Goal: Complete application form

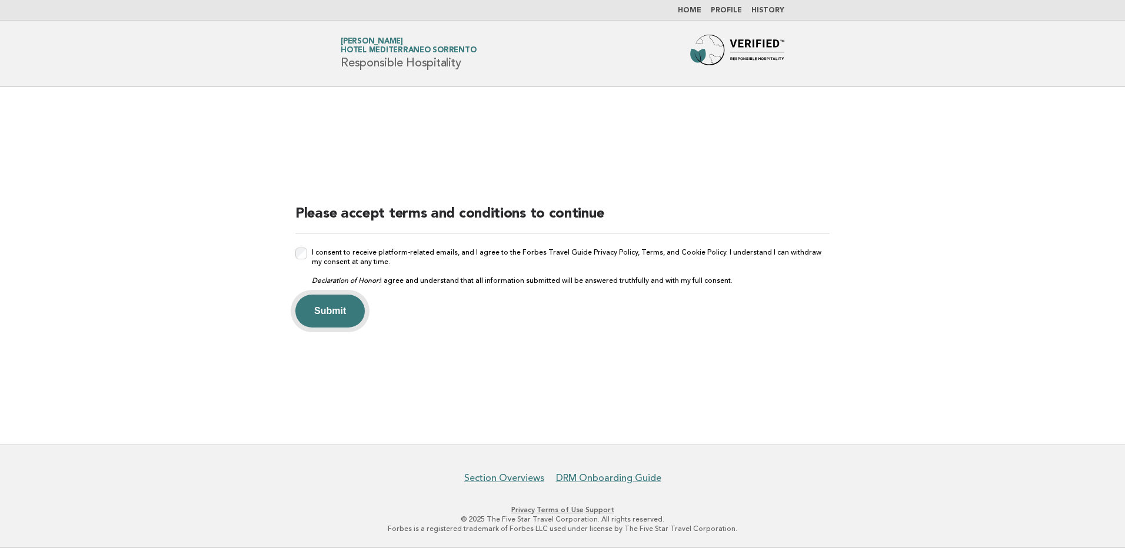
click at [340, 312] on button "Submit" at bounding box center [329, 311] width 69 height 33
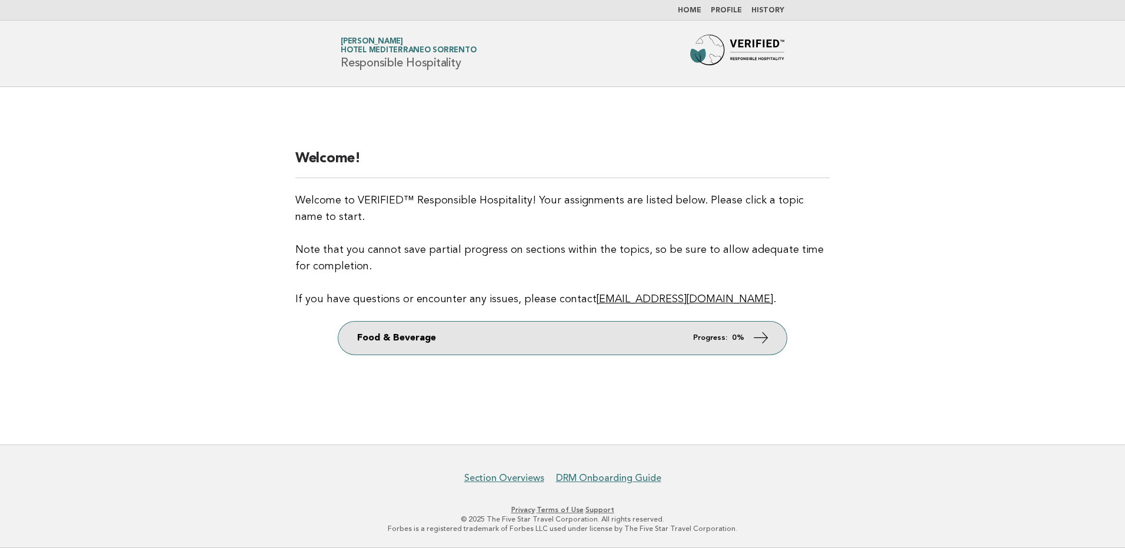
click at [420, 350] on link "Food & Beverage Progress: 0%" at bounding box center [562, 338] width 448 height 33
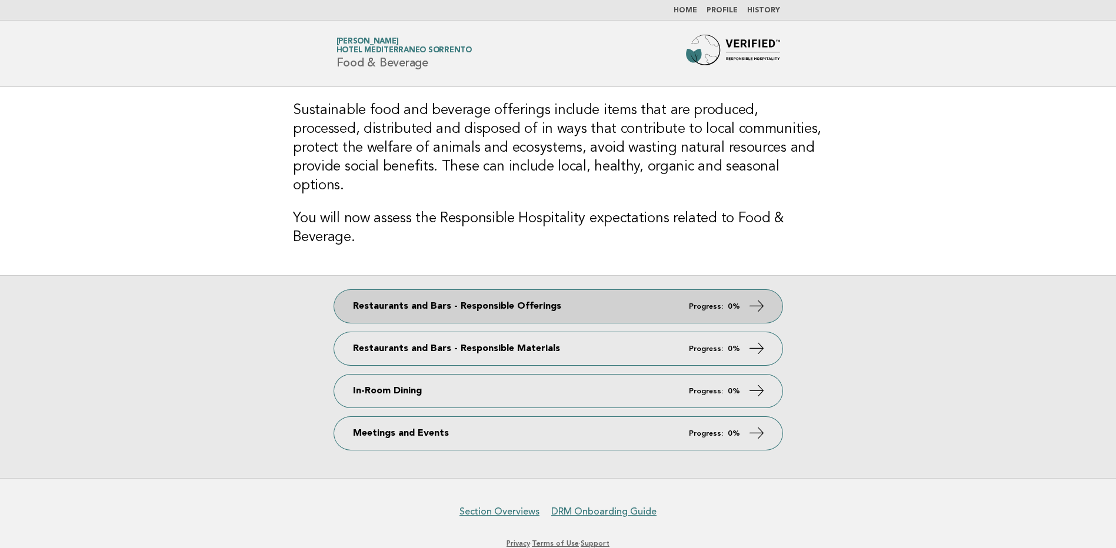
click at [751, 298] on icon at bounding box center [756, 306] width 17 height 17
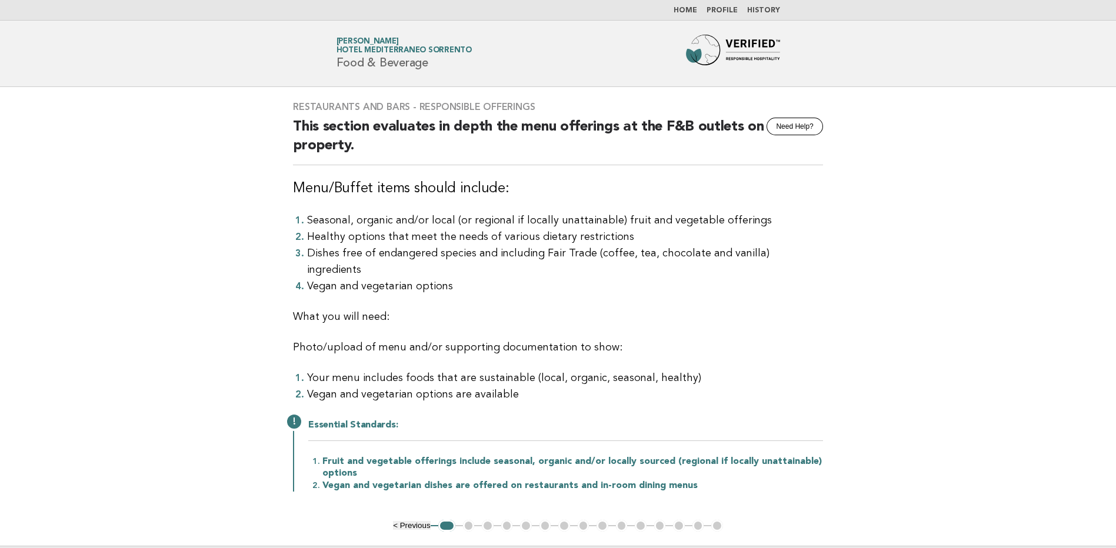
scroll to position [145, 0]
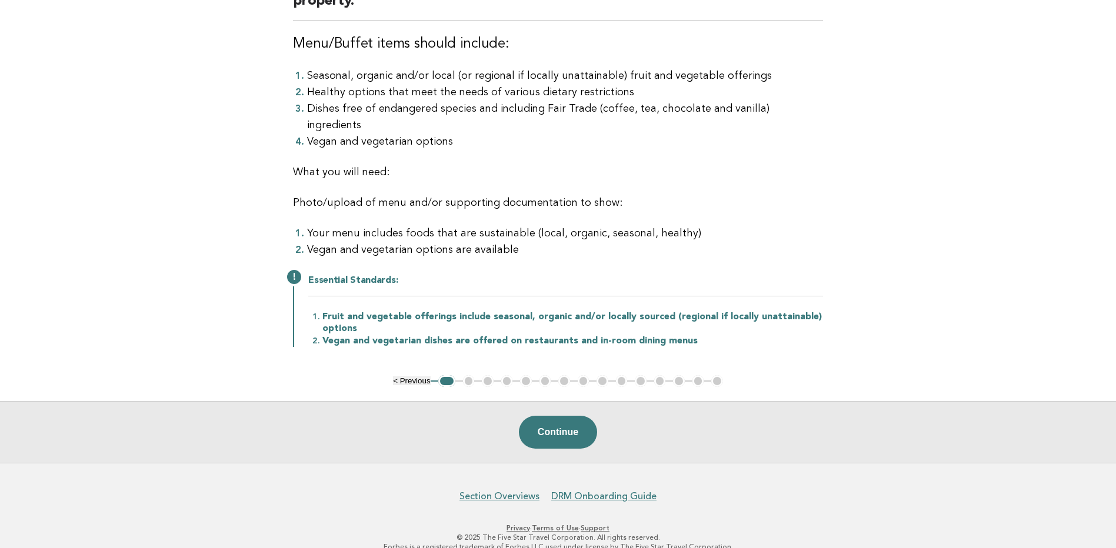
click at [380, 311] on li "Fruit and vegetable offerings include seasonal, organic and/or locally sourced …" at bounding box center [572, 323] width 501 height 24
drag, startPoint x: 380, startPoint y: 302, endPoint x: 356, endPoint y: 222, distance: 83.0
click at [346, 225] on li "Your menu includes foods that are sustainable (local, organic, seasonal, health…" at bounding box center [565, 233] width 516 height 16
click at [472, 242] on li "Vegan and vegetarian options are available" at bounding box center [565, 250] width 516 height 16
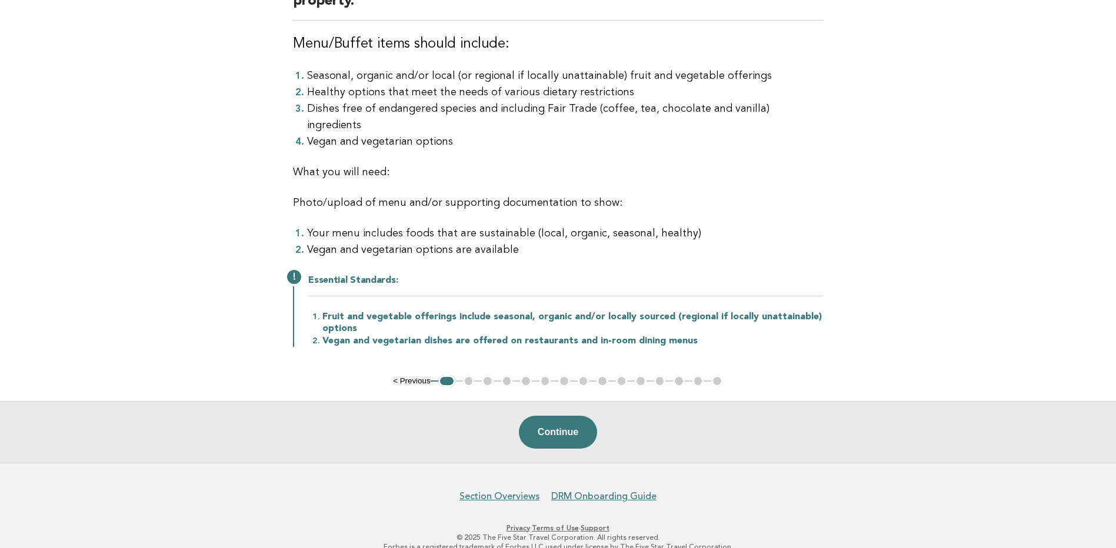
click at [332, 92] on li "Healthy options that meet the needs of various dietary restrictions" at bounding box center [565, 92] width 516 height 16
click at [333, 91] on li "Healthy options that meet the needs of various dietary restrictions" at bounding box center [565, 92] width 516 height 16
click at [532, 416] on button "Continue" at bounding box center [558, 432] width 78 height 33
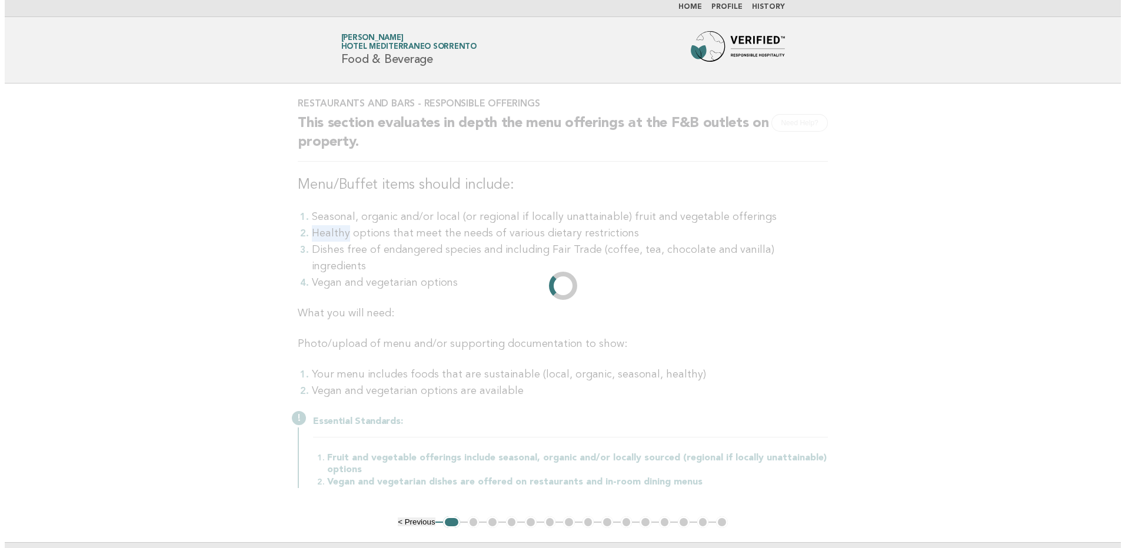
scroll to position [0, 0]
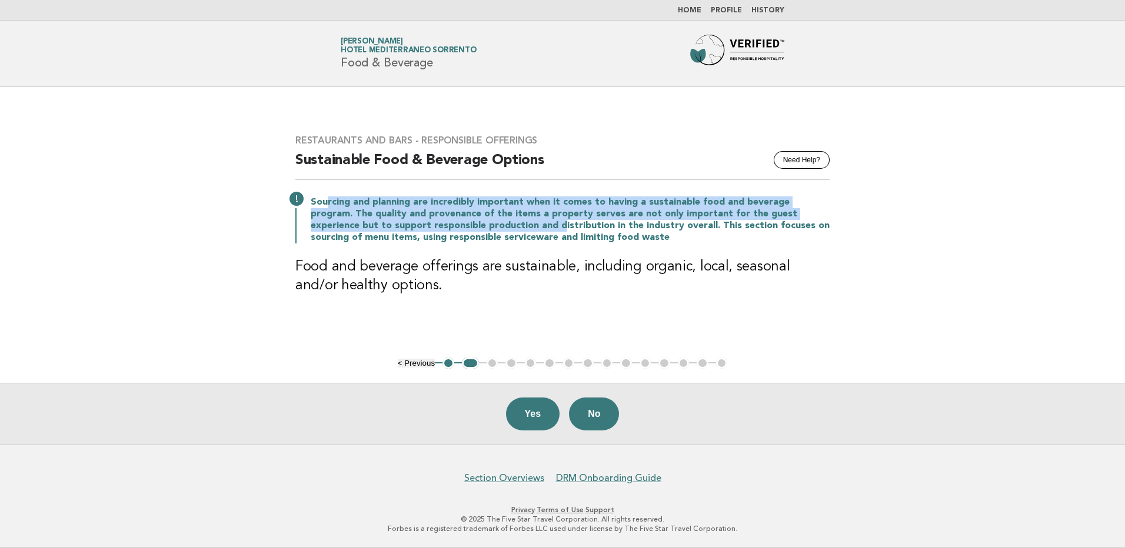
drag, startPoint x: 326, startPoint y: 202, endPoint x: 477, endPoint y: 231, distance: 153.4
click at [477, 231] on p "Sourcing and planning are incredibly important when it comes to having a sustai…" at bounding box center [570, 220] width 519 height 47
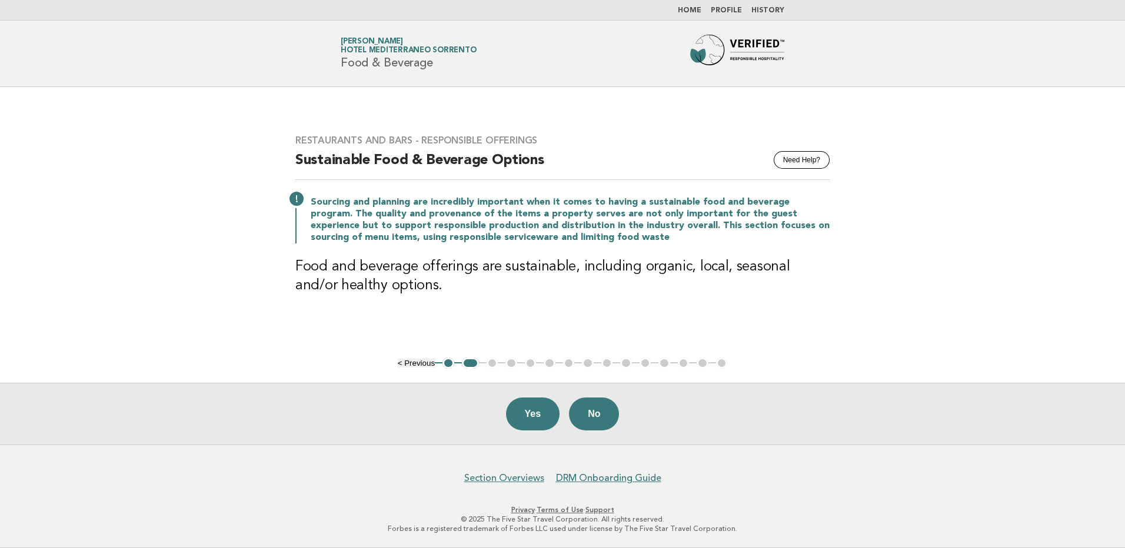
drag, startPoint x: 477, startPoint y: 231, endPoint x: 464, endPoint y: 265, distance: 36.9
click at [464, 265] on h3 "Food and beverage offerings are sustainable, including organic, local, seasonal…" at bounding box center [562, 277] width 534 height 38
click at [475, 273] on h3 "Food and beverage offerings are sustainable, including organic, local, seasonal…" at bounding box center [562, 277] width 534 height 38
click at [629, 278] on h3 "Food and beverage offerings are sustainable, including organic, local, seasonal…" at bounding box center [562, 277] width 534 height 38
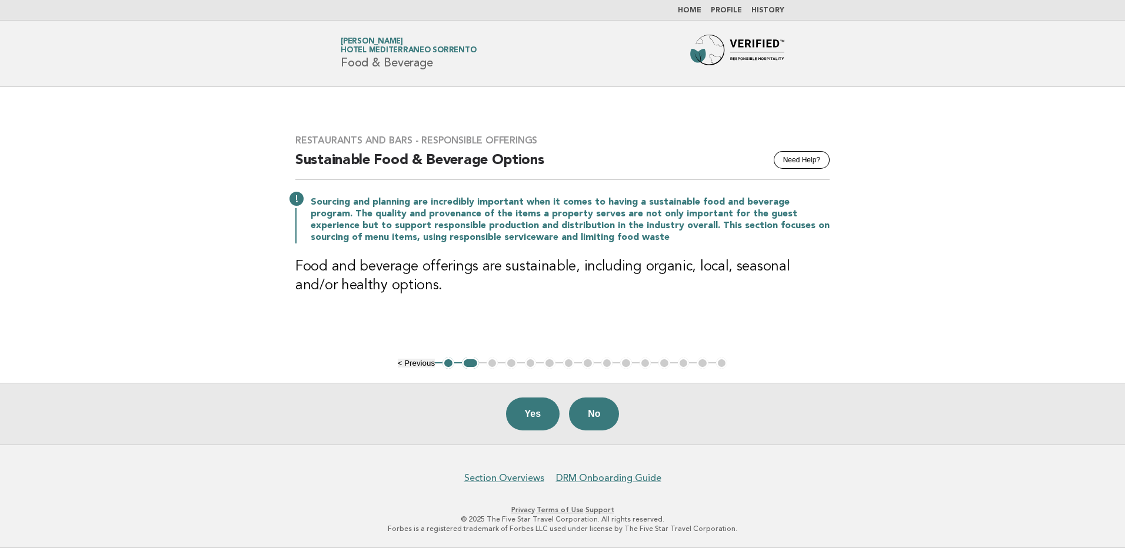
click at [629, 278] on h3 "Food and beverage offerings are sustainable, including organic, local, seasonal…" at bounding box center [562, 277] width 534 height 38
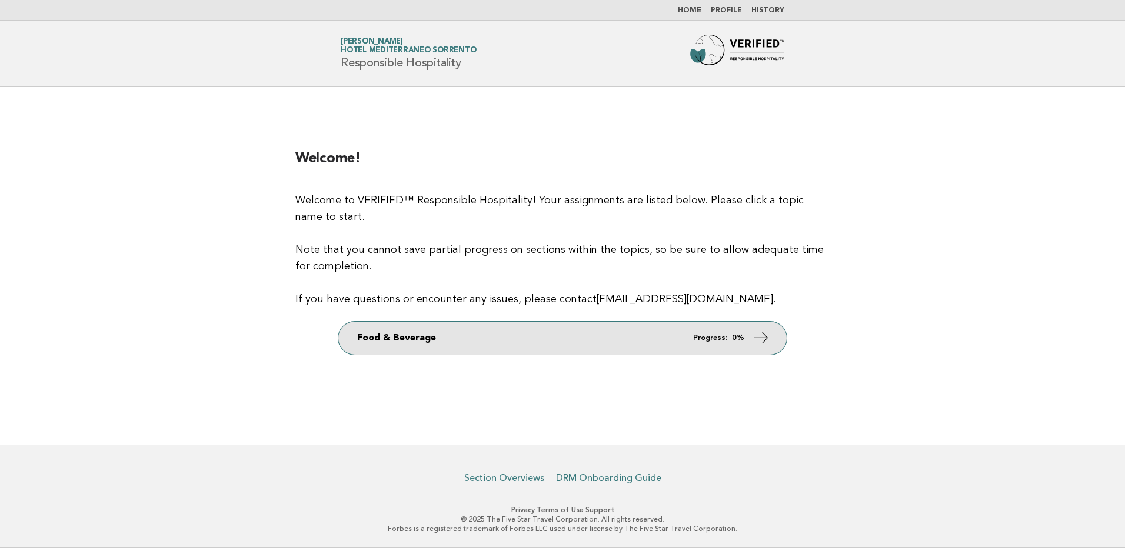
click at [381, 335] on link "Food & Beverage Progress: 0%" at bounding box center [562, 338] width 448 height 33
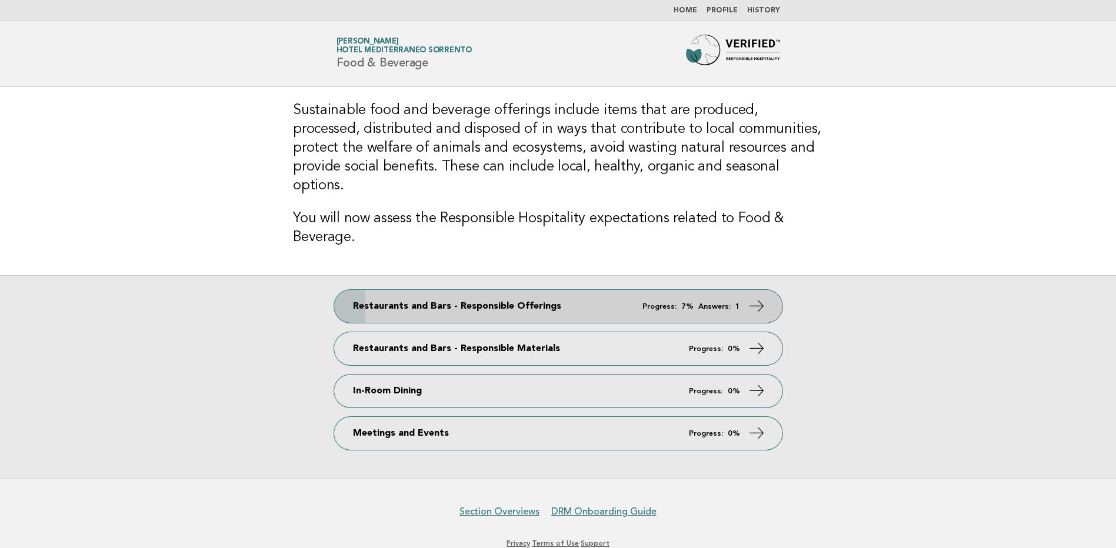
click at [469, 294] on link "Restaurants and Bars - Responsible Offerings Progress: 7% Answers: 1" at bounding box center [558, 306] width 448 height 33
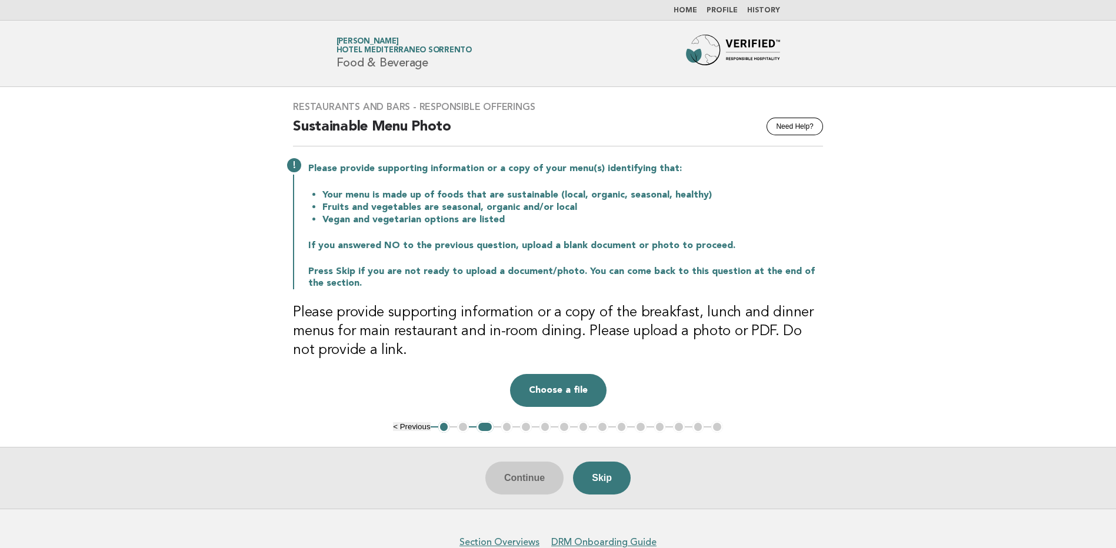
click at [441, 429] on button "1" at bounding box center [444, 427] width 12 height 12
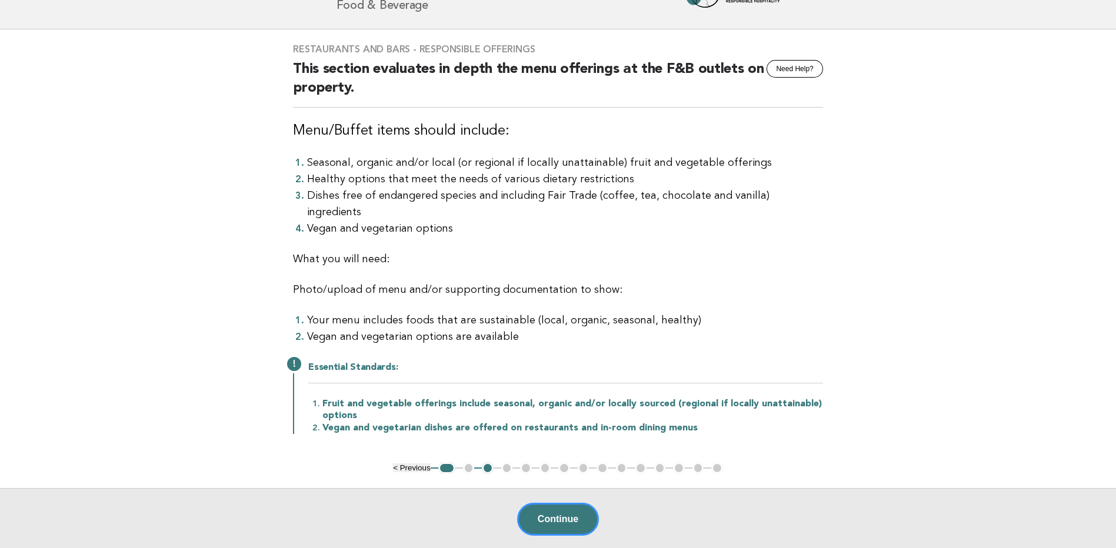
scroll to position [145, 0]
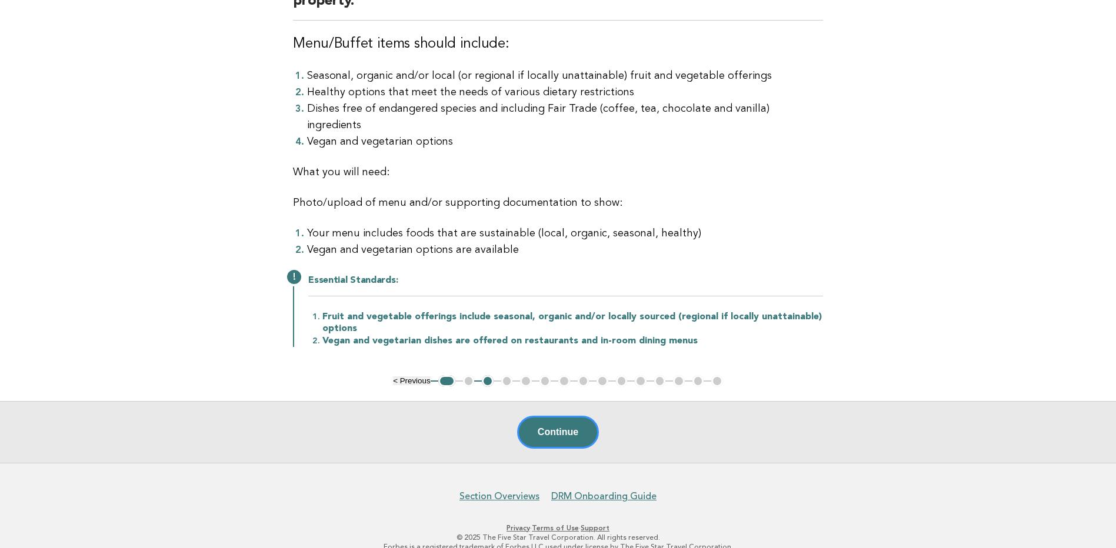
click at [471, 375] on ul "< Previous 1 2 3 4 5 6 7 8 9 10 11 12 13 14 15" at bounding box center [558, 381] width 330 height 12
click at [540, 416] on button "Continue" at bounding box center [558, 432] width 82 height 33
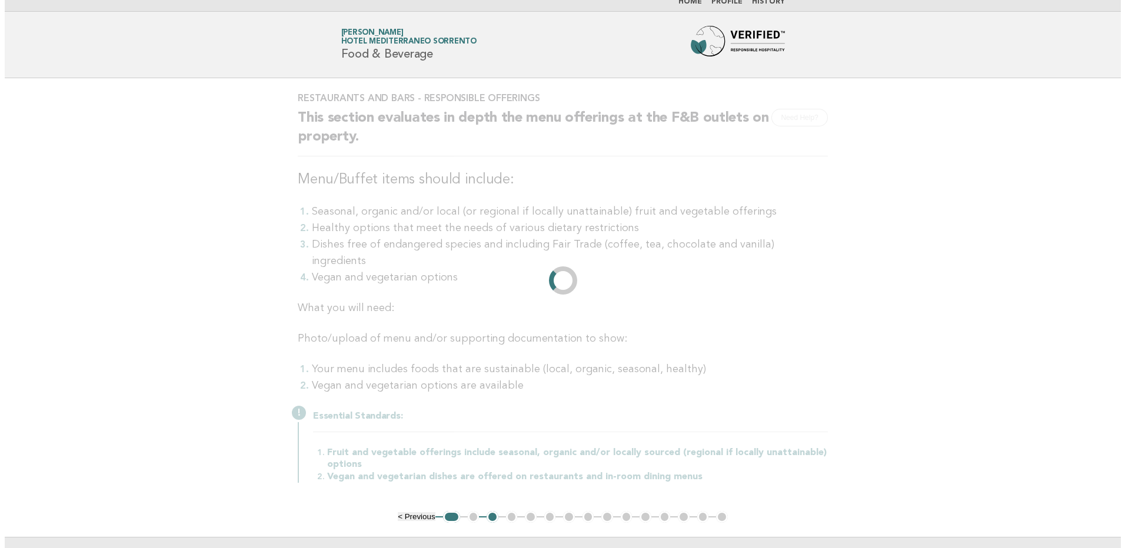
scroll to position [0, 0]
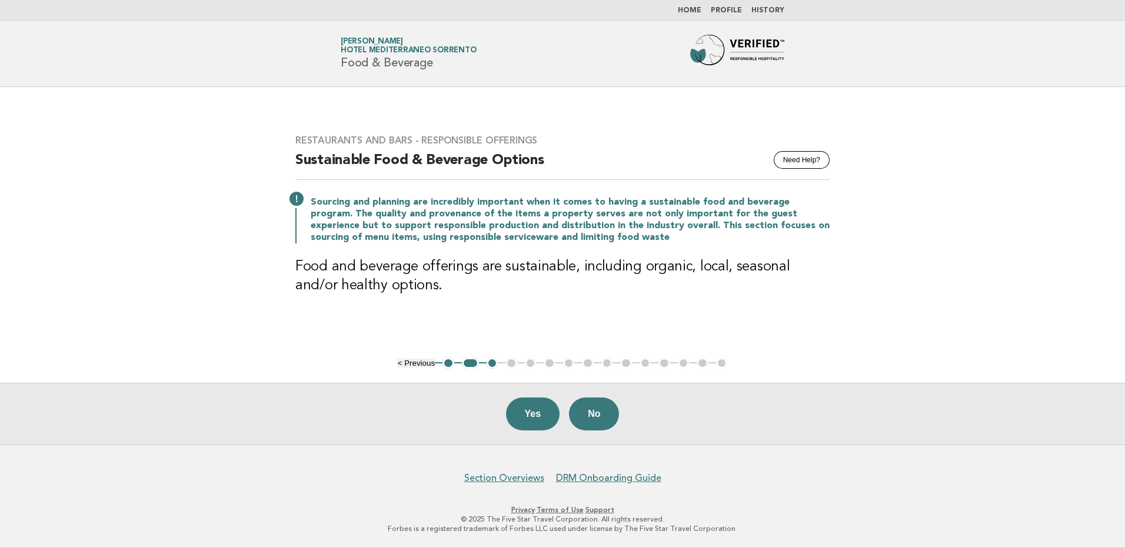
click at [540, 409] on button "Yes" at bounding box center [533, 414] width 54 height 33
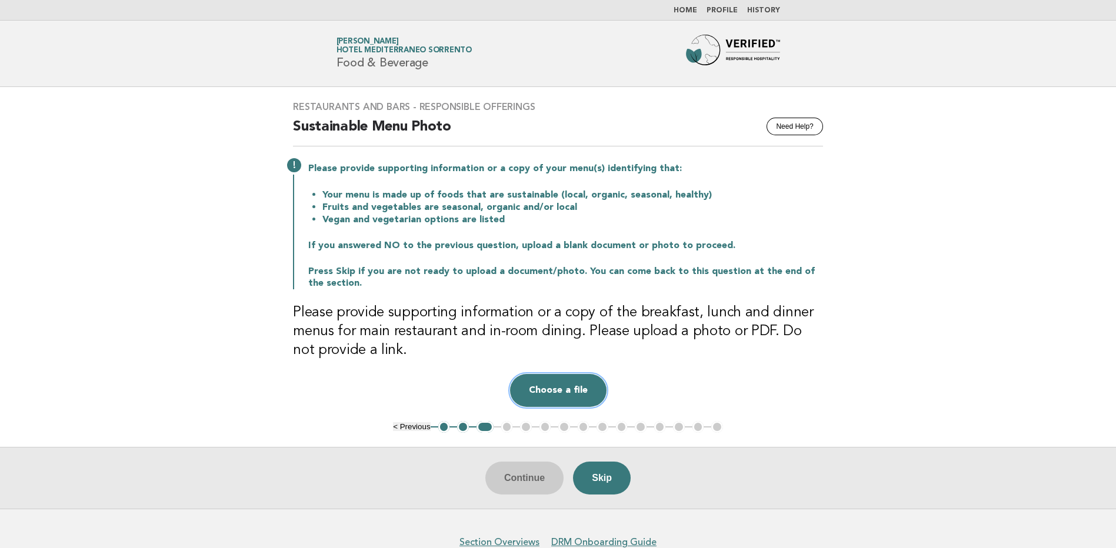
click at [578, 405] on button "Choose a file" at bounding box center [558, 390] width 97 height 33
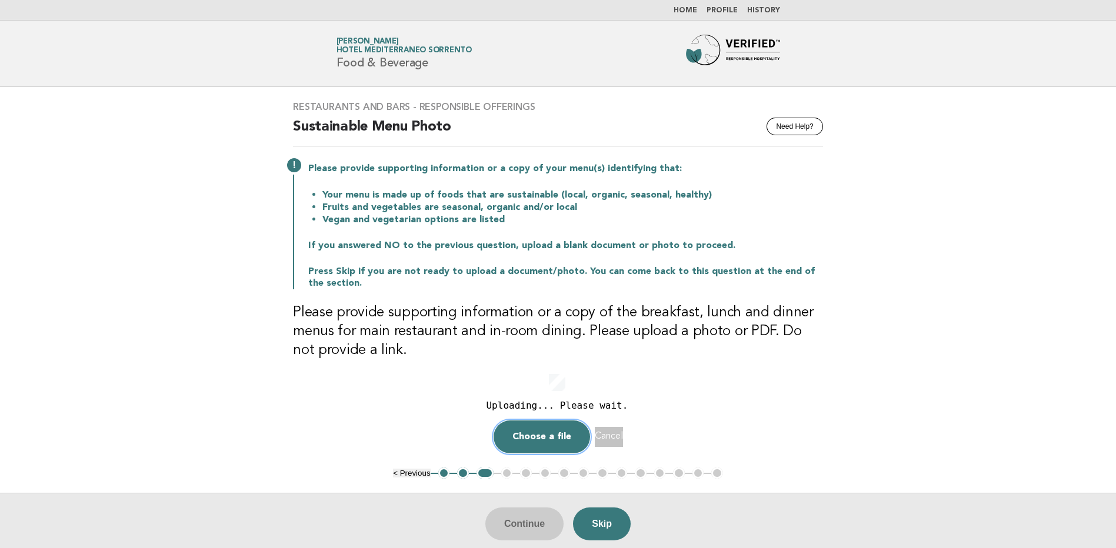
click at [517, 434] on button "Choose a file" at bounding box center [542, 437] width 97 height 33
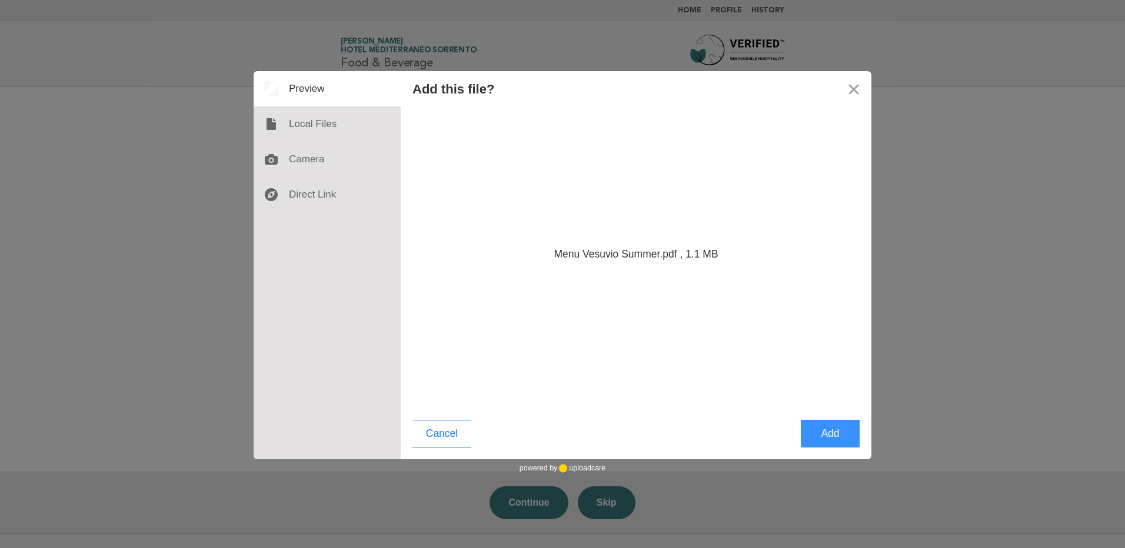
click at [817, 436] on button "Add" at bounding box center [830, 434] width 59 height 28
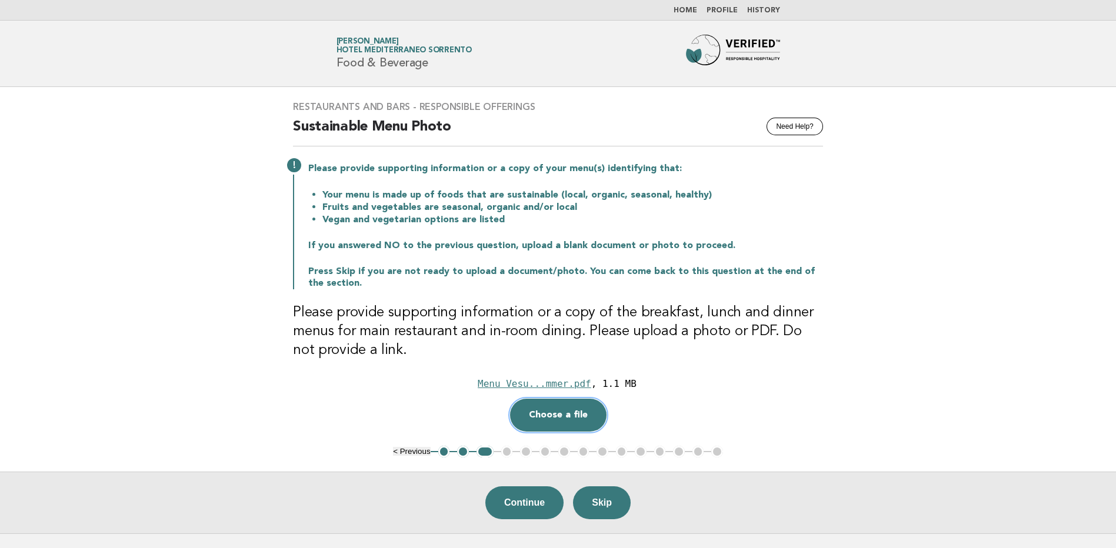
click at [543, 404] on button "Choose a file" at bounding box center [558, 415] width 97 height 33
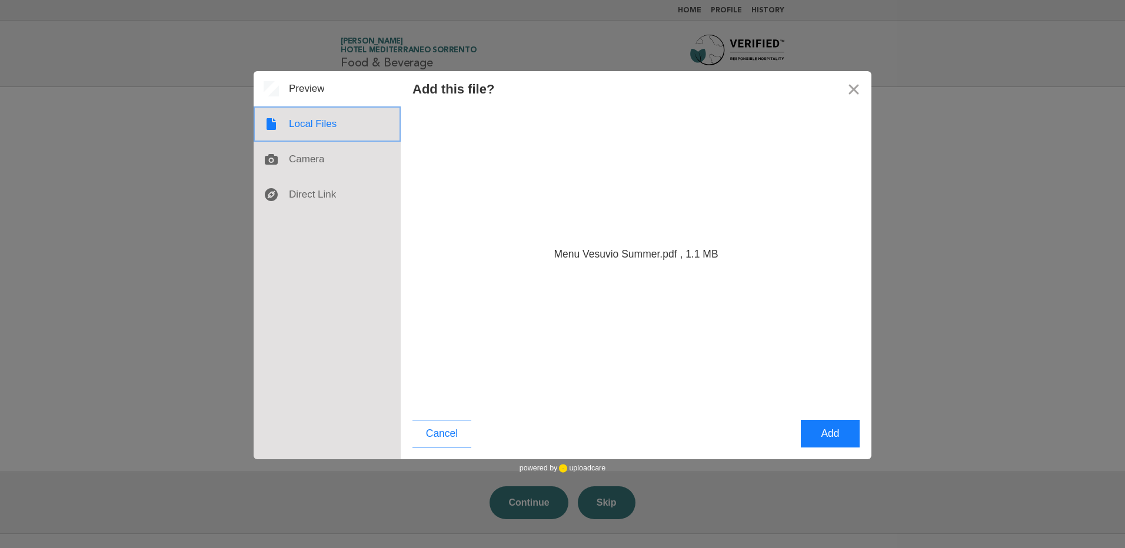
click at [288, 125] on div at bounding box center [327, 124] width 147 height 35
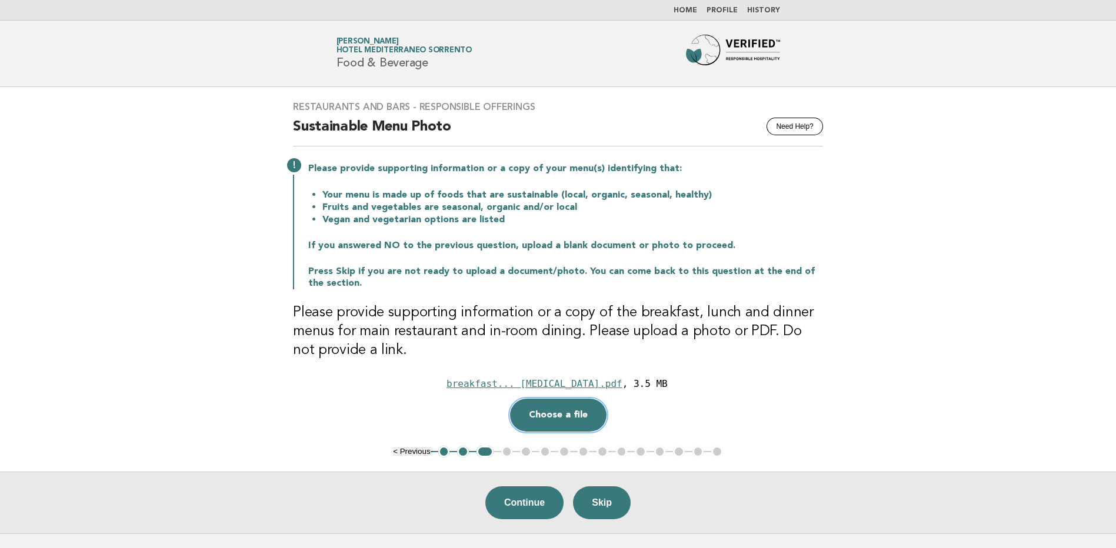
click at [541, 417] on button "Choose a file" at bounding box center [558, 415] width 97 height 33
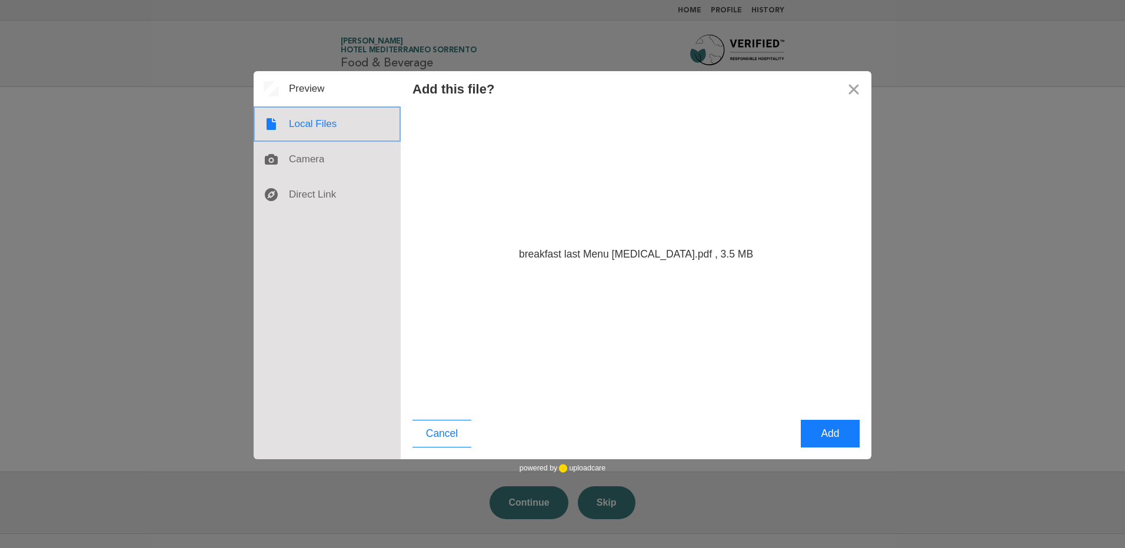
click at [297, 133] on div at bounding box center [327, 124] width 147 height 35
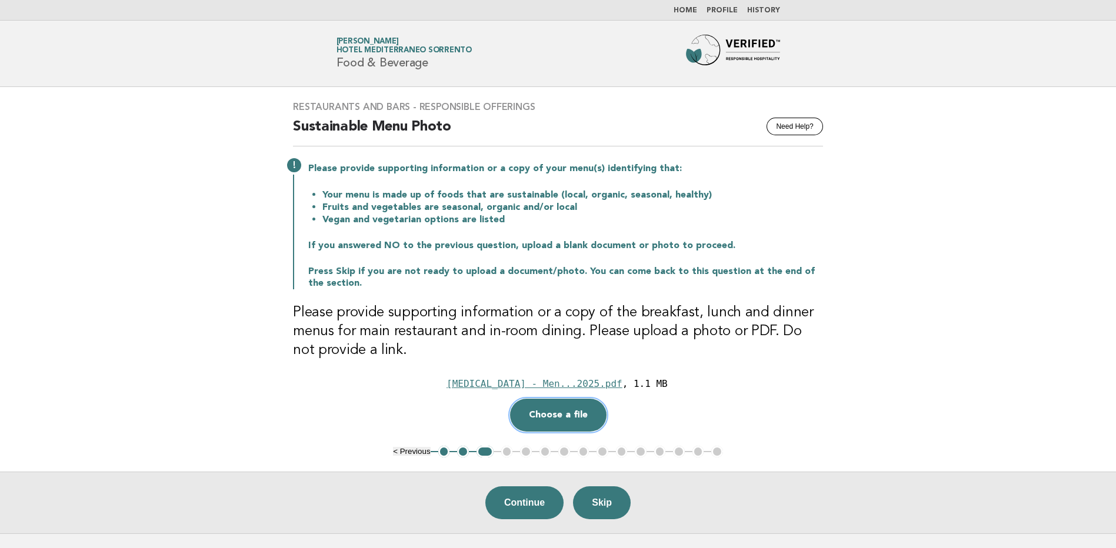
click at [547, 414] on button "Choose a file" at bounding box center [558, 415] width 97 height 33
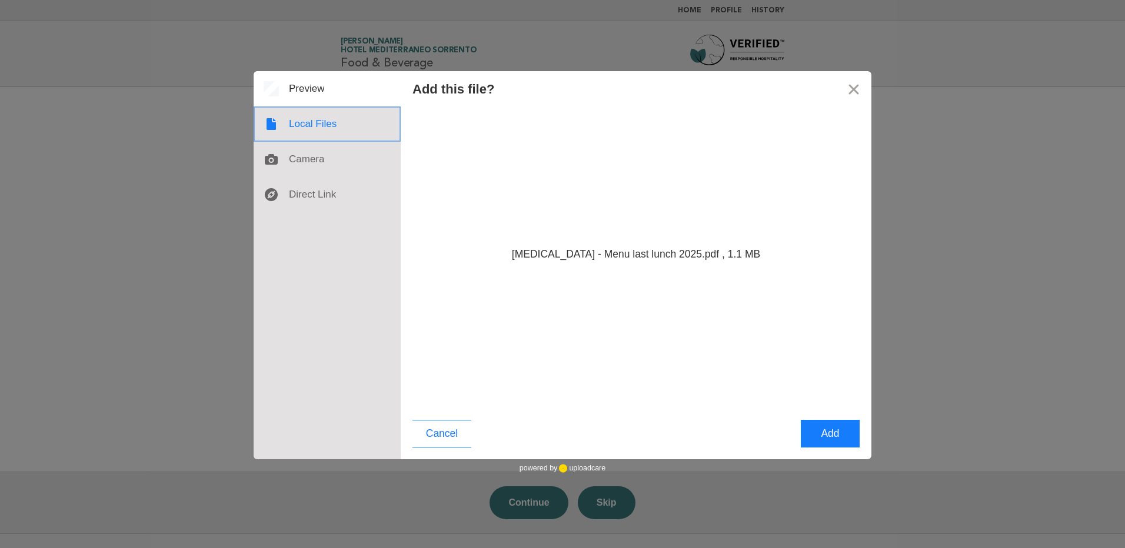
click at [306, 119] on div at bounding box center [327, 124] width 147 height 35
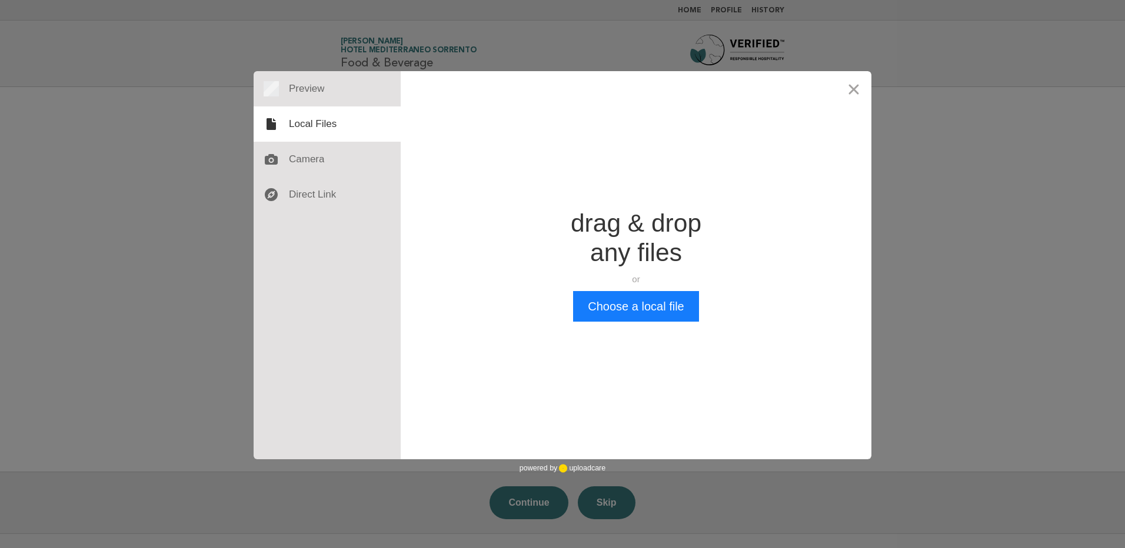
click at [165, 114] on div "Add this file? HMS - Menu last lunch 2025.pdf , 1.1 MB Cancel Add Drop a file h…" at bounding box center [562, 274] width 1125 height 548
click at [854, 94] on button "Close" at bounding box center [853, 88] width 35 height 35
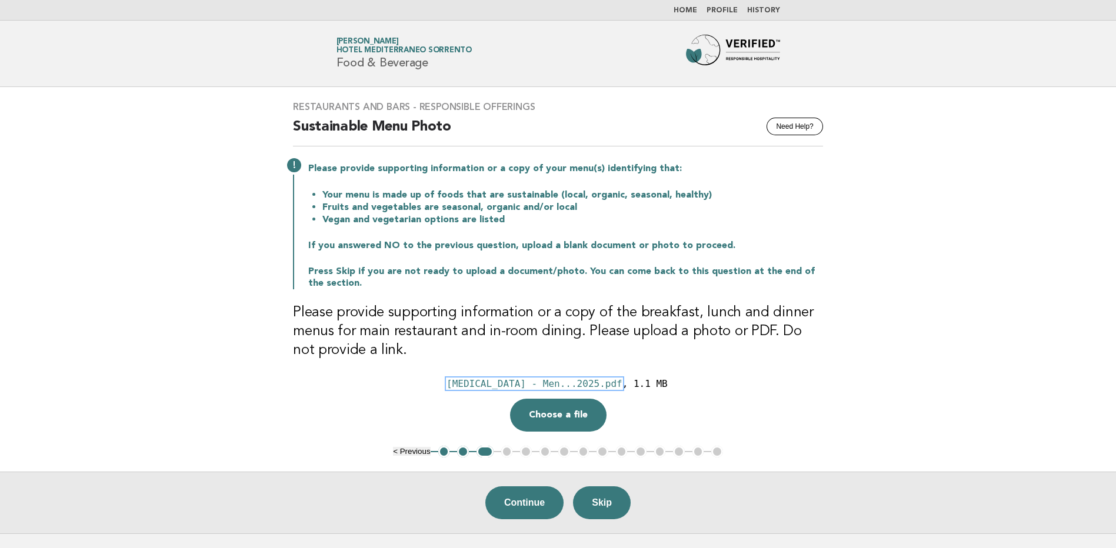
click at [562, 384] on div "HMS - Men...2025.pdf" at bounding box center [535, 383] width 176 height 11
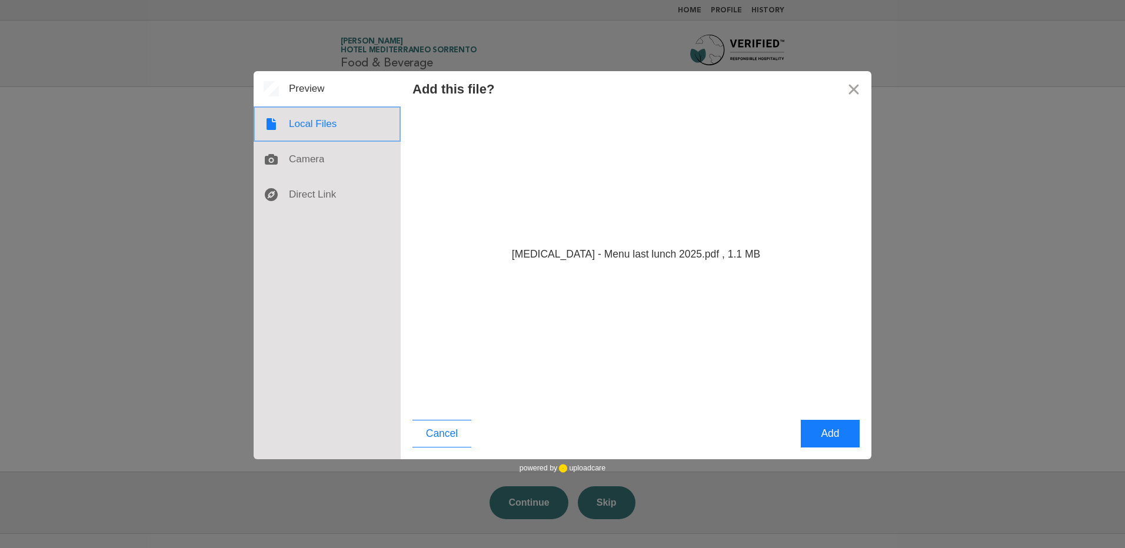
click at [313, 123] on div at bounding box center [327, 124] width 147 height 35
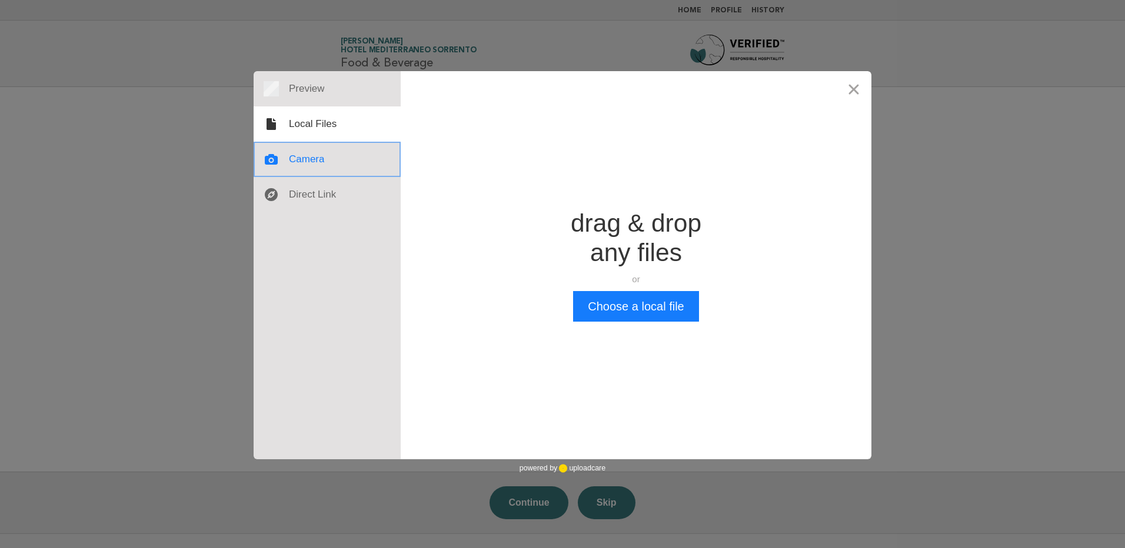
click at [314, 149] on div at bounding box center [327, 159] width 147 height 35
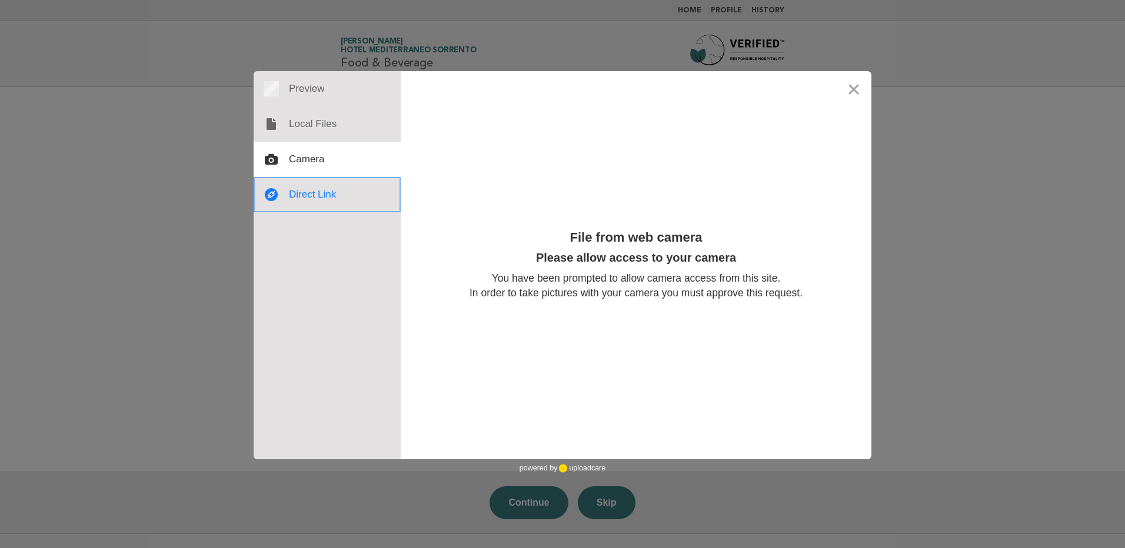
click at [315, 188] on div at bounding box center [327, 194] width 147 height 35
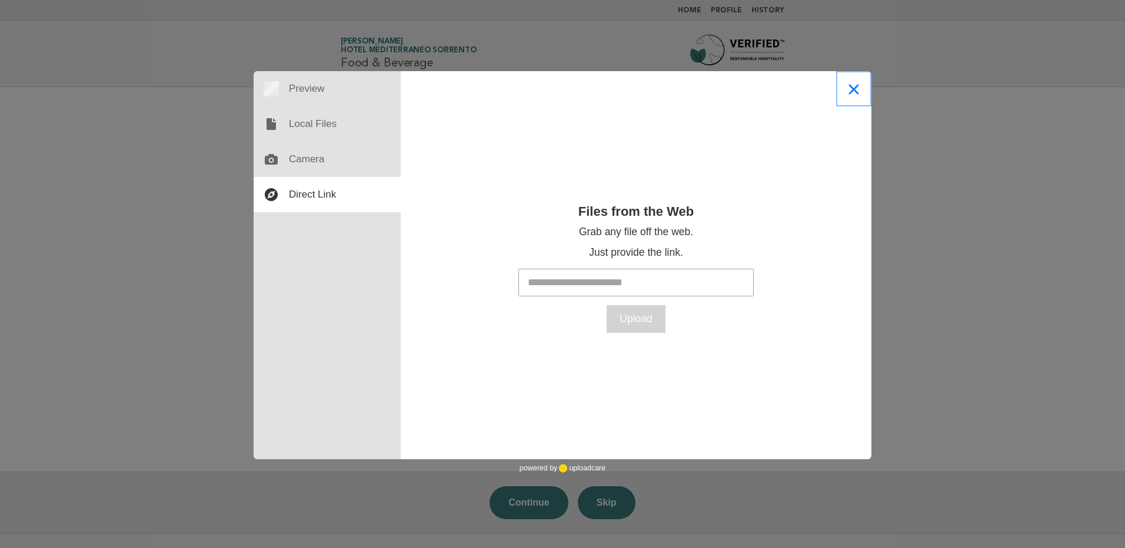
click at [855, 85] on button "Close" at bounding box center [853, 88] width 35 height 35
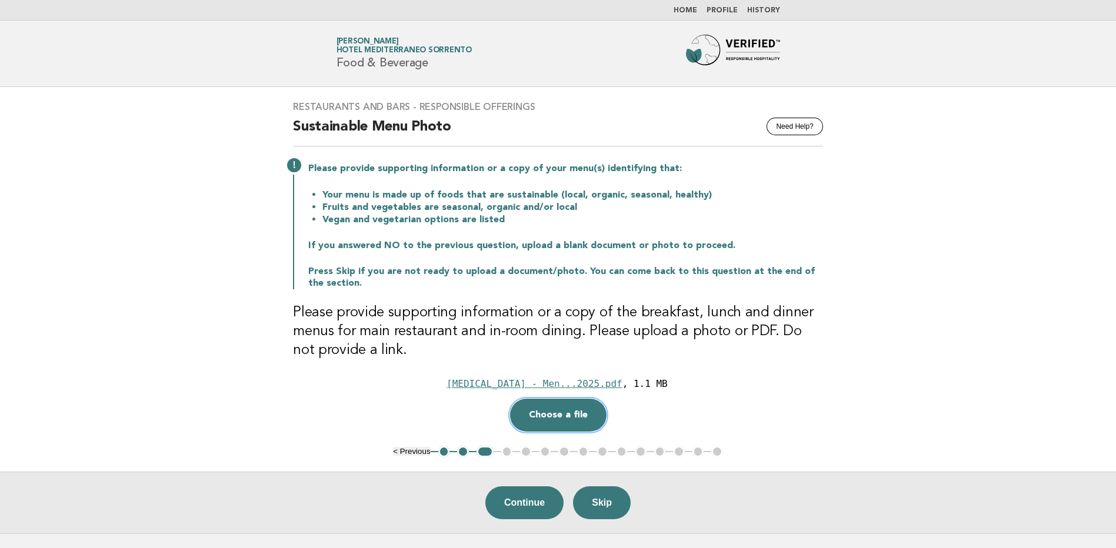
click at [520, 421] on button "Choose a file" at bounding box center [558, 415] width 97 height 33
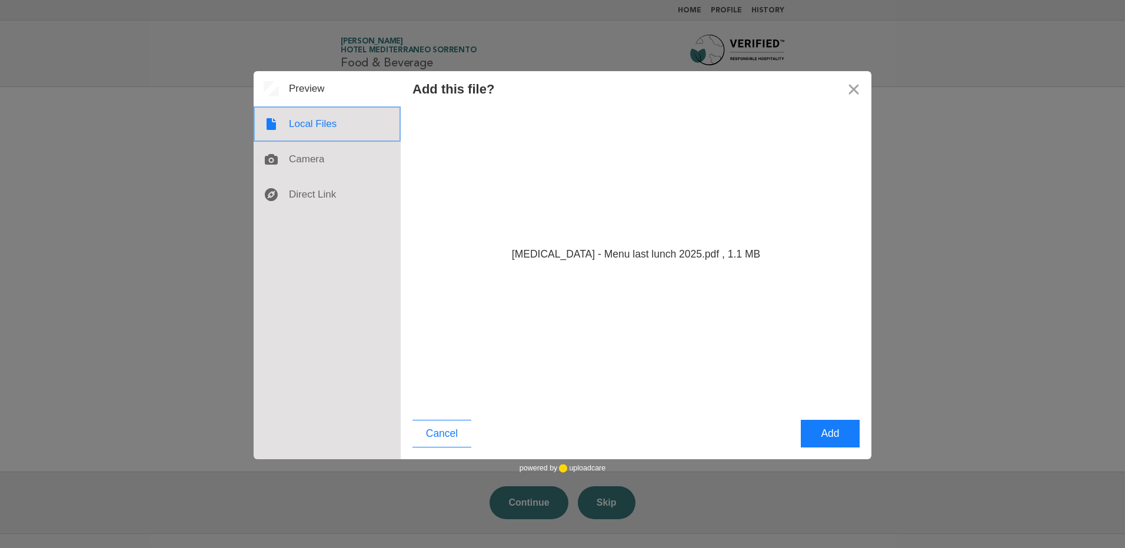
click at [305, 122] on div at bounding box center [327, 124] width 147 height 35
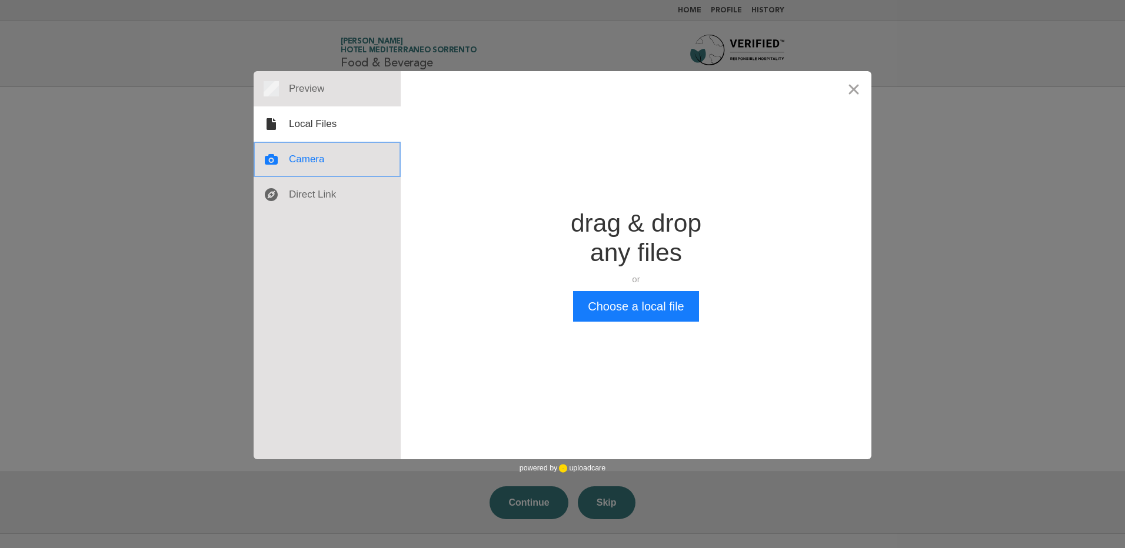
click at [310, 172] on div at bounding box center [327, 159] width 147 height 35
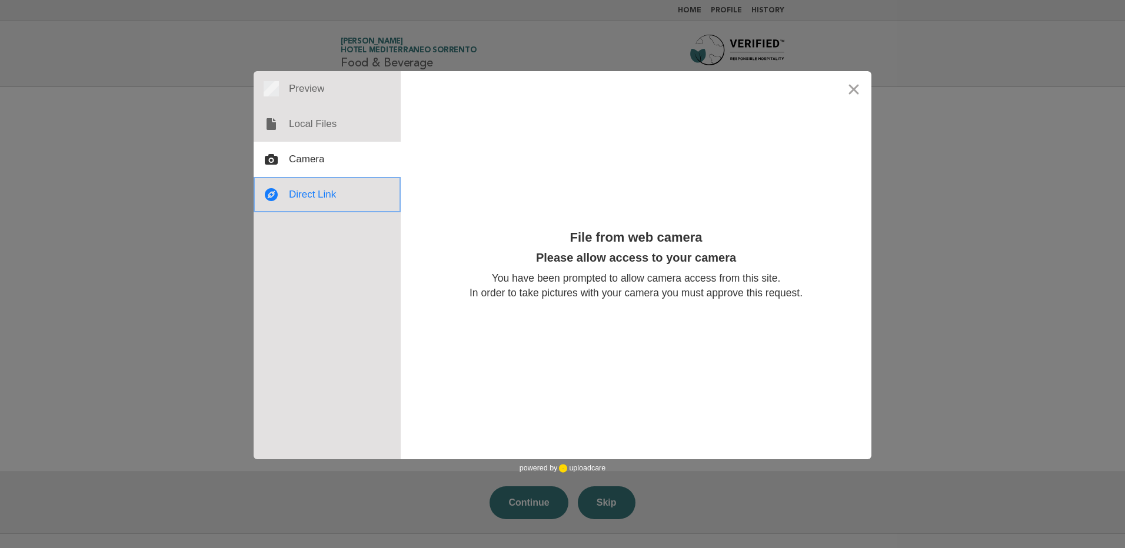
click at [305, 202] on div at bounding box center [327, 194] width 147 height 35
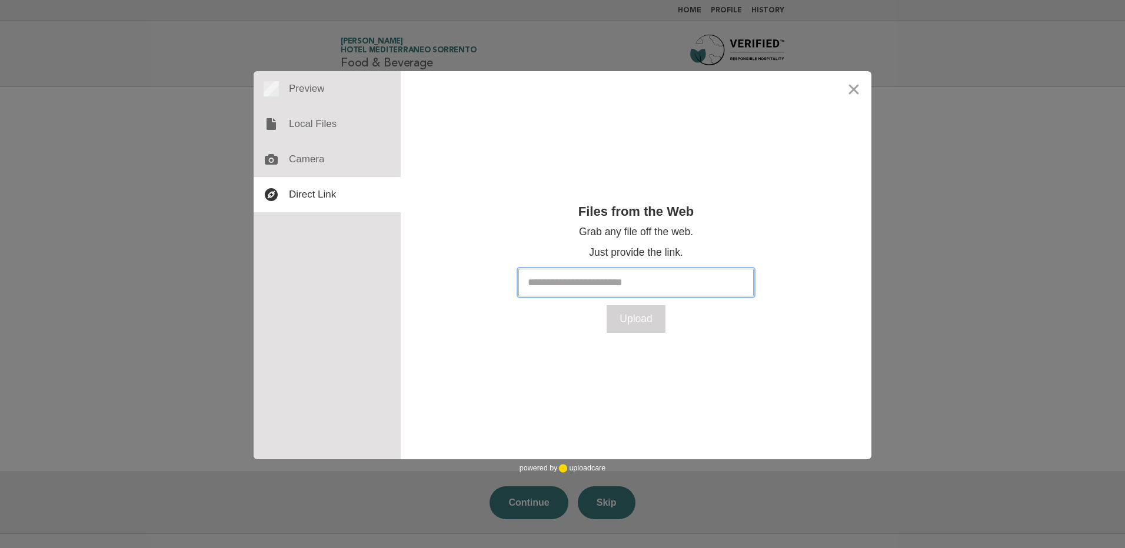
click at [624, 284] on input "text" at bounding box center [635, 283] width 235 height 28
paste input "**********"
type input "**********"
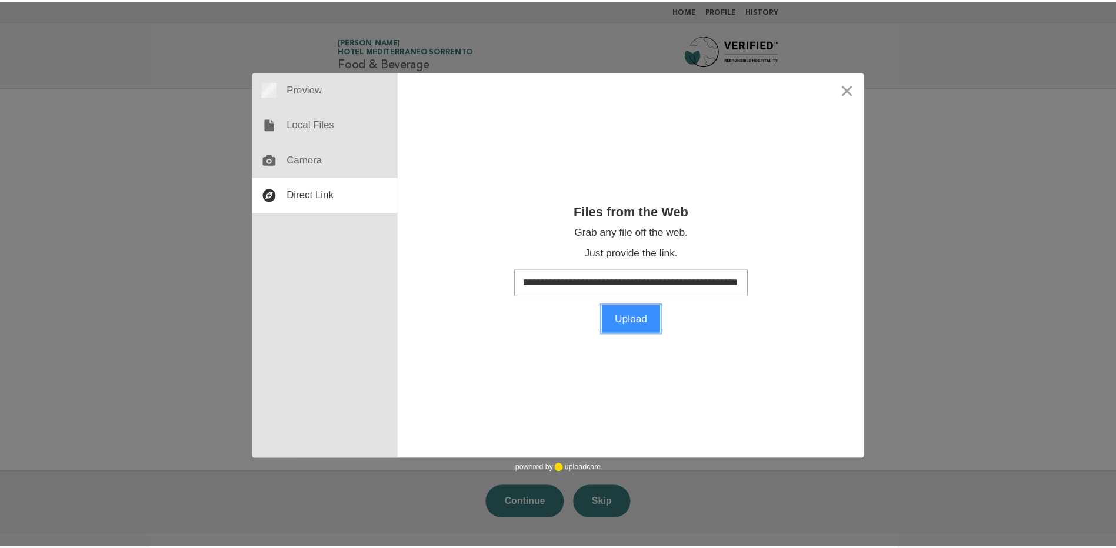
scroll to position [0, 0]
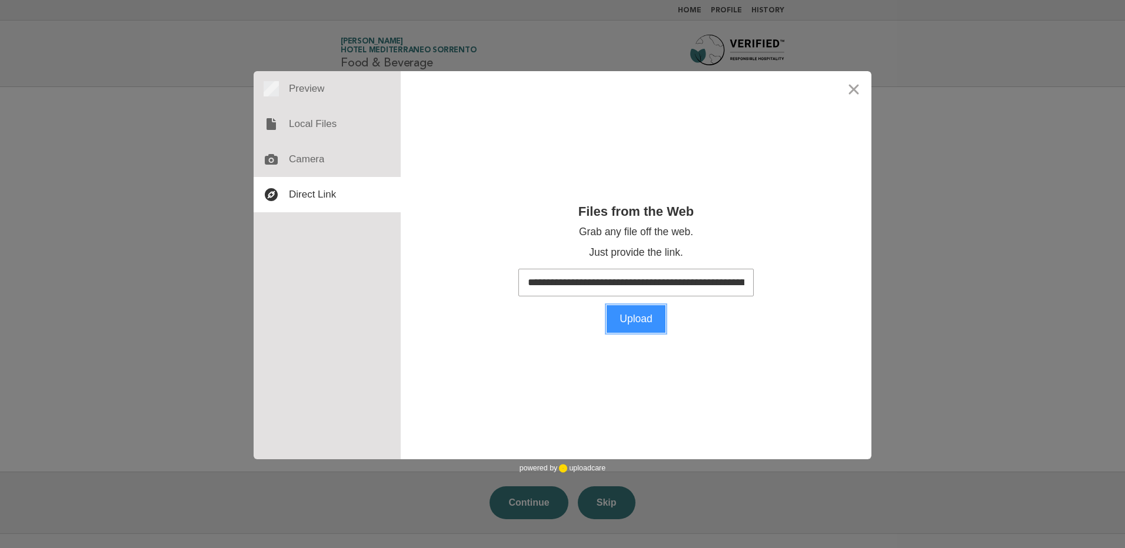
click at [640, 318] on button "Upload" at bounding box center [636, 319] width 59 height 28
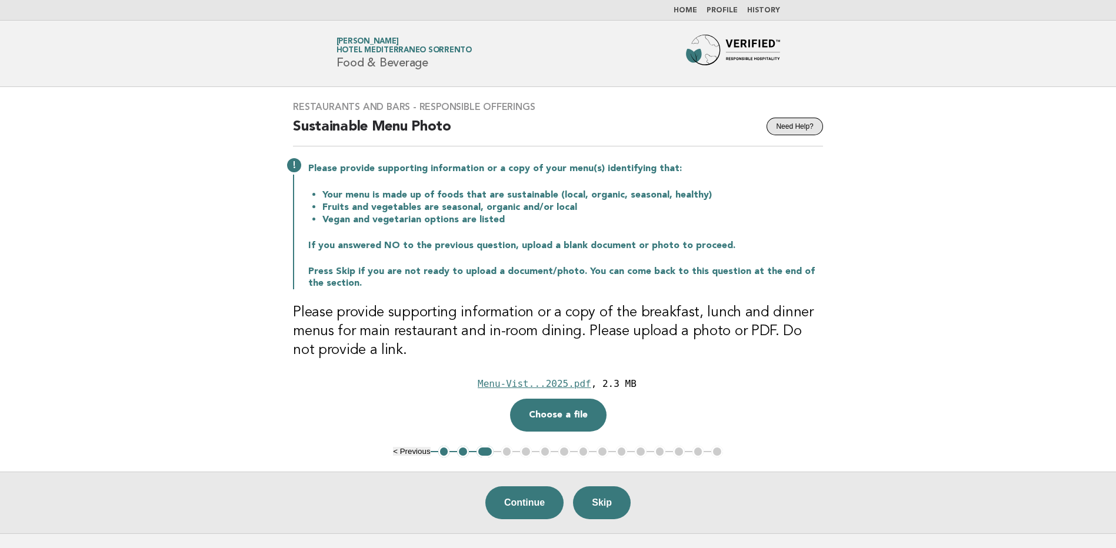
click at [779, 133] on button "Need Help?" at bounding box center [795, 127] width 56 height 18
click at [600, 504] on button "Skip" at bounding box center [602, 503] width 58 height 33
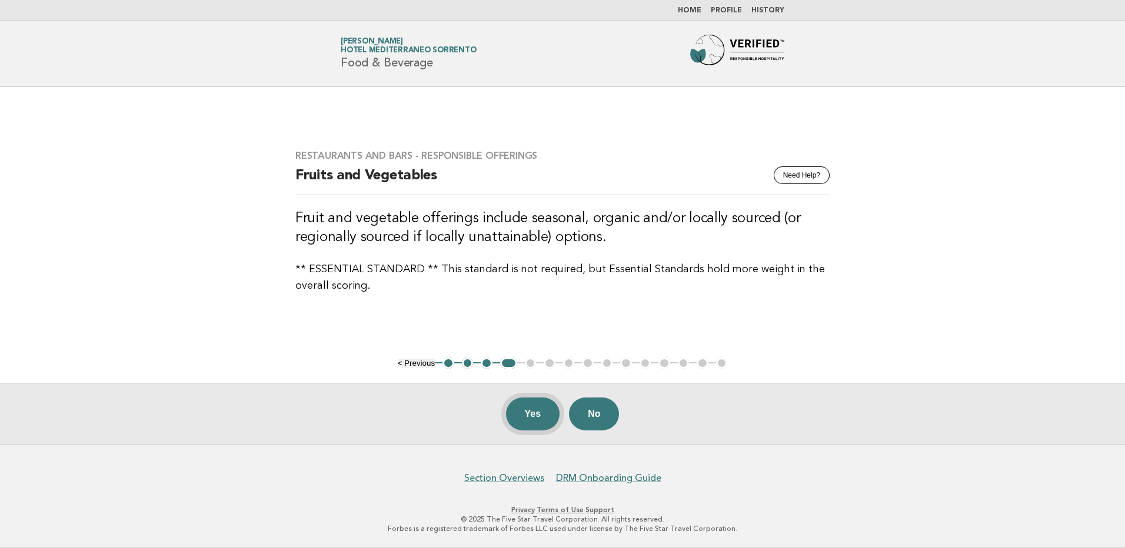
click at [527, 410] on button "Yes" at bounding box center [533, 414] width 54 height 33
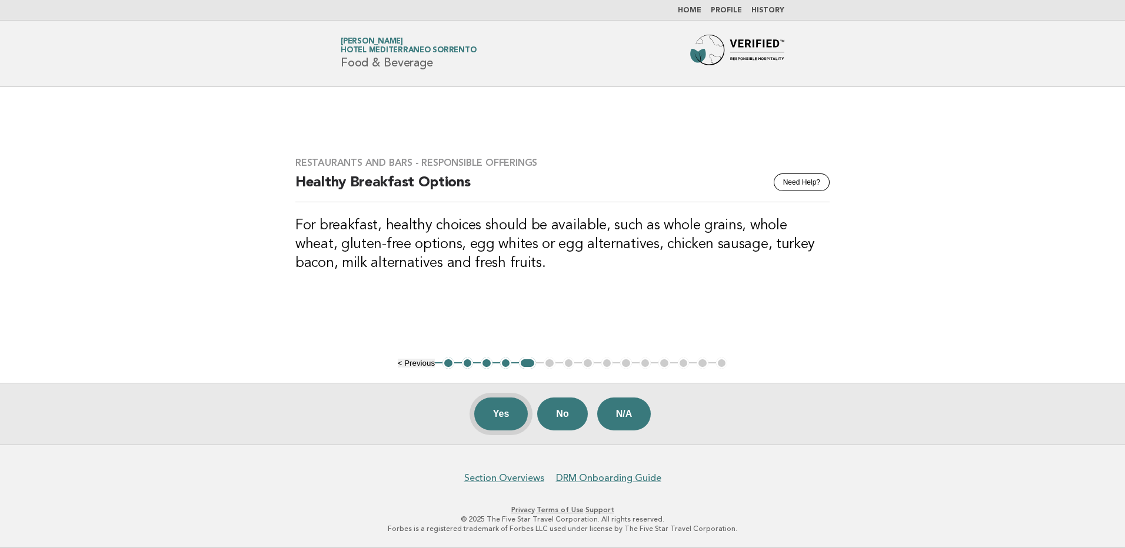
click at [494, 408] on button "Yes" at bounding box center [501, 414] width 54 height 33
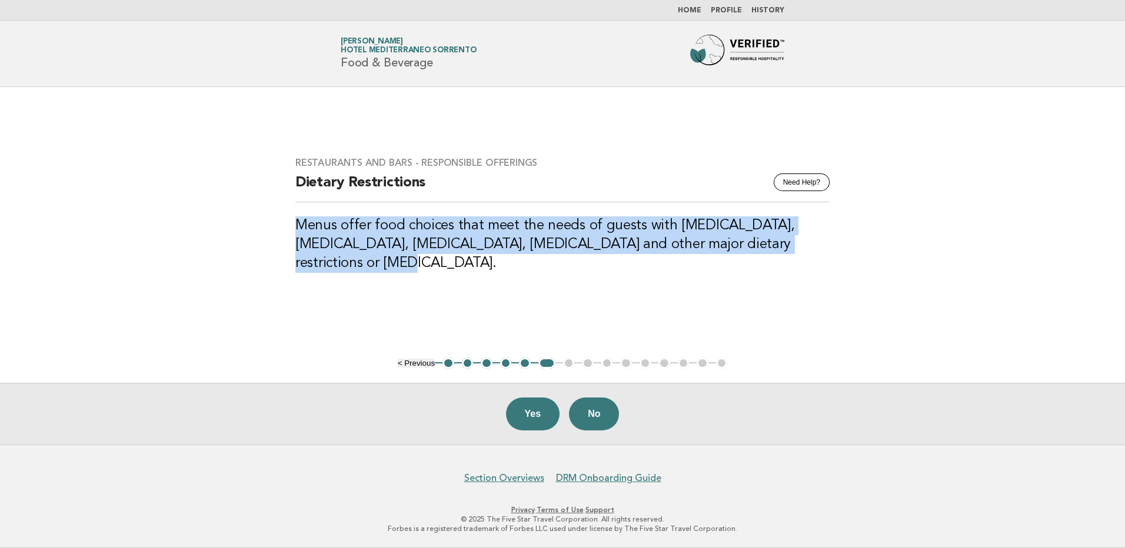
drag, startPoint x: 760, startPoint y: 247, endPoint x: 283, endPoint y: 229, distance: 477.6
click at [283, 229] on div "Restaurants and Bars - Responsible Offerings Need Help? Dietary Restrictions Me…" at bounding box center [562, 222] width 563 height 158
copy h3 "Menus offer food choices that meet the needs of guests with high cholesterol, d…"
click at [529, 419] on button "Yes" at bounding box center [533, 414] width 54 height 33
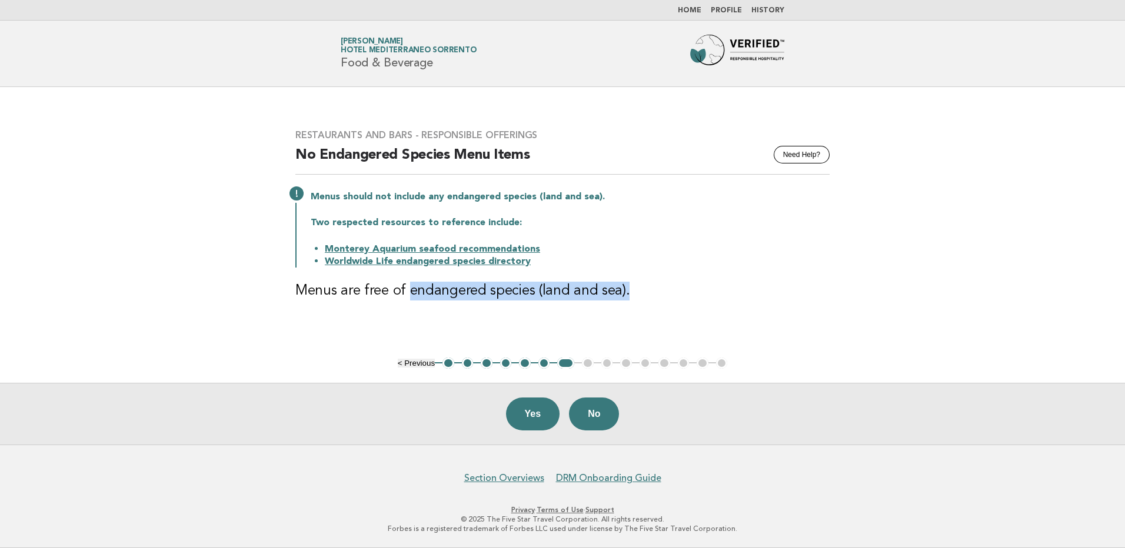
drag, startPoint x: 632, startPoint y: 288, endPoint x: 409, endPoint y: 290, distance: 223.0
click at [409, 290] on h3 "Menus are free of endangered species (land and sea)." at bounding box center [562, 291] width 534 height 19
click at [536, 421] on button "Yes" at bounding box center [533, 414] width 54 height 33
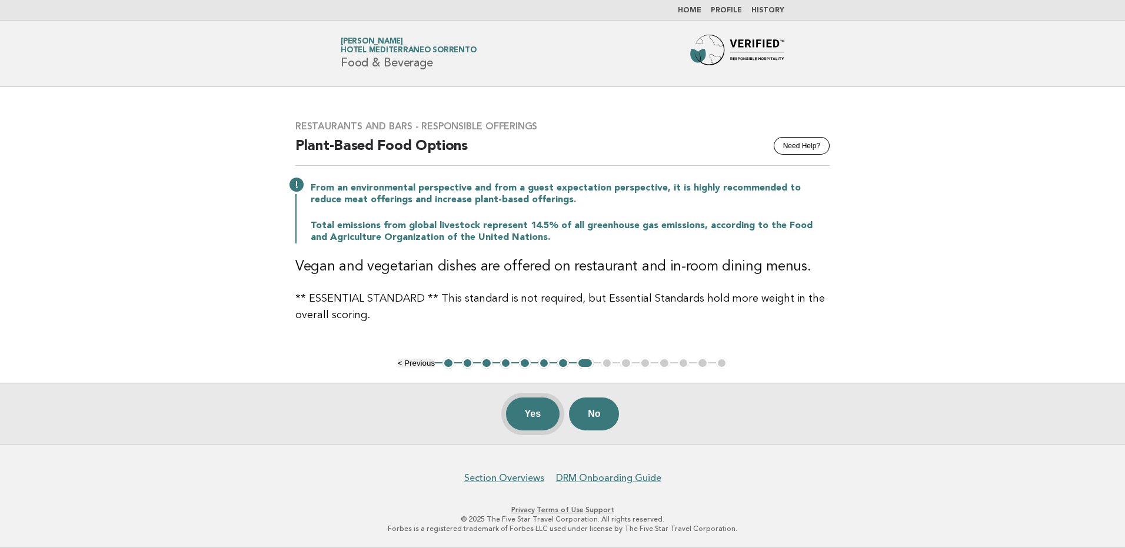
click at [536, 403] on button "Yes" at bounding box center [533, 414] width 54 height 33
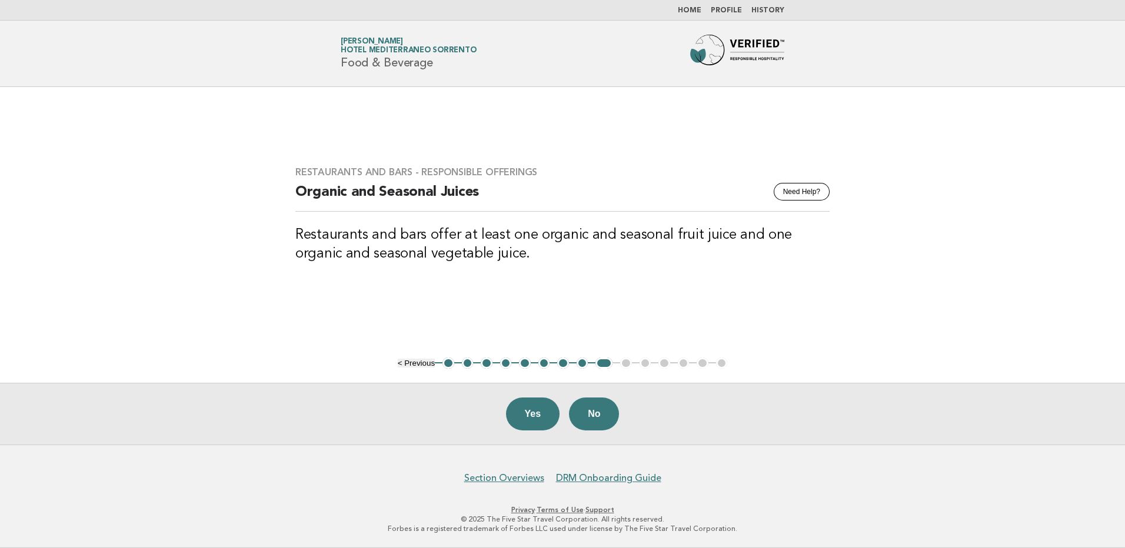
click at [536, 403] on button "Yes" at bounding box center [533, 414] width 54 height 33
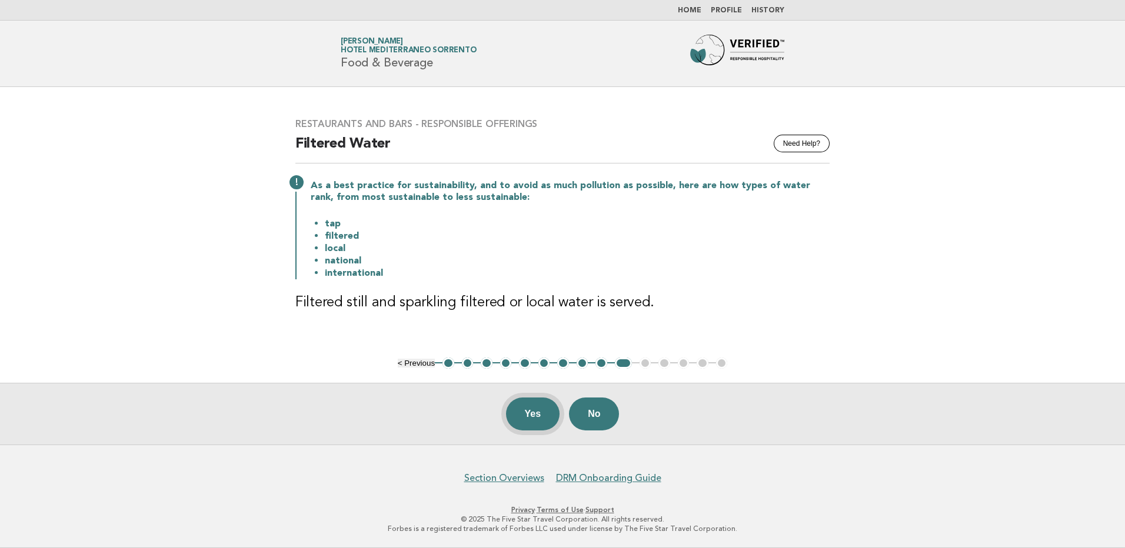
click at [525, 404] on button "Yes" at bounding box center [533, 414] width 54 height 33
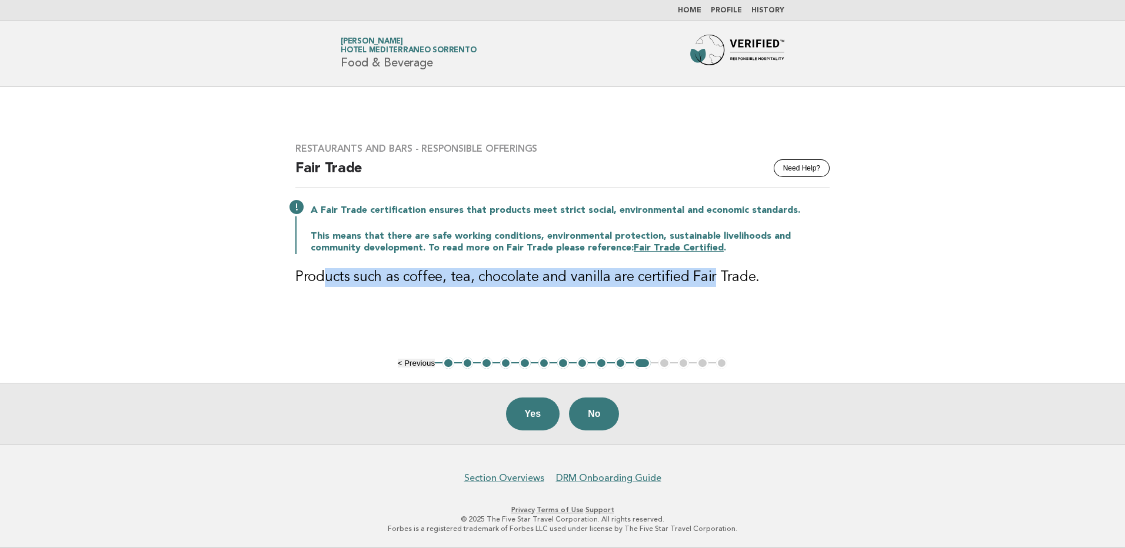
drag, startPoint x: 328, startPoint y: 284, endPoint x: 703, endPoint y: 278, distance: 375.5
click at [703, 278] on h3 "Products such as coffee, tea, chocolate and vanilla are certified Fair Trade." at bounding box center [562, 277] width 534 height 19
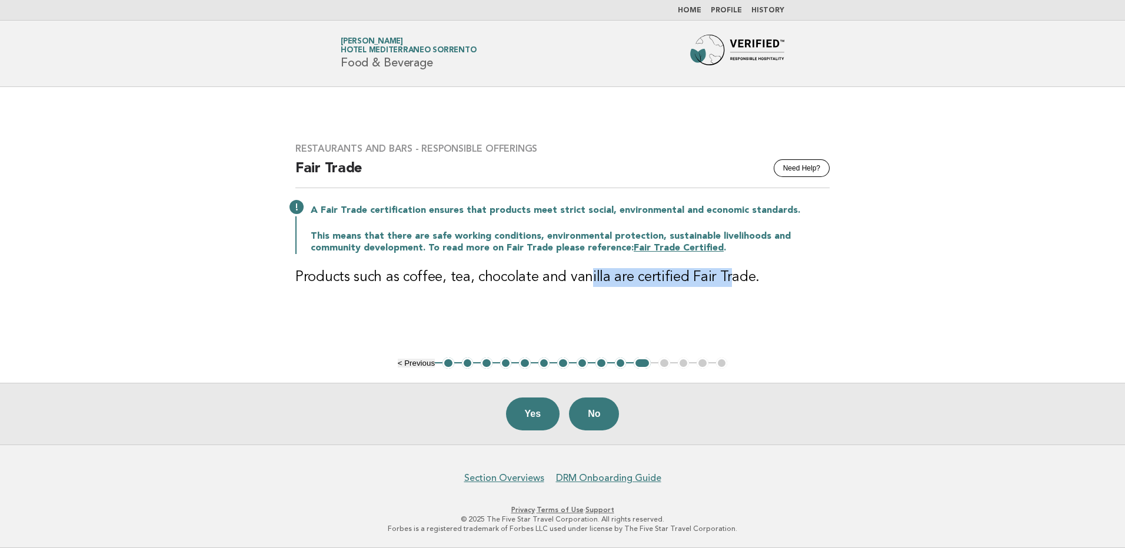
drag, startPoint x: 584, startPoint y: 274, endPoint x: 723, endPoint y: 282, distance: 139.1
click at [723, 282] on h3 "Products such as coffee, tea, chocolate and vanilla are certified Fair Trade." at bounding box center [562, 277] width 534 height 19
drag, startPoint x: 730, startPoint y: 280, endPoint x: 474, endPoint y: 276, distance: 256.0
click at [474, 276] on h3 "Products such as coffee, tea, chocolate and vanilla are certified Fair Trade." at bounding box center [562, 277] width 534 height 19
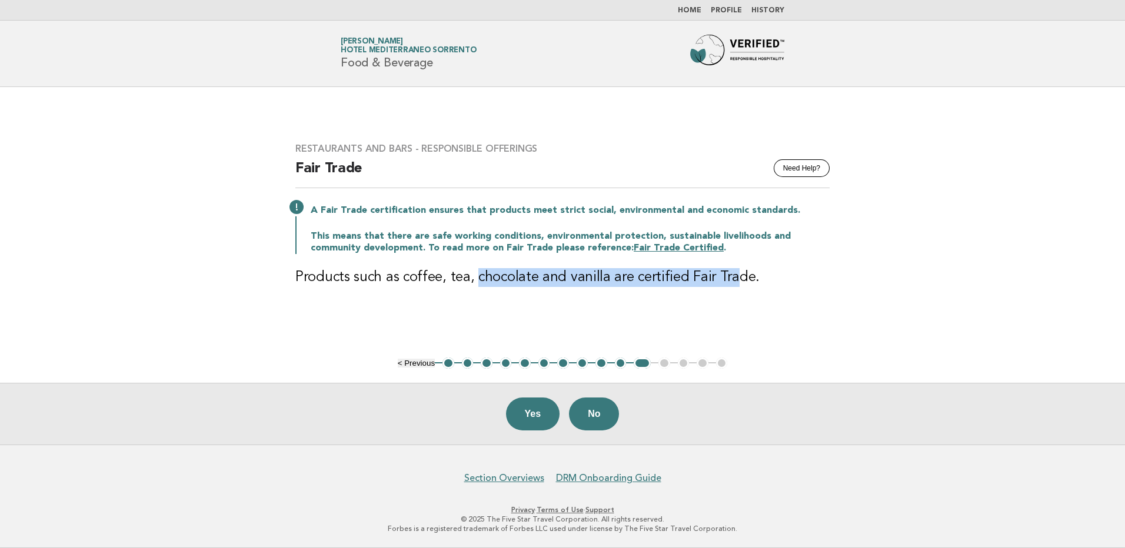
click at [474, 276] on h3 "Products such as coffee, tea, chocolate and vanilla are certified Fair Trade." at bounding box center [562, 277] width 534 height 19
drag, startPoint x: 475, startPoint y: 276, endPoint x: 733, endPoint y: 284, distance: 257.8
click at [733, 284] on h3 "Products such as coffee, tea, chocolate and vanilla are certified Fair Trade." at bounding box center [562, 277] width 534 height 19
click at [634, 248] on link "Fair Trade Certified" at bounding box center [679, 248] width 90 height 9
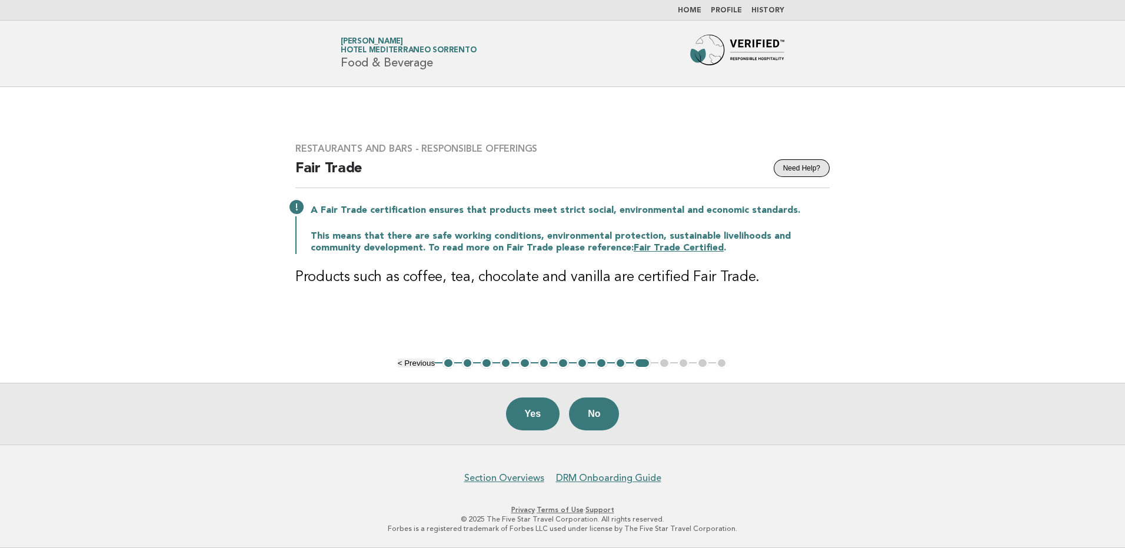
click at [803, 171] on button "Need Help?" at bounding box center [802, 168] width 56 height 18
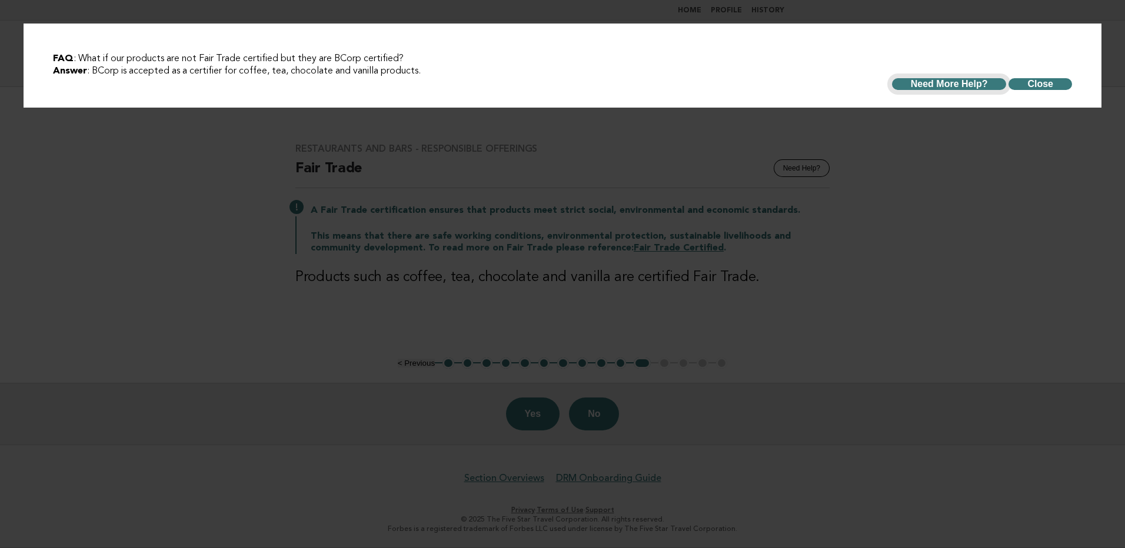
click at [949, 88] on button "Need More Help?" at bounding box center [949, 84] width 115 height 12
click at [711, 281] on div "FAQ : What if our products are not Fair Trade certified but they are BCorp cert…" at bounding box center [562, 274] width 1125 height 548
click at [1037, 83] on button "Close" at bounding box center [1041, 84] width 64 height 12
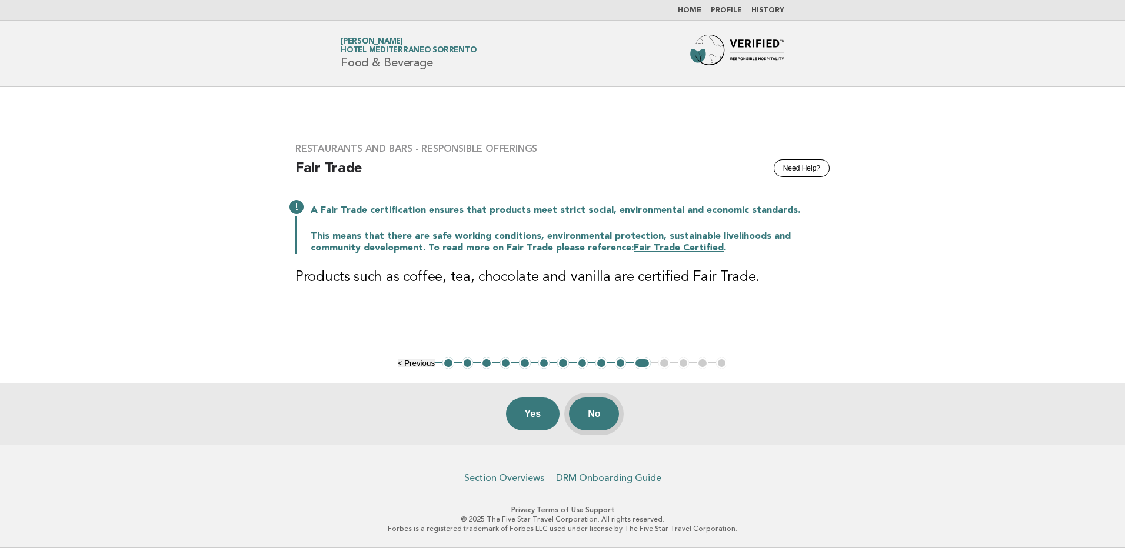
click at [602, 411] on button "No" at bounding box center [594, 414] width 50 height 33
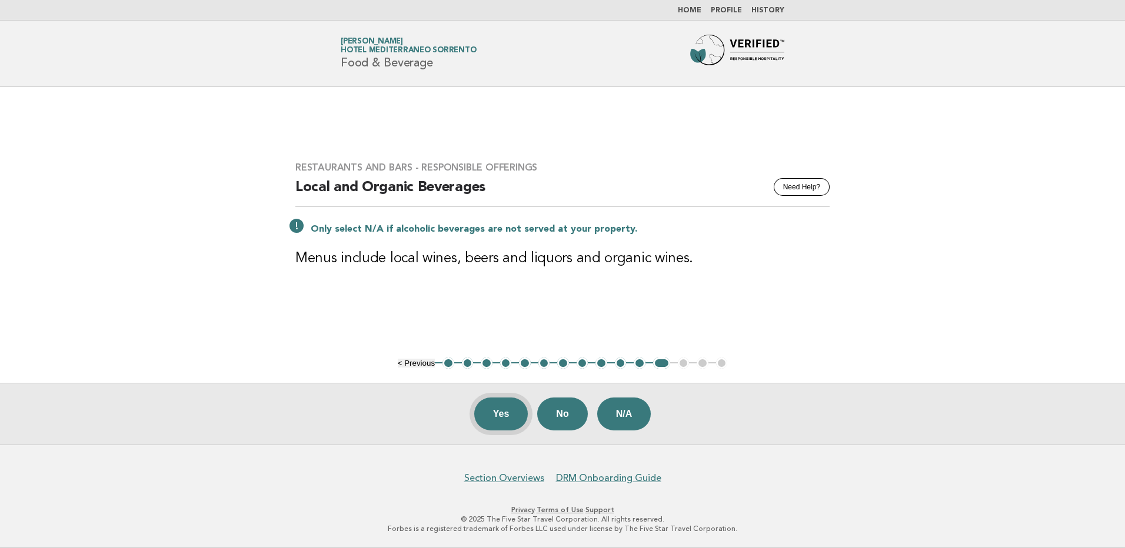
click at [484, 410] on button "Yes" at bounding box center [501, 414] width 54 height 33
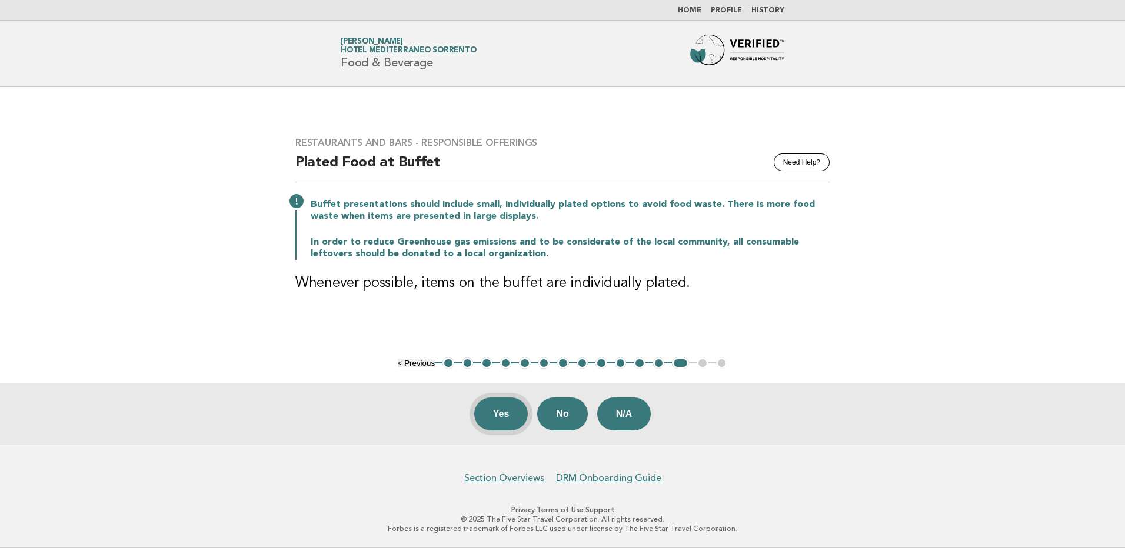
click at [474, 409] on button "Yes" at bounding box center [501, 414] width 54 height 33
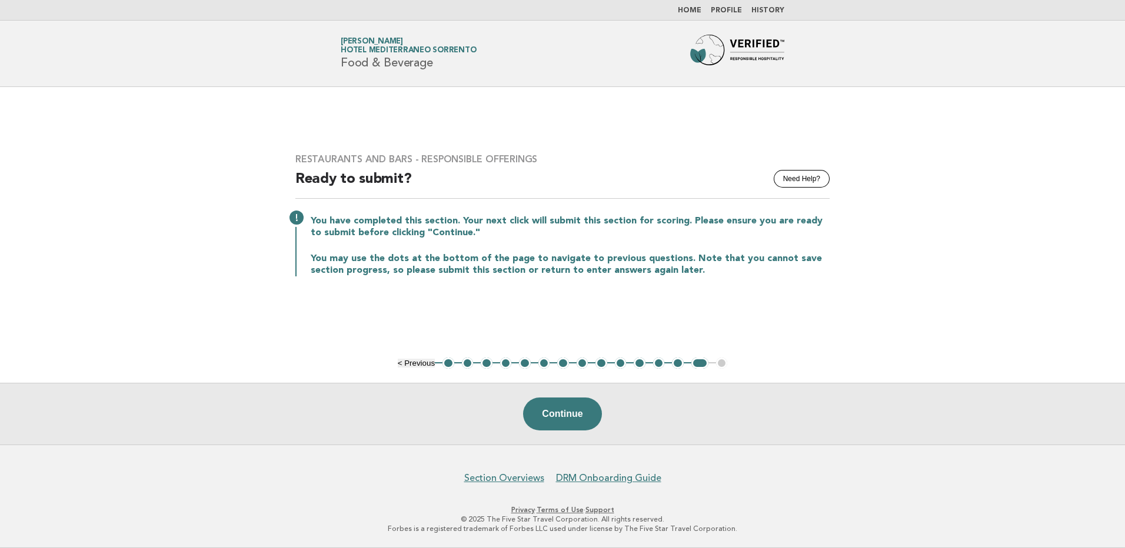
click at [444, 366] on button "1" at bounding box center [449, 364] width 12 height 12
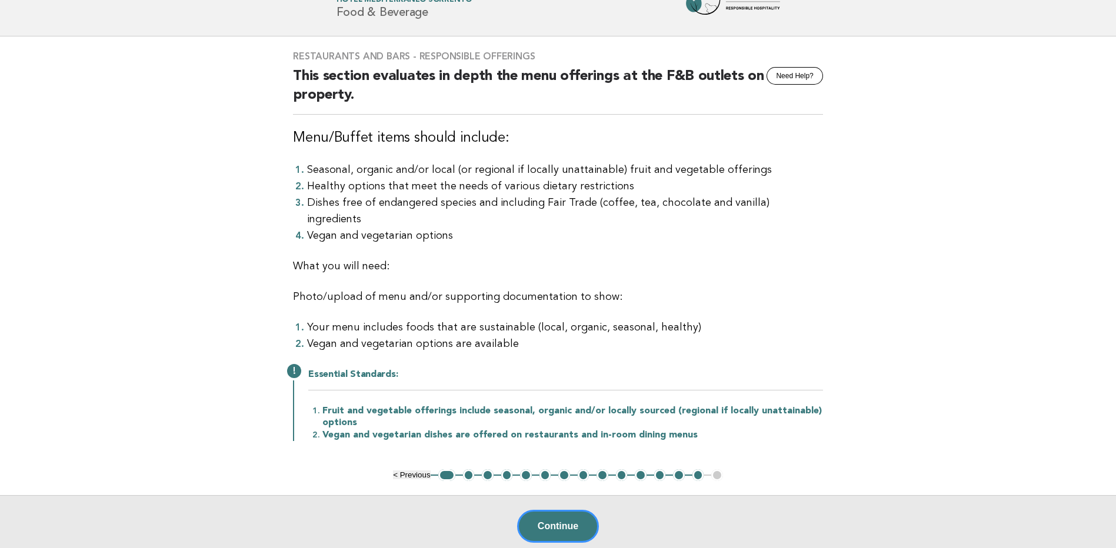
scroll to position [118, 0]
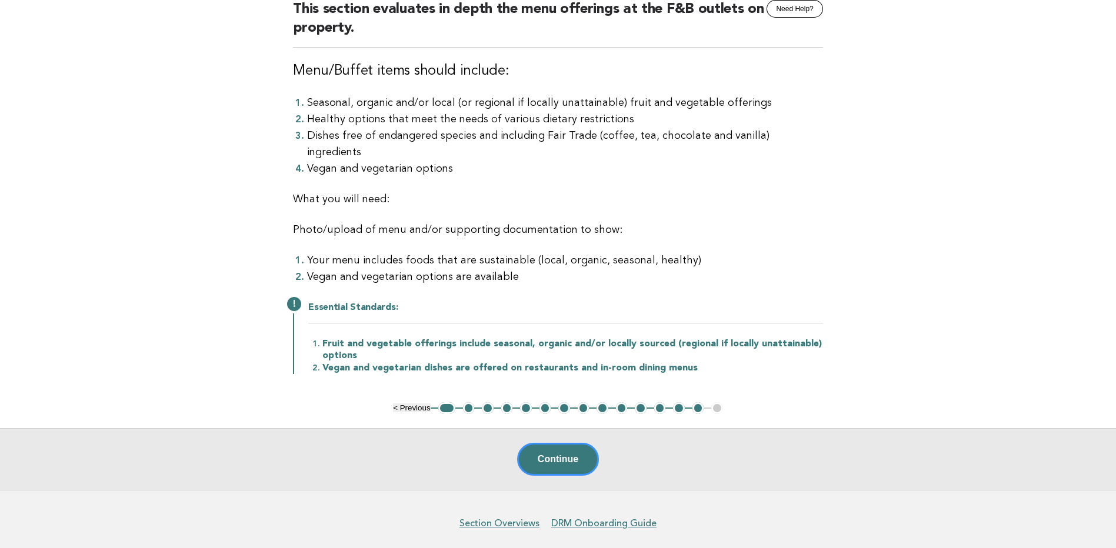
click at [468, 402] on button "2" at bounding box center [469, 408] width 12 height 12
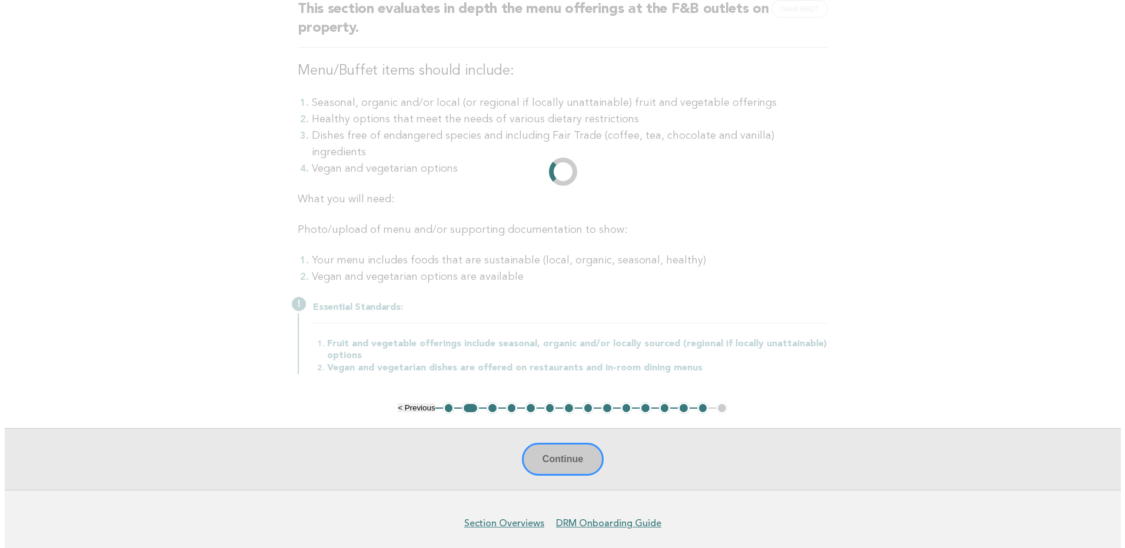
scroll to position [0, 0]
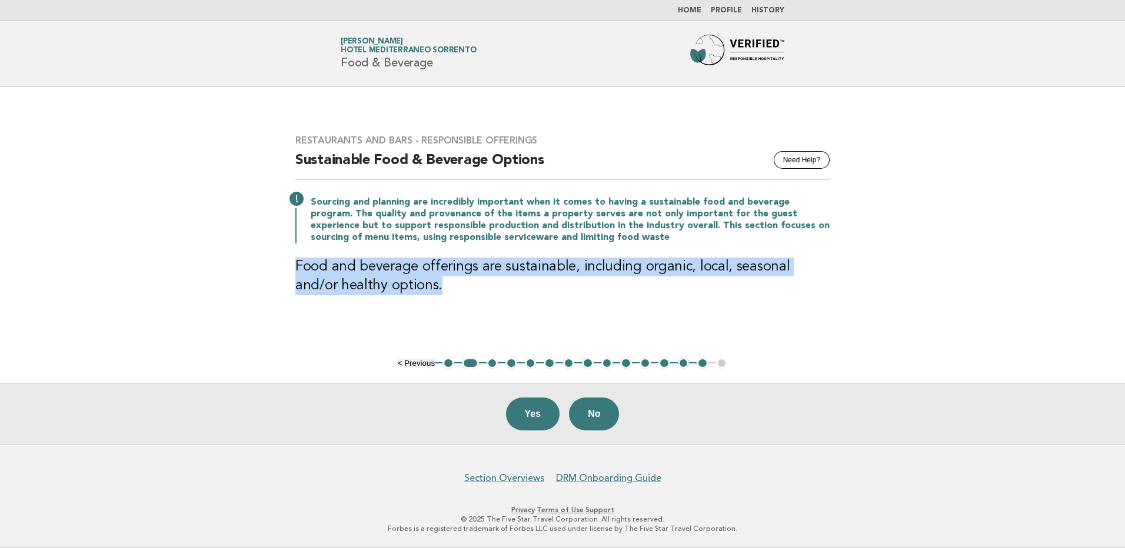
drag, startPoint x: 386, startPoint y: 298, endPoint x: 291, endPoint y: 273, distance: 98.6
click at [291, 273] on div "Restaurants and Bars - Responsible Offerings Need Help? Sustainable Food & Beve…" at bounding box center [562, 222] width 563 height 203
copy h3 "Food and beverage offerings are sustainable, including organic, local, seasonal…"
click at [493, 365] on button "3" at bounding box center [493, 364] width 12 height 12
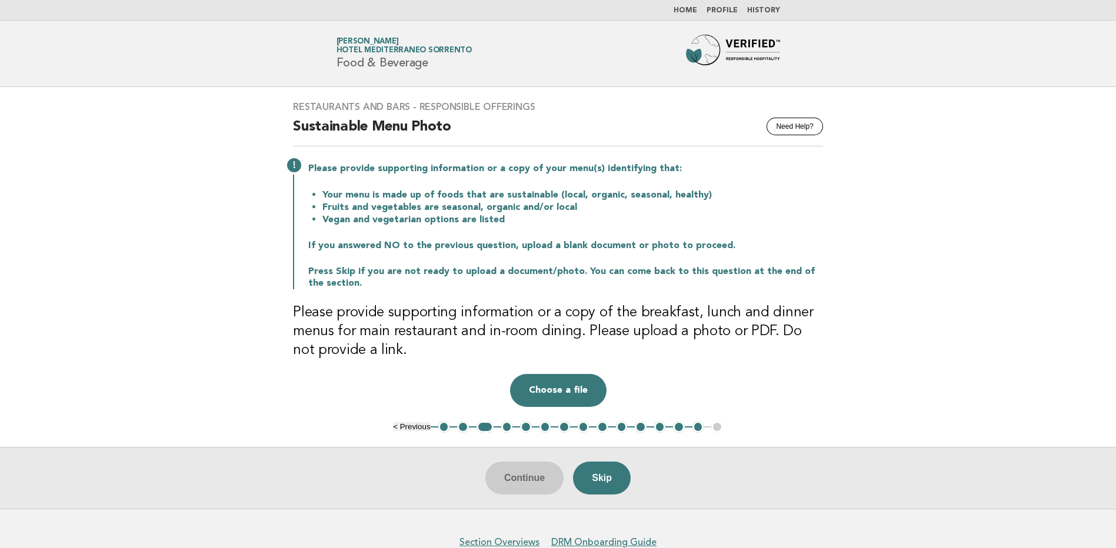
click at [503, 427] on button "4" at bounding box center [507, 427] width 12 height 12
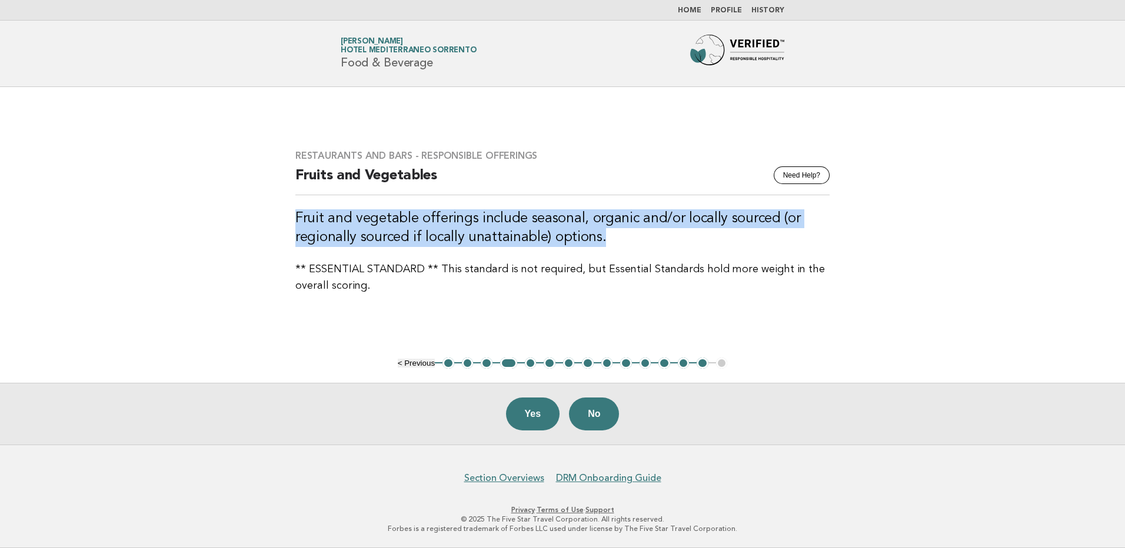
drag, startPoint x: 295, startPoint y: 214, endPoint x: 645, endPoint y: 240, distance: 351.1
click at [645, 240] on div "Restaurants and Bars - Responsible Offerings Need Help? Fruits and Vegetables F…" at bounding box center [562, 222] width 563 height 172
copy h3 "Fruit and vegetable offerings include seasonal, organic and/or locally sourced …"
click at [530, 361] on button "5" at bounding box center [531, 364] width 12 height 12
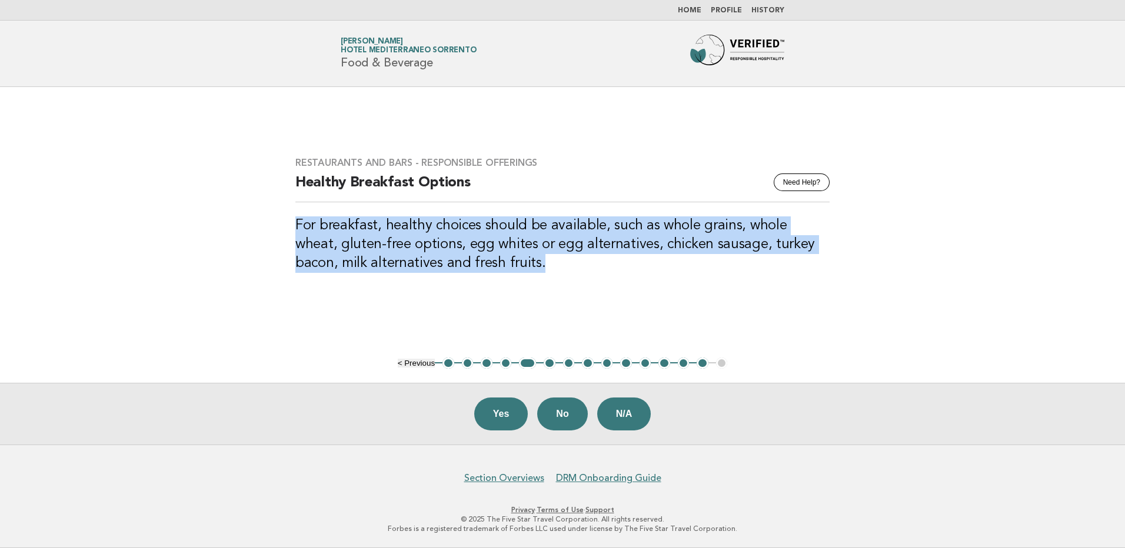
drag, startPoint x: 374, startPoint y: 230, endPoint x: 509, endPoint y: 267, distance: 139.6
click at [509, 267] on h3 "For breakfast, healthy choices should be available, such as whole grains, whole…" at bounding box center [562, 245] width 534 height 56
copy h3 "For breakfast, healthy choices should be available, such as whole grains, whole…"
click at [548, 365] on button "6" at bounding box center [550, 364] width 12 height 12
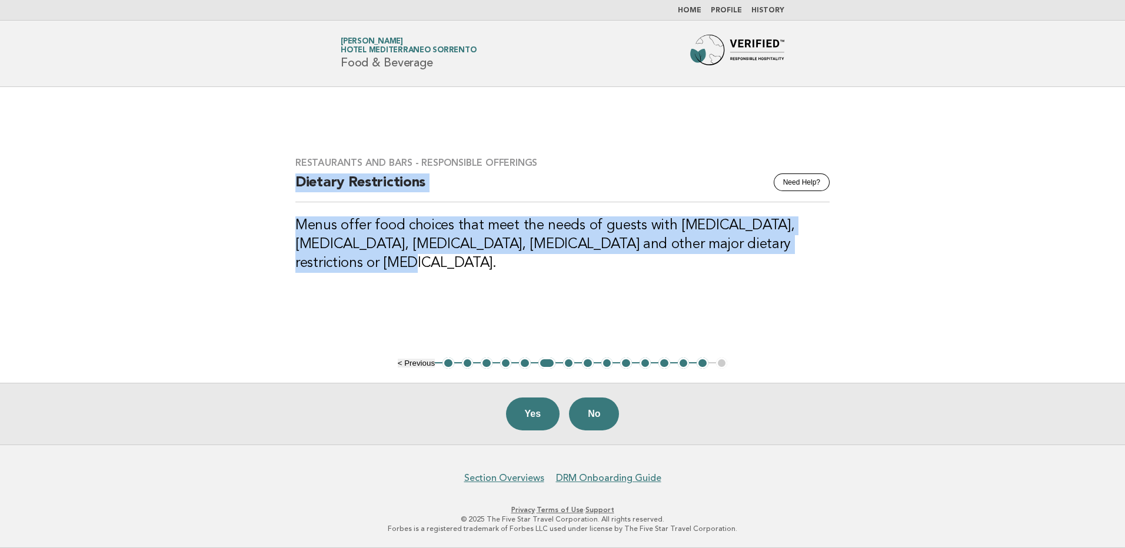
drag, startPoint x: 295, startPoint y: 194, endPoint x: 953, endPoint y: 268, distance: 661.4
click at [953, 268] on main "Restaurants and Bars - Responsible Offerings Need Help? Dietary Restrictions Me…" at bounding box center [562, 266] width 1125 height 358
copy div "Dietary Restrictions Menus offer food choices that meet the needs of guests wit…"
click at [566, 366] on button "7" at bounding box center [569, 364] width 12 height 12
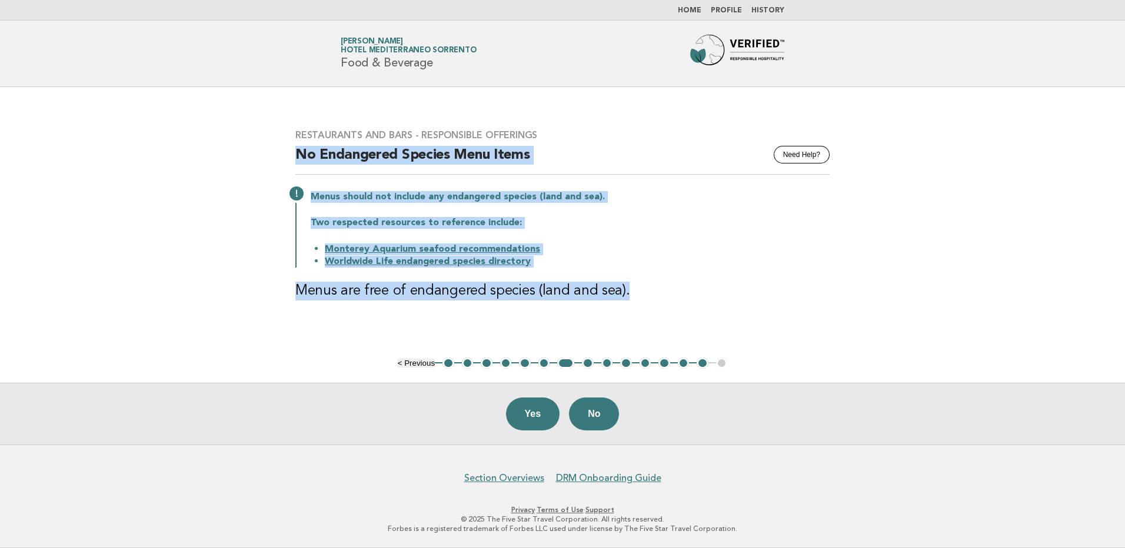
drag, startPoint x: 288, startPoint y: 153, endPoint x: 641, endPoint y: 287, distance: 378.0
click at [641, 287] on div "Restaurants and Bars - Responsible Offerings Need Help? No Endangered Species M…" at bounding box center [562, 222] width 563 height 214
copy div "No Endangered Species Menu Items Menus should not include any endangered specie…"
click at [587, 365] on button "8" at bounding box center [588, 364] width 12 height 12
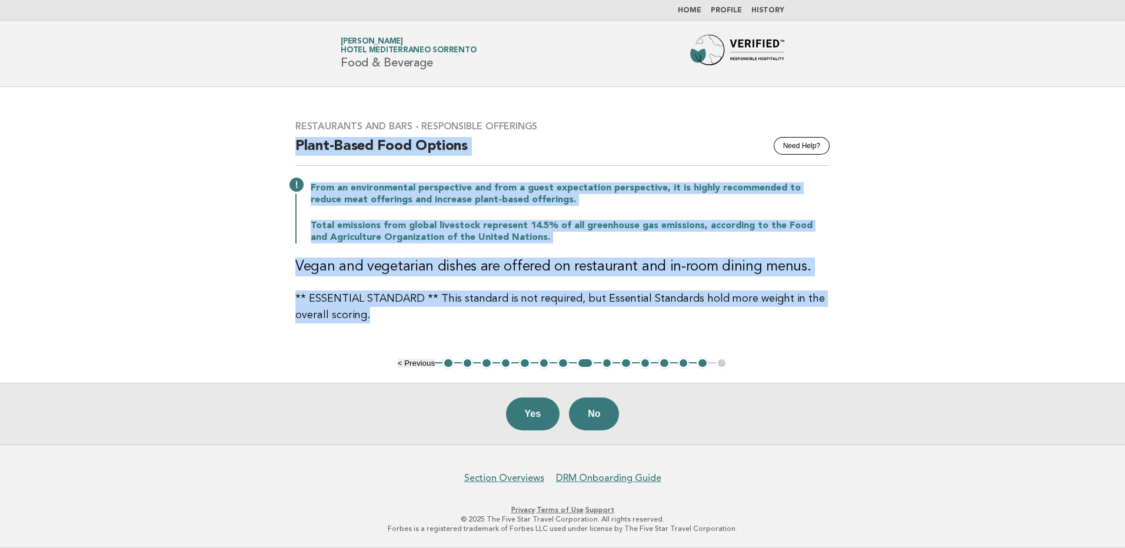
drag, startPoint x: 390, startPoint y: 331, endPoint x: 269, endPoint y: 147, distance: 220.2
click at [269, 147] on main "Restaurants and Bars - Responsible Offerings Need Help? Plant-Based Food Option…" at bounding box center [562, 266] width 1125 height 358
copy div "Plant-Based Food Options From an environmental perspective and from a guest exp…"
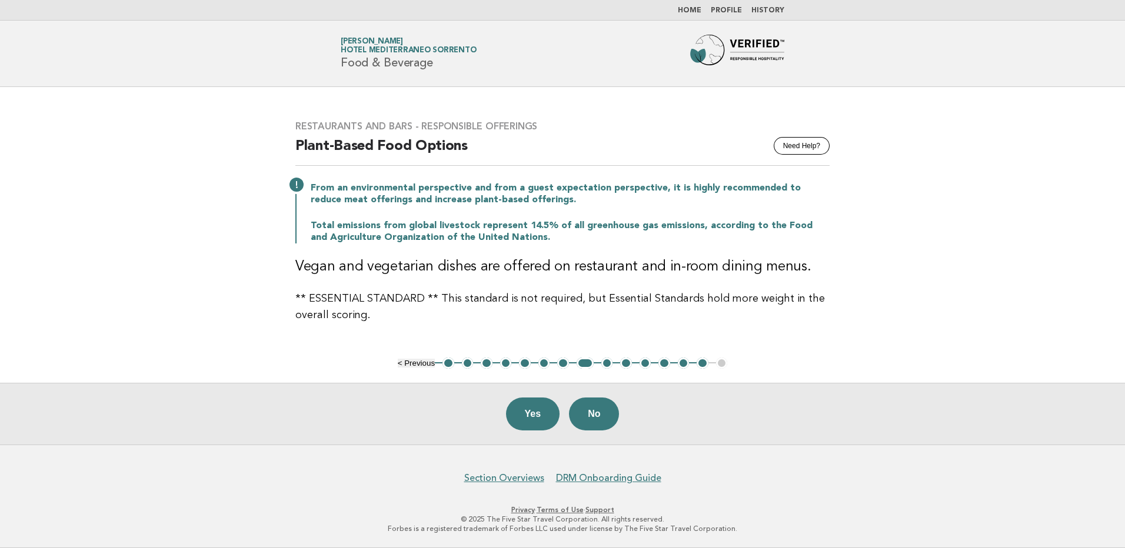
click at [614, 367] on ul "< Previous 1 2 3 4 5 6 7 8 9 10 11 12 13 14 15" at bounding box center [563, 364] width 330 height 12
click at [608, 367] on button "9" at bounding box center [607, 364] width 12 height 12
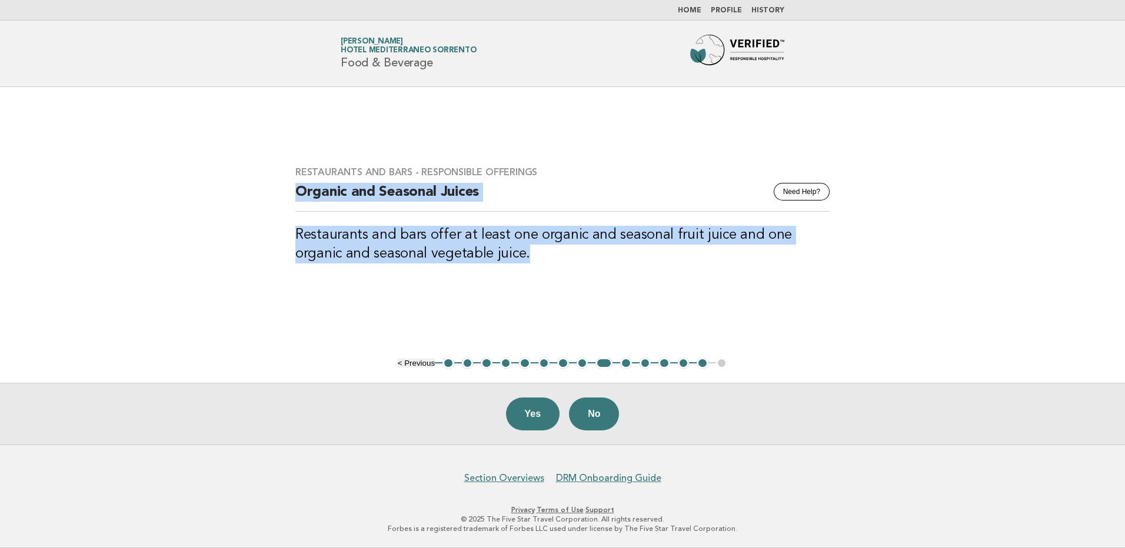
drag, startPoint x: 301, startPoint y: 189, endPoint x: 488, endPoint y: 261, distance: 201.0
click at [488, 261] on div "Restaurants and Bars - Responsible Offerings Need Help? Organic and Seasonal Ju…" at bounding box center [562, 221] width 563 height 139
copy div "Organic and Seasonal Juices Restaurants and bars offer at least one organic and…"
click at [640, 364] on li "11" at bounding box center [646, 364] width 12 height 12
click at [628, 364] on button "10" at bounding box center [626, 364] width 12 height 12
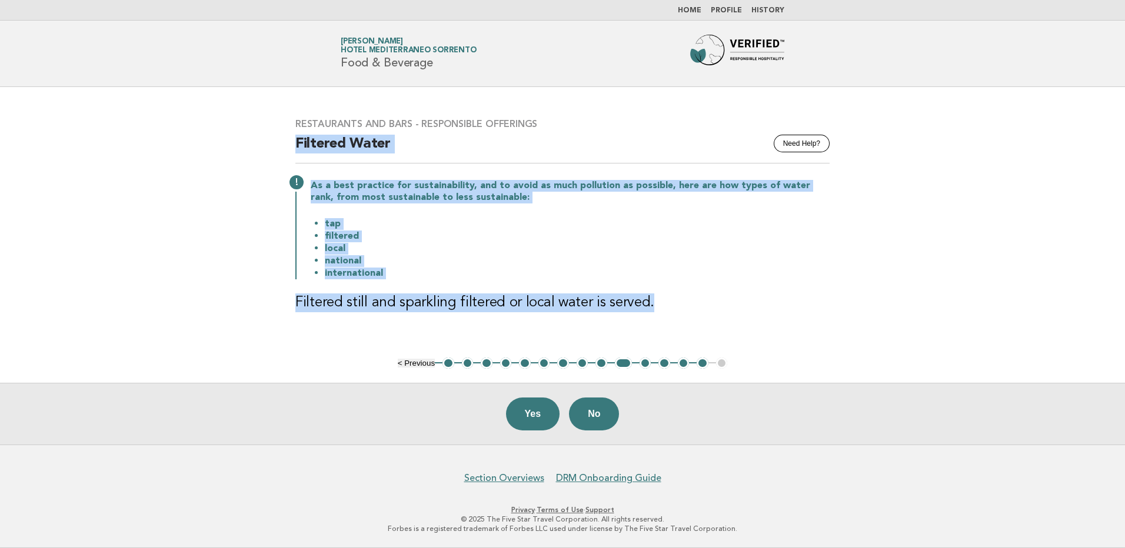
drag, startPoint x: 298, startPoint y: 144, endPoint x: 703, endPoint y: 308, distance: 436.1
click at [703, 308] on div "Restaurants and Bars - Responsible Offerings Need Help? Filtered Water As a bes…" at bounding box center [562, 222] width 563 height 237
copy div "Filtered Water As a best practice for sustainability, and to avoid as much poll…"
click at [643, 365] on button "11" at bounding box center [646, 364] width 12 height 12
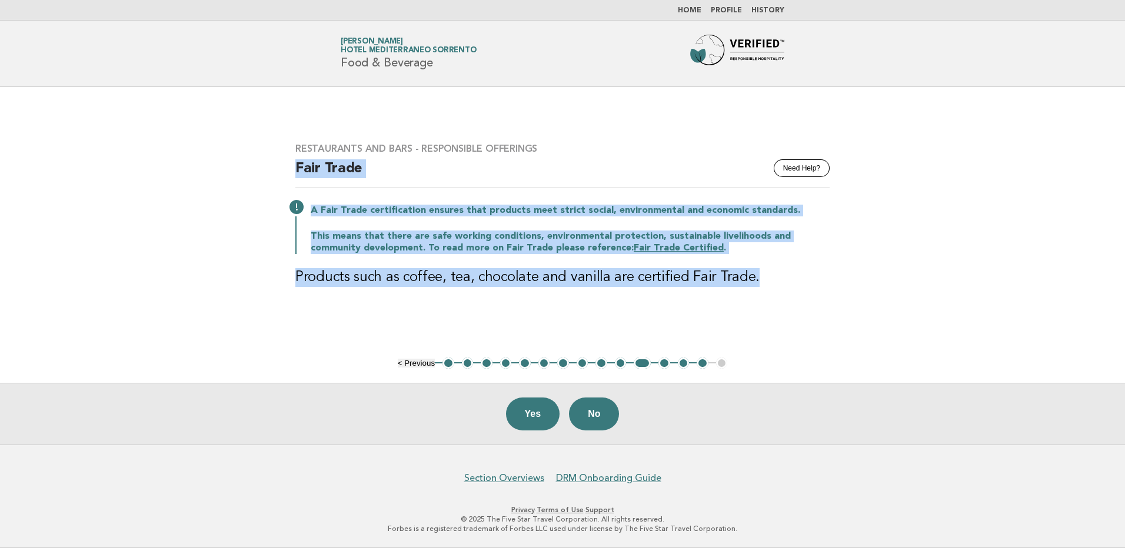
drag, startPoint x: 270, startPoint y: 163, endPoint x: 806, endPoint y: 277, distance: 548.0
click at [806, 277] on main "Restaurants and Bars - Responsible Offerings Need Help? Fair Trade A Fair Trade…" at bounding box center [562, 266] width 1125 height 358
copy div "Fair Trade A Fair Trade certification ensures that products meet strict social,…"
click at [667, 367] on button "12" at bounding box center [664, 364] width 12 height 12
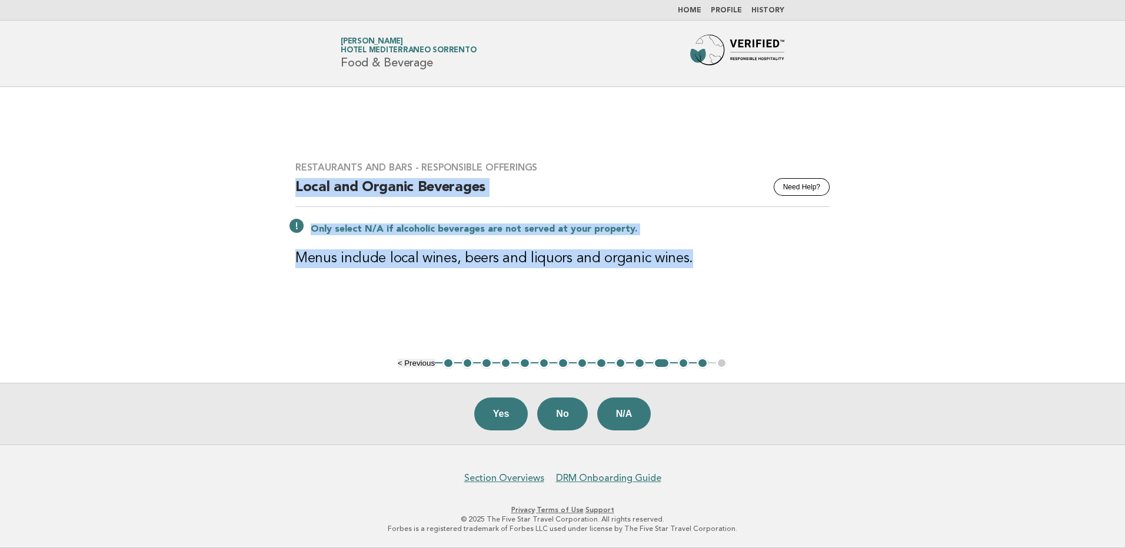
drag, startPoint x: 691, startPoint y: 255, endPoint x: 237, endPoint y: 185, distance: 459.0
click at [237, 185] on main "Restaurants and Bars - Responsible Offerings Need Help? Local and Organic Bever…" at bounding box center [562, 266] width 1125 height 358
click at [680, 364] on button "13" at bounding box center [684, 364] width 12 height 12
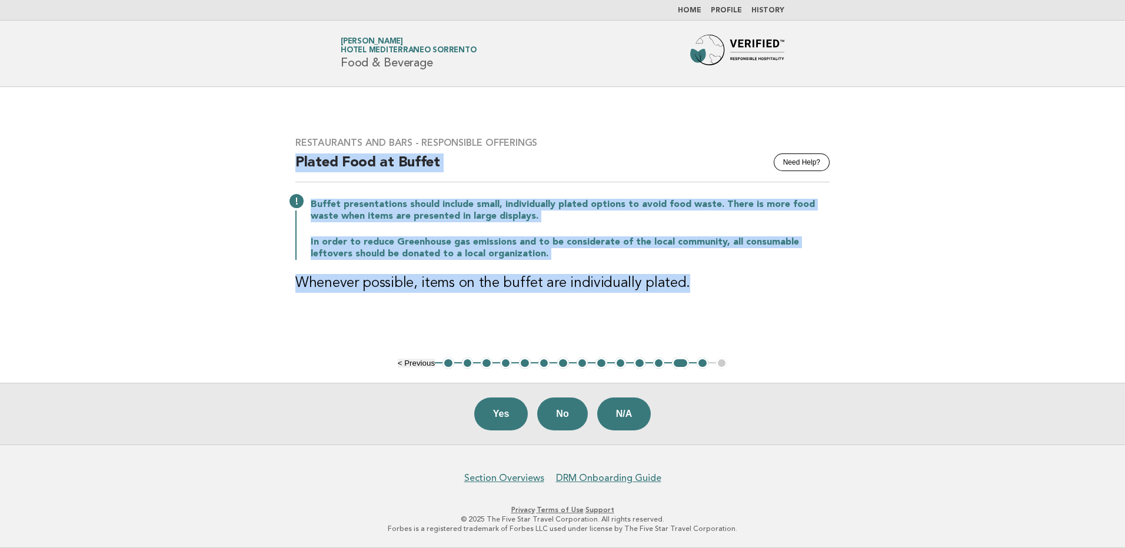
drag, startPoint x: 739, startPoint y: 278, endPoint x: 287, endPoint y: 174, distance: 464.2
click at [287, 174] on div "Restaurants and Bars - Responsible Offerings Need Help? Plated Food at Buffet B…" at bounding box center [562, 222] width 563 height 198
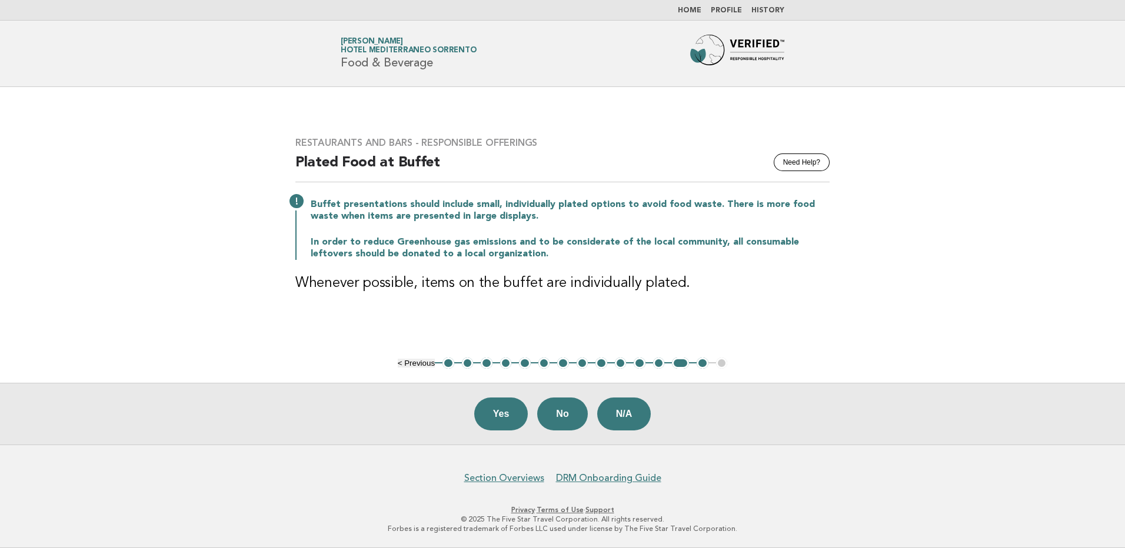
click at [720, 362] on ul "< Previous 1 2 3 4 5 6 7 8 9 10 11 12 13 14 15" at bounding box center [563, 364] width 330 height 12
click at [503, 424] on button "Yes" at bounding box center [501, 414] width 54 height 33
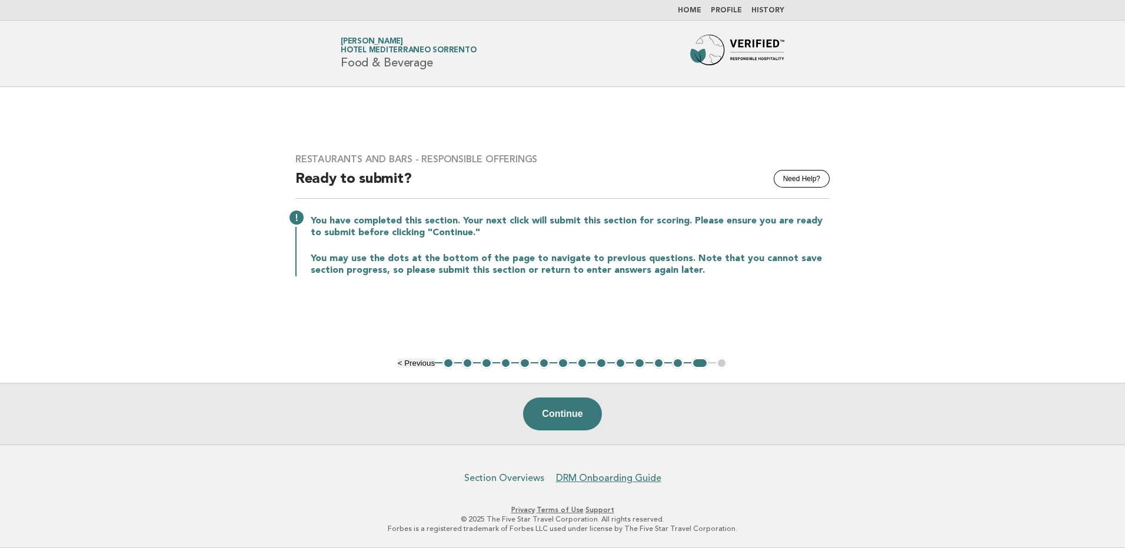
click at [521, 480] on link "Section Overviews" at bounding box center [504, 479] width 80 height 12
click at [405, 42] on link "alessia fiorentino Hotel Mediterraneo Sorrento" at bounding box center [408, 46] width 135 height 16
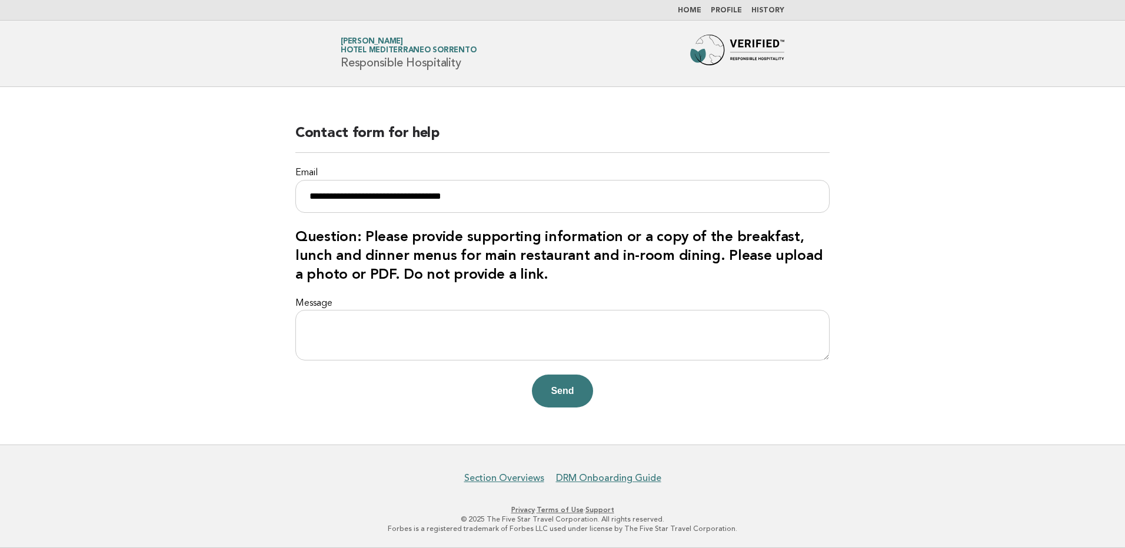
click at [352, 309] on label "Message" at bounding box center [562, 304] width 534 height 12
click at [352, 310] on textarea "Message" at bounding box center [562, 335] width 534 height 51
click at [337, 337] on textarea "Message" at bounding box center [562, 335] width 534 height 51
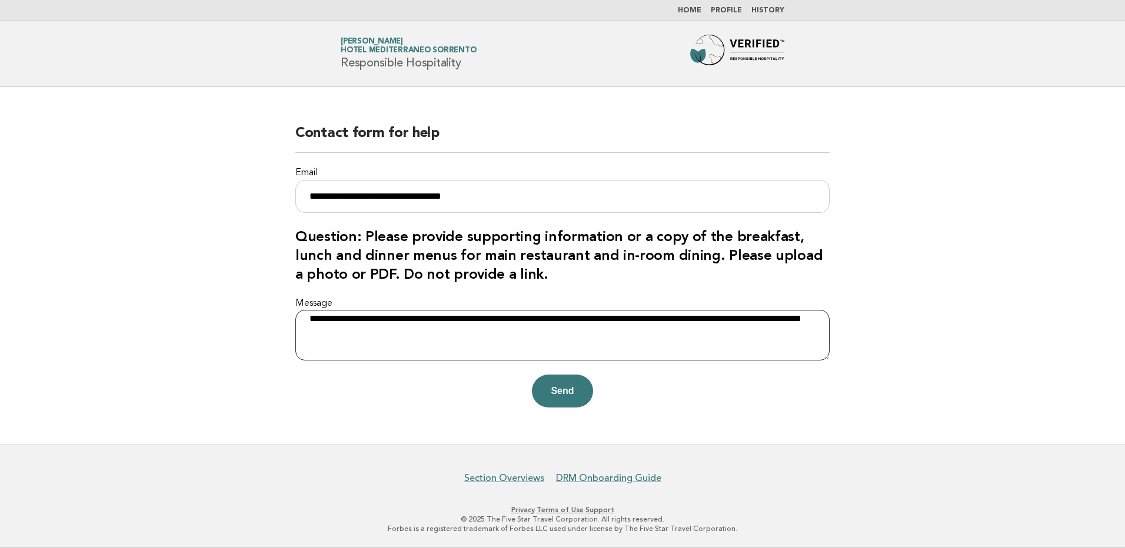
click at [727, 318] on textarea "**********" at bounding box center [562, 335] width 534 height 51
click at [323, 336] on textarea "**********" at bounding box center [562, 335] width 534 height 51
type textarea "**********"
click at [571, 397] on button "Send" at bounding box center [562, 391] width 61 height 33
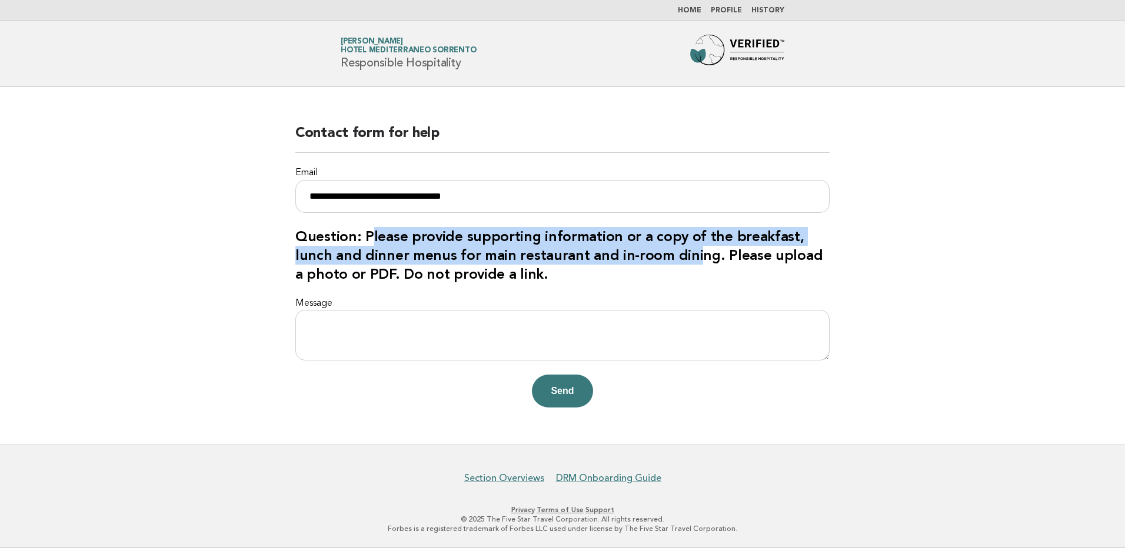
drag, startPoint x: 370, startPoint y: 242, endPoint x: 647, endPoint y: 251, distance: 277.3
click at [647, 251] on h3 "Question: Please provide supporting information or a copy of the breakfast, lun…" at bounding box center [562, 255] width 534 height 56
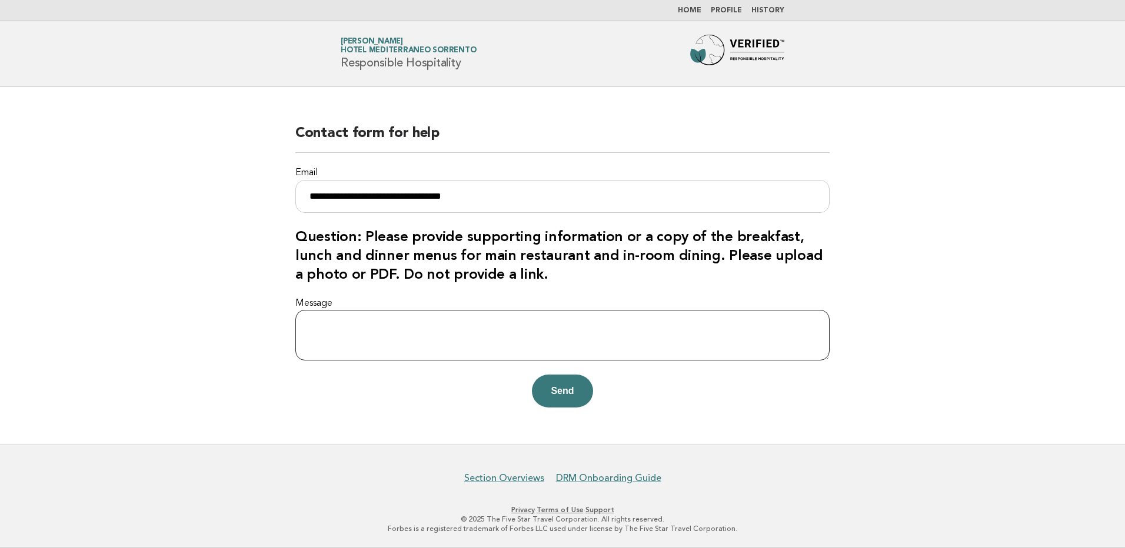
click at [386, 328] on textarea "Message" at bounding box center [562, 335] width 534 height 51
click at [321, 324] on textarea "Message" at bounding box center [562, 335] width 534 height 51
click at [530, 379] on p "Send" at bounding box center [562, 391] width 534 height 33
click at [550, 385] on button "Send" at bounding box center [562, 391] width 61 height 33
click at [550, 385] on p "Send" at bounding box center [562, 391] width 534 height 33
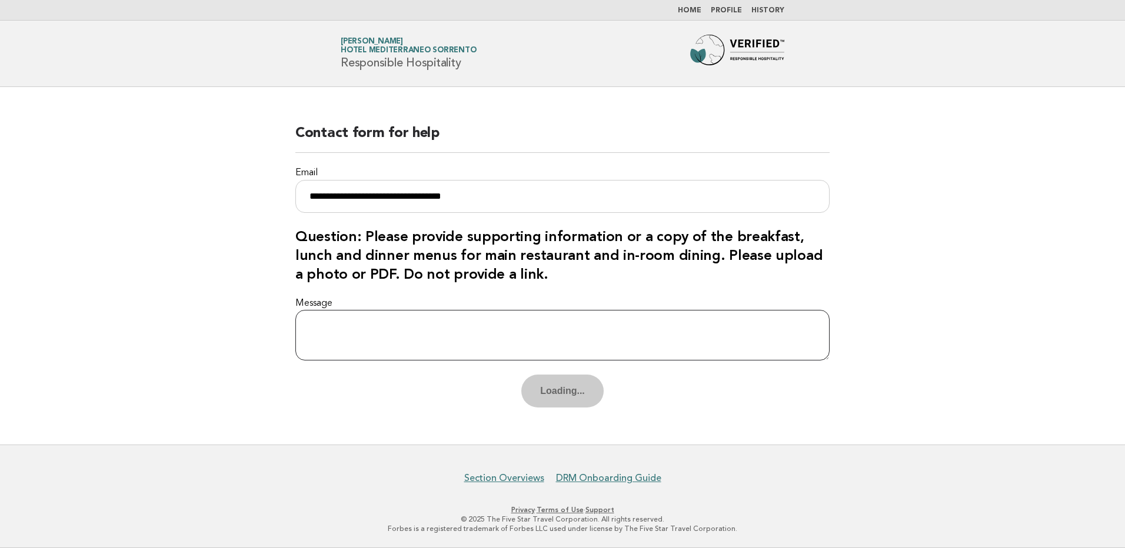
drag, startPoint x: 435, startPoint y: 345, endPoint x: 475, endPoint y: 350, distance: 40.3
click at [437, 345] on textarea "Message" at bounding box center [562, 335] width 534 height 51
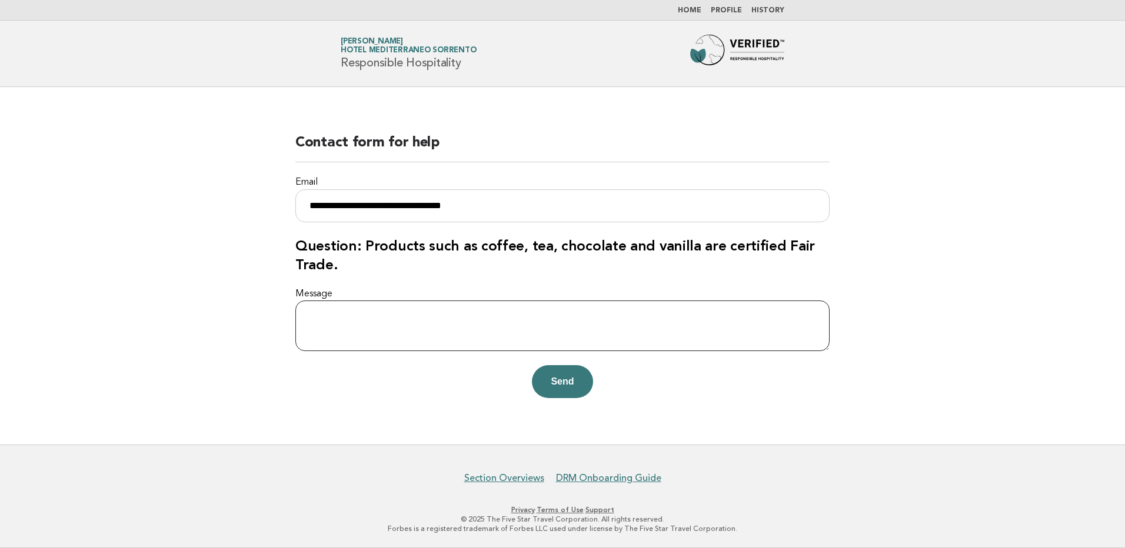
click at [401, 304] on textarea "Message" at bounding box center [562, 326] width 534 height 51
type textarea "**********"
click at [559, 385] on button "Send" at bounding box center [562, 381] width 61 height 33
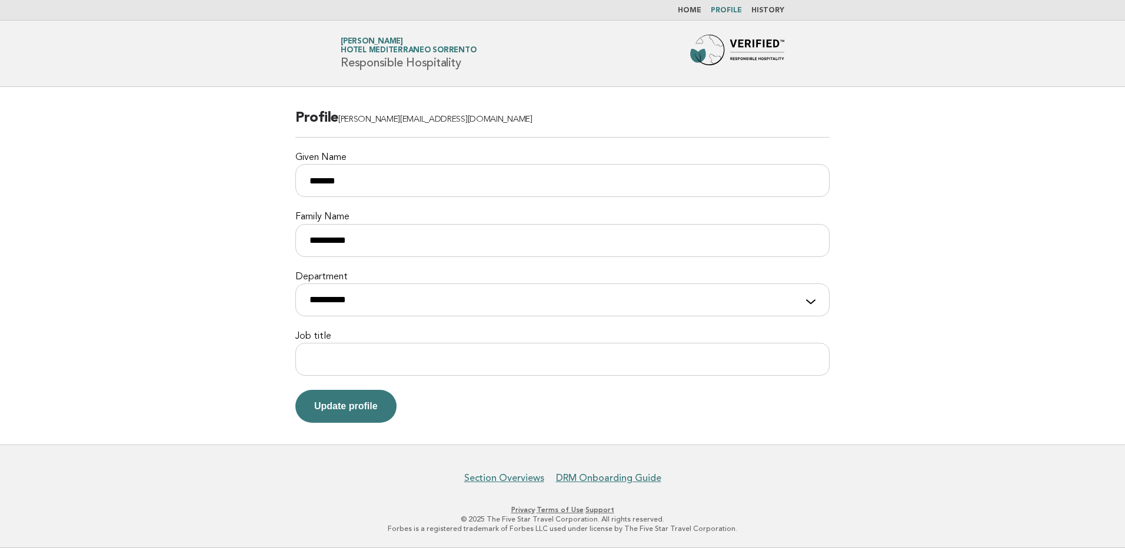
click at [399, 62] on h1 "Forbes Travel Guide [PERSON_NAME] Hotel [GEOGRAPHIC_DATA] Responsible Hospitali…" at bounding box center [408, 53] width 135 height 31
click at [317, 299] on select "**********" at bounding box center [562, 300] width 534 height 33
select select "**********"
click at [295, 284] on select "**********" at bounding box center [562, 300] width 534 height 33
click at [334, 349] on input "Job title" at bounding box center [562, 359] width 534 height 33
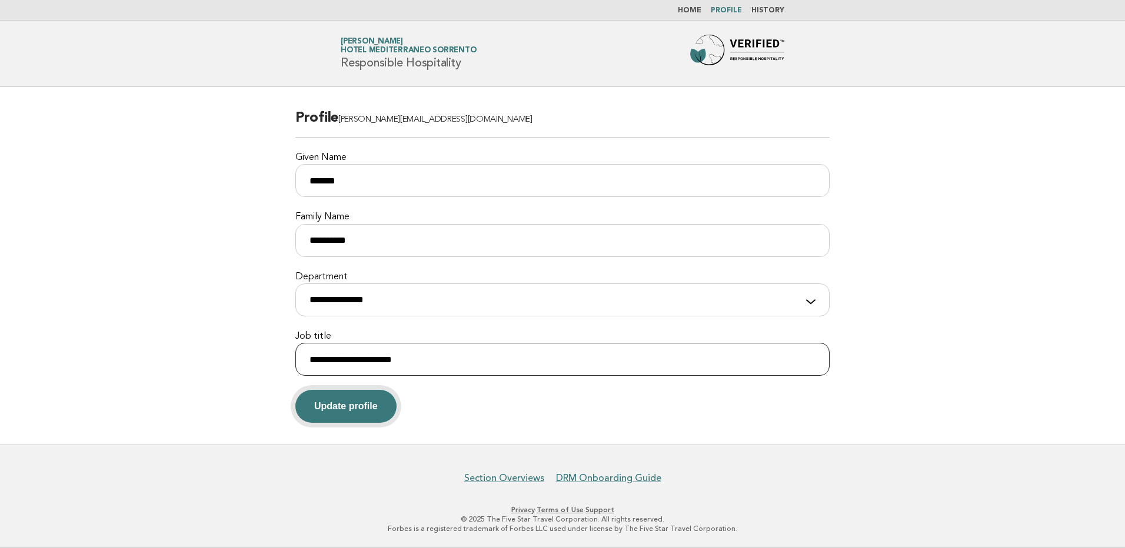
type input "**********"
click at [375, 395] on button "Update profile" at bounding box center [345, 406] width 101 height 33
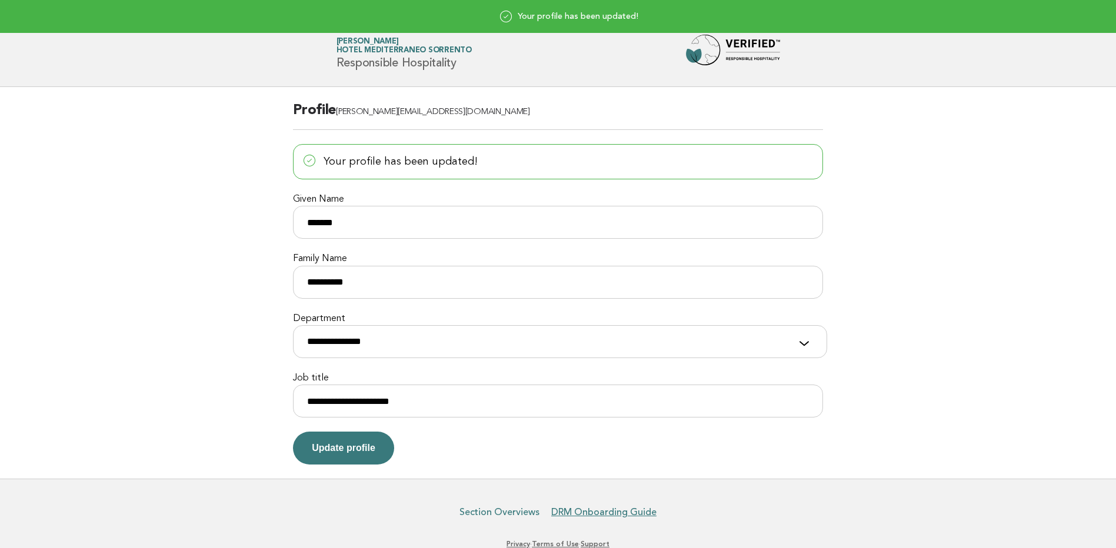
click at [506, 517] on link "Section Overviews" at bounding box center [500, 513] width 80 height 12
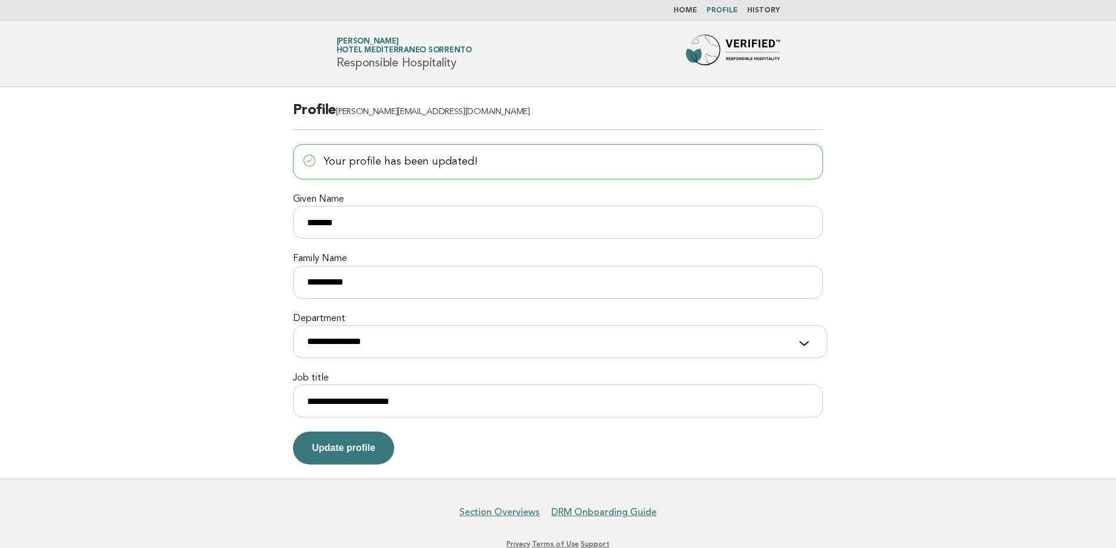
click at [378, 39] on link "alessia fiorentino Hotel Mediterraneo Sorrento" at bounding box center [404, 46] width 135 height 16
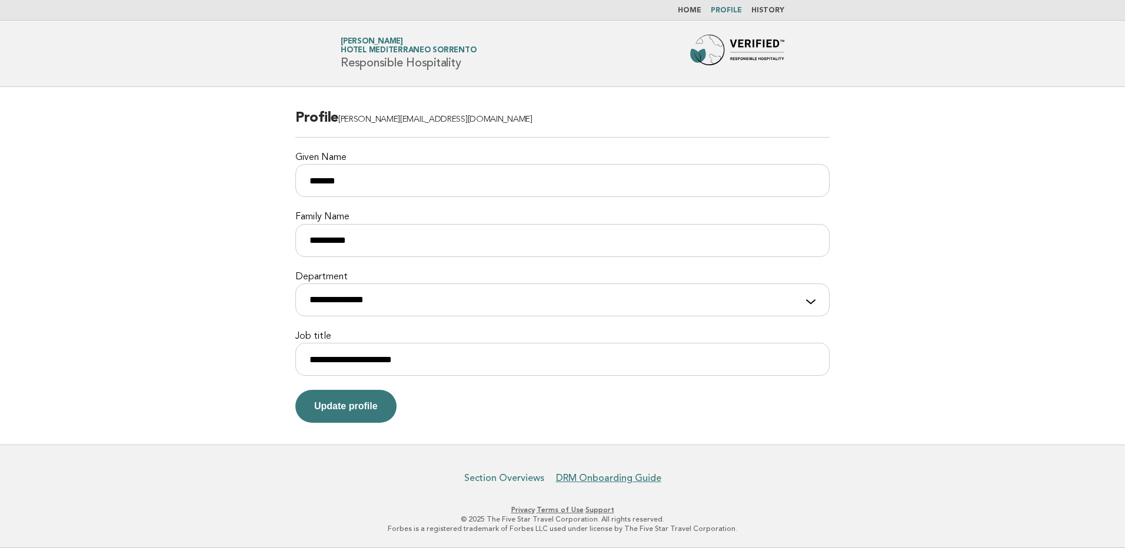
click at [517, 479] on link "Section Overviews" at bounding box center [504, 479] width 80 height 12
click at [599, 480] on link "DRM Onboarding Guide" at bounding box center [608, 479] width 105 height 12
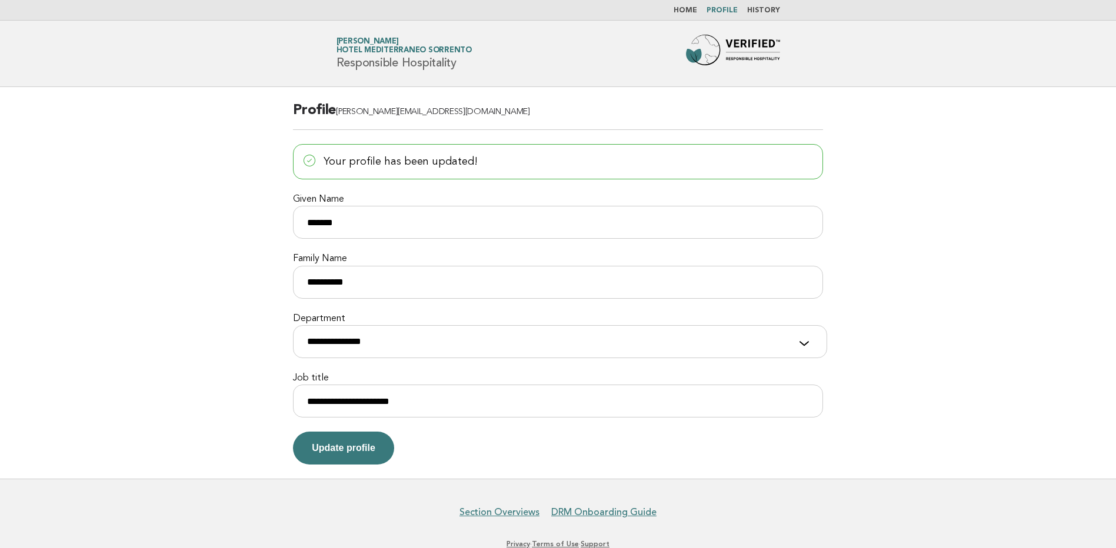
click at [683, 14] on link "Home" at bounding box center [686, 10] width 24 height 7
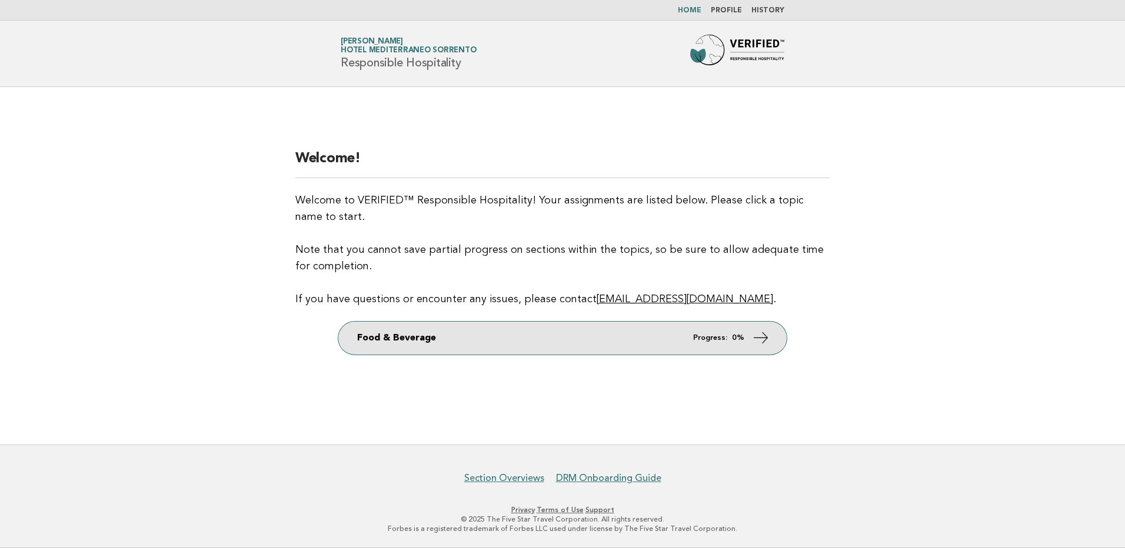
click at [437, 339] on link "Food & Beverage Progress: 0%" at bounding box center [562, 338] width 448 height 33
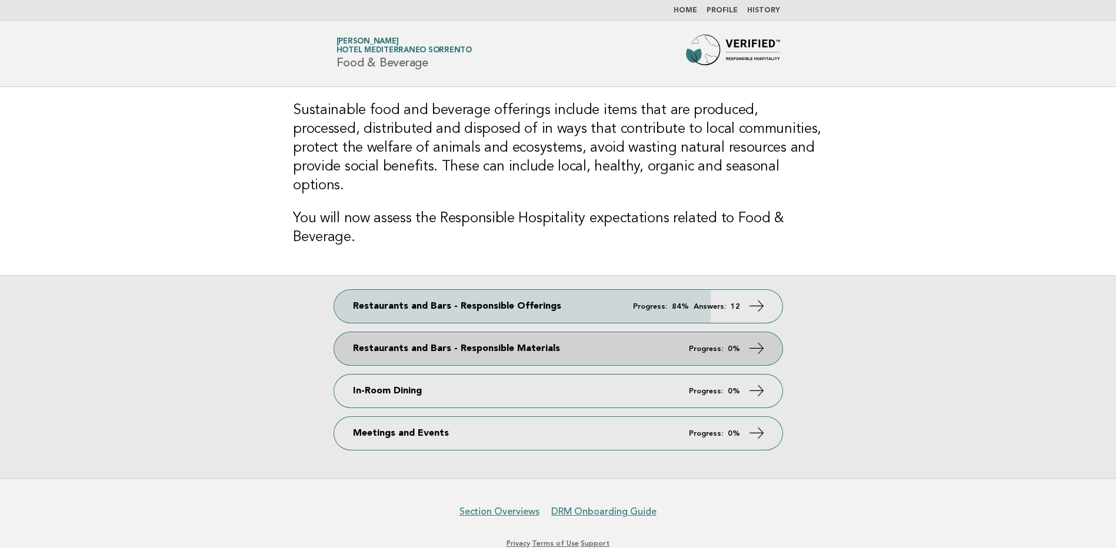
click at [469, 338] on link "Restaurants and Bars - Responsible Materials Progress: 0%" at bounding box center [558, 348] width 448 height 33
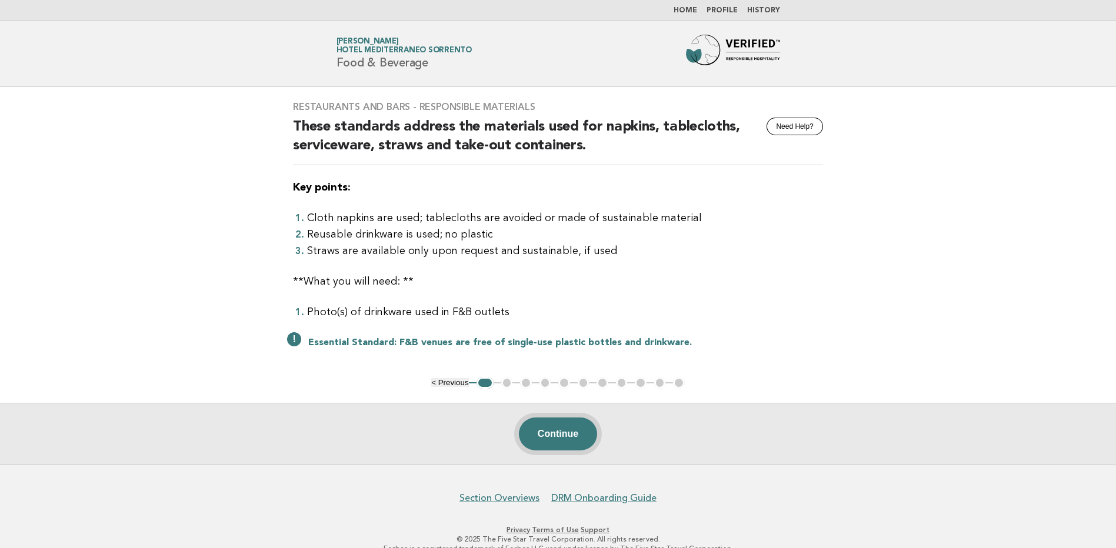
click at [558, 432] on button "Continue" at bounding box center [558, 434] width 78 height 33
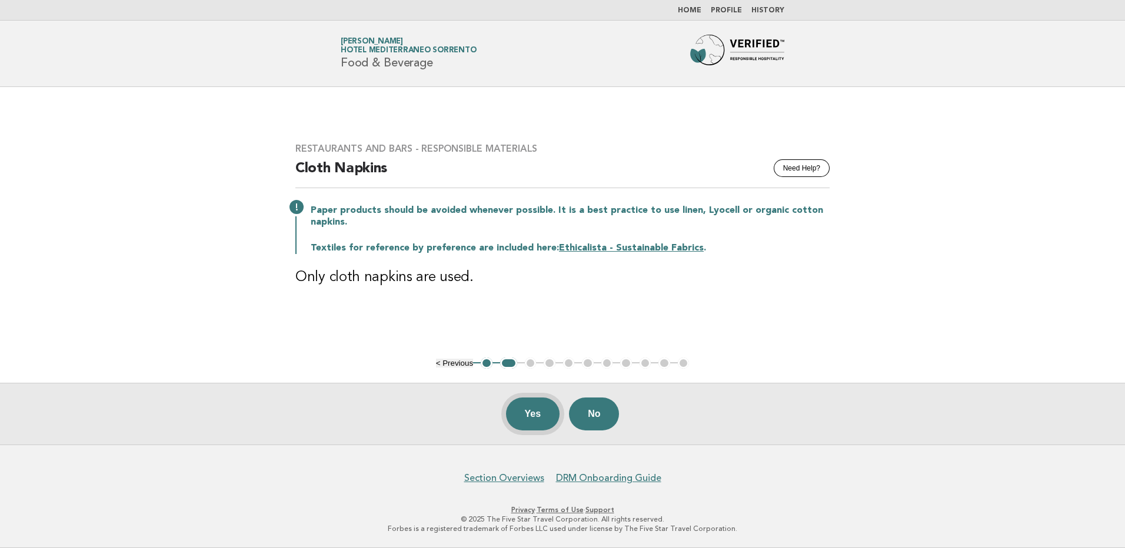
click at [525, 422] on button "Yes" at bounding box center [533, 414] width 54 height 33
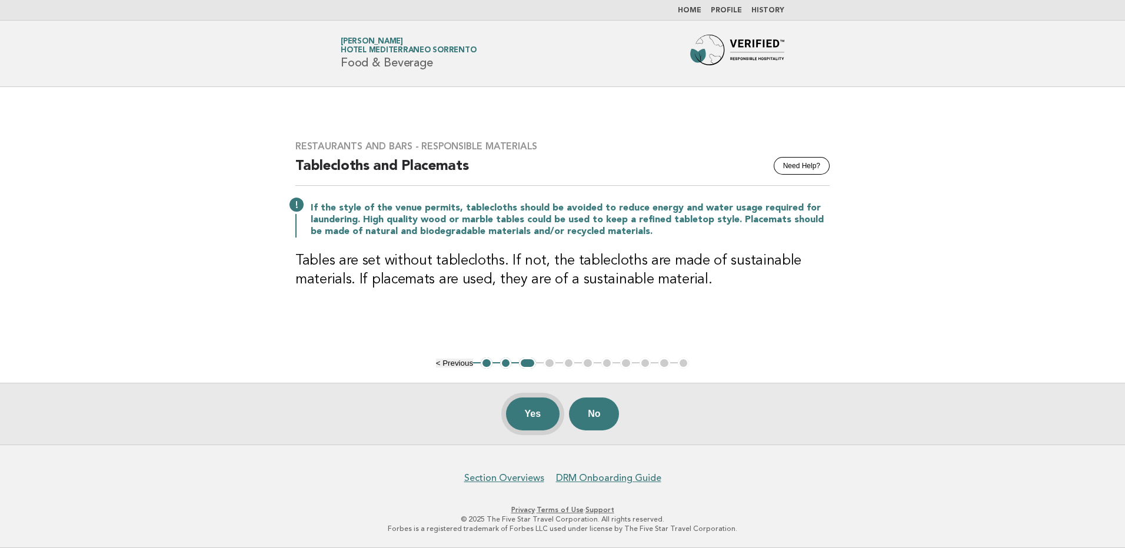
click at [527, 417] on button "Yes" at bounding box center [533, 414] width 54 height 33
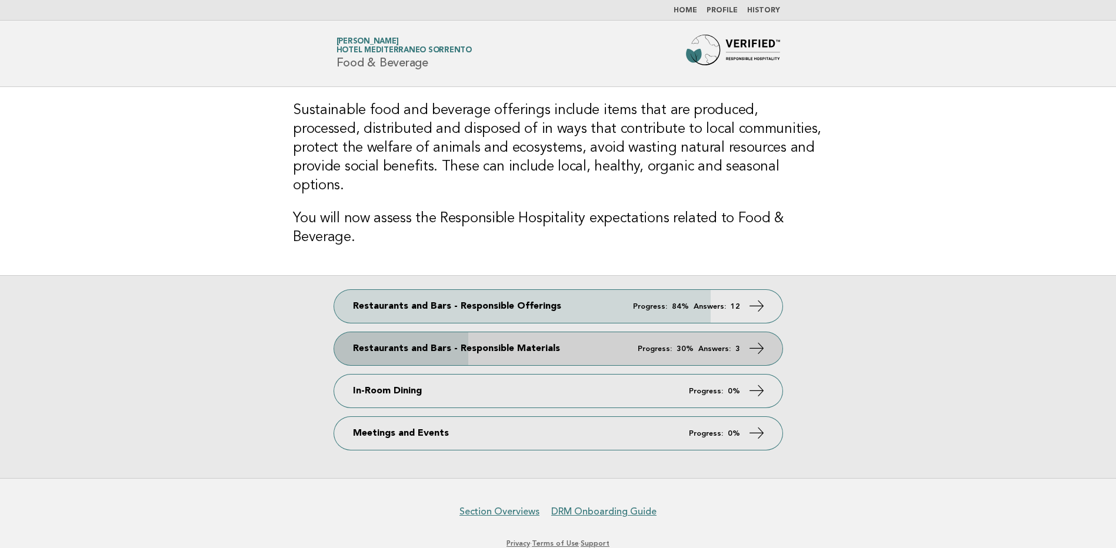
click at [488, 332] on link "Restaurants and Bars - Responsible Materials Progress: 30% Answers: 3" at bounding box center [558, 348] width 448 height 33
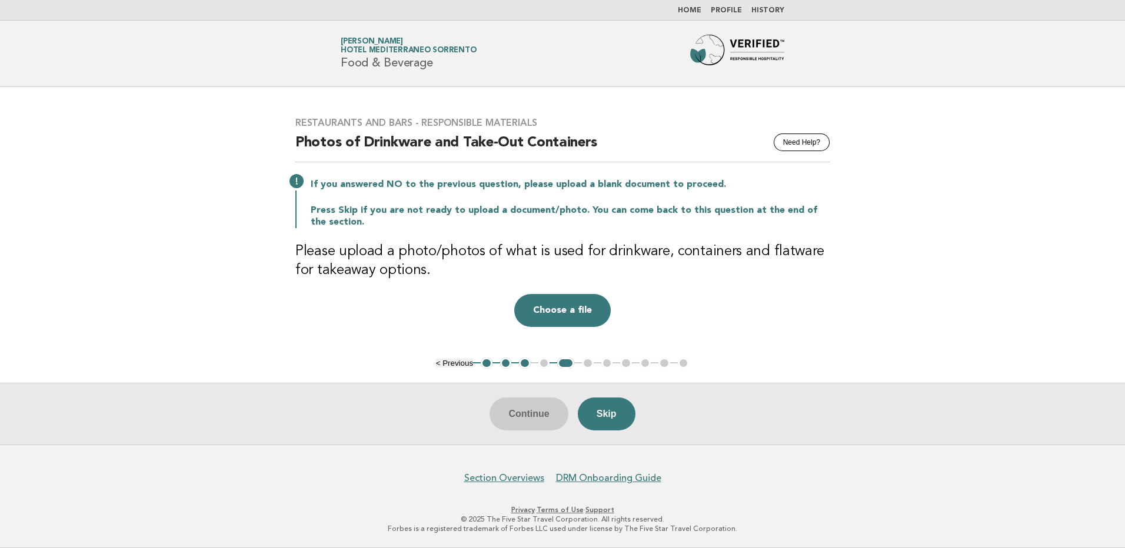
click at [485, 362] on button "1" at bounding box center [487, 364] width 12 height 12
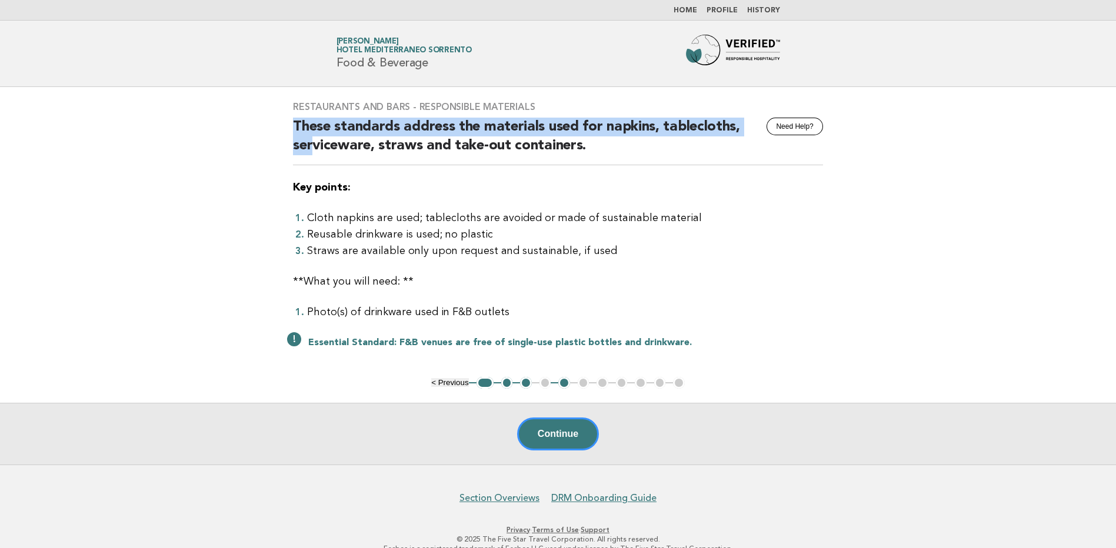
drag, startPoint x: 282, startPoint y: 122, endPoint x: 310, endPoint y: 139, distance: 32.2
click at [310, 139] on div "Restaurants and Bars - Responsible Materials Need Help? These standards address…" at bounding box center [558, 232] width 558 height 290
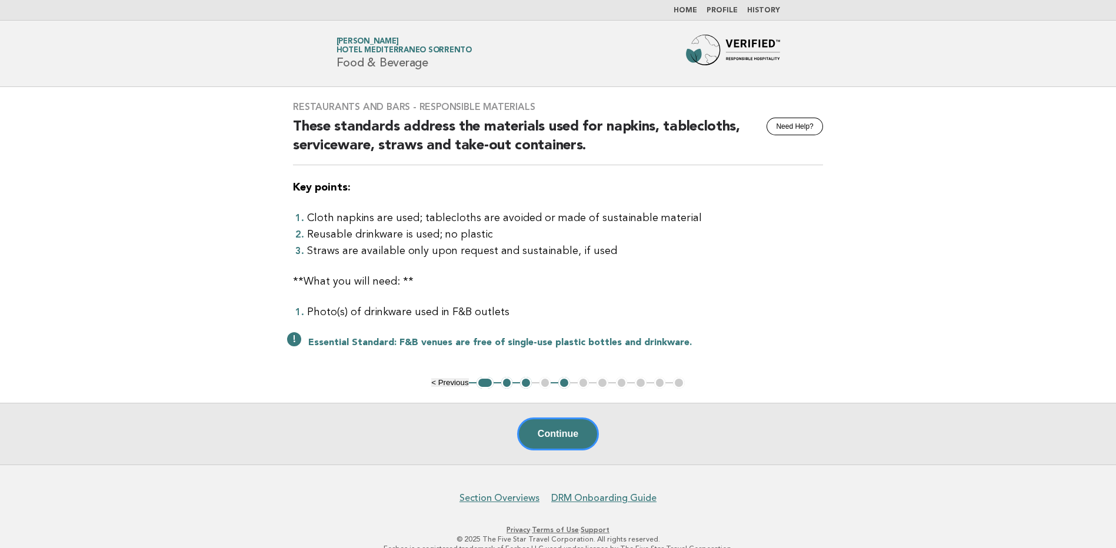
drag, startPoint x: 391, startPoint y: 389, endPoint x: 404, endPoint y: 384, distance: 13.8
click at [404, 384] on main "Restaurants and Bars - Responsible Materials Need Help? These standards address…" at bounding box center [558, 276] width 1116 height 378
drag, startPoint x: 404, startPoint y: 384, endPoint x: 503, endPoint y: 383, distance: 98.9
click at [503, 383] on button "2" at bounding box center [507, 383] width 12 height 12
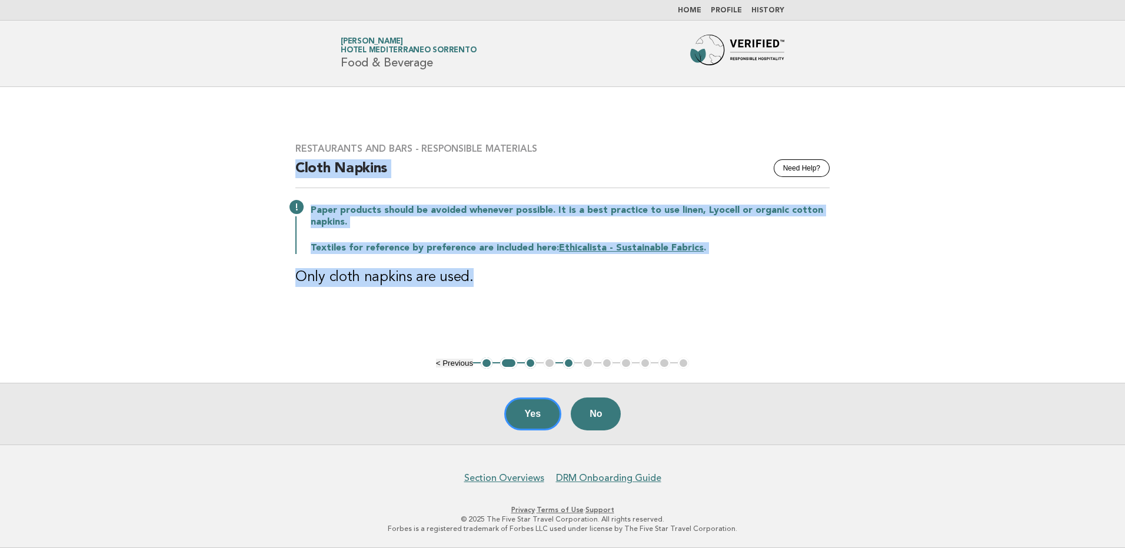
drag, startPoint x: 358, startPoint y: 191, endPoint x: 477, endPoint y: 295, distance: 158.0
click at [477, 295] on div "Restaurants and Bars - Responsible Materials Need Help? Cloth Napkins Paper pro…" at bounding box center [562, 222] width 563 height 187
copy div "Cloth Napkins Paper products should be avoided whenever possible. It is a best …"
click at [527, 364] on button "3" at bounding box center [531, 364] width 12 height 12
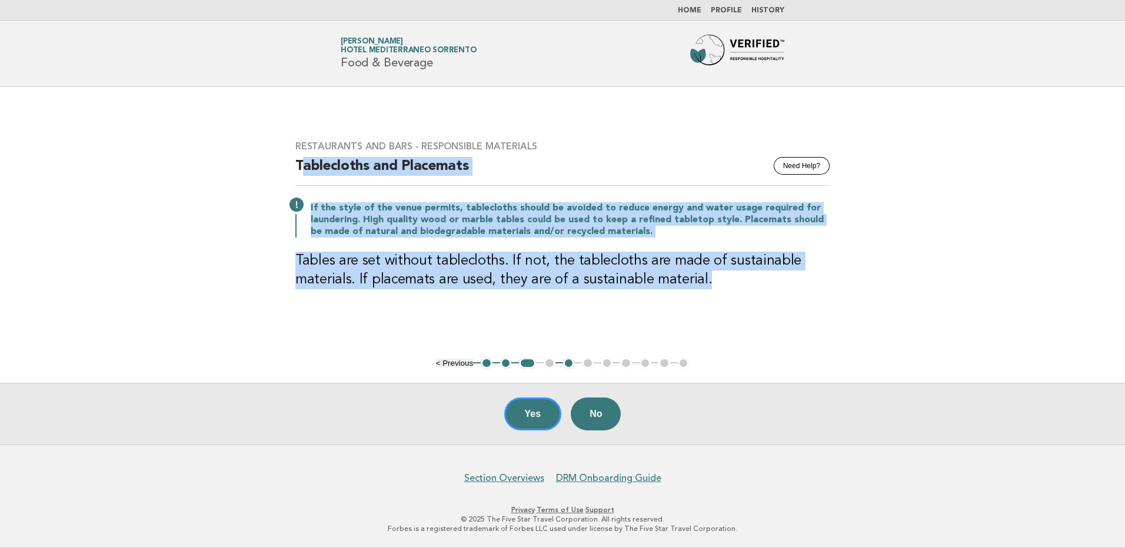
drag, startPoint x: 303, startPoint y: 162, endPoint x: 705, endPoint y: 287, distance: 420.8
click at [705, 287] on div "Restaurants and Bars - Responsible Materials Need Help? Tablecloths and Placema…" at bounding box center [562, 222] width 563 height 191
copy div "ablecloths and Placemats If the style of the venue permits, tablecloths should …"
click at [606, 307] on div "Restaurants and Bars - Responsible Materials Need Help? Tablecloths and Placema…" at bounding box center [562, 222] width 563 height 191
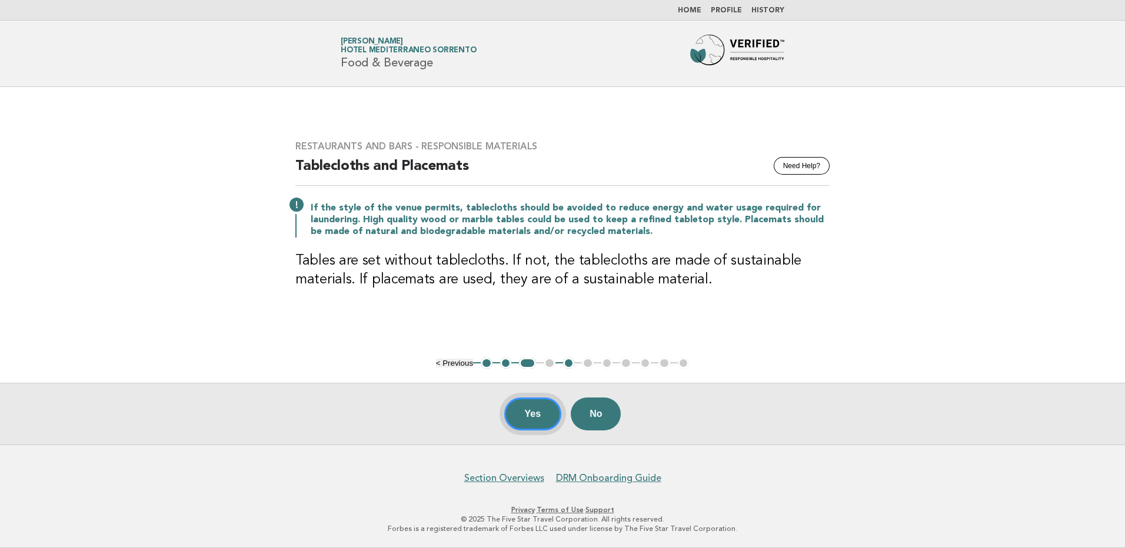
click at [525, 410] on button "Yes" at bounding box center [533, 414] width 58 height 33
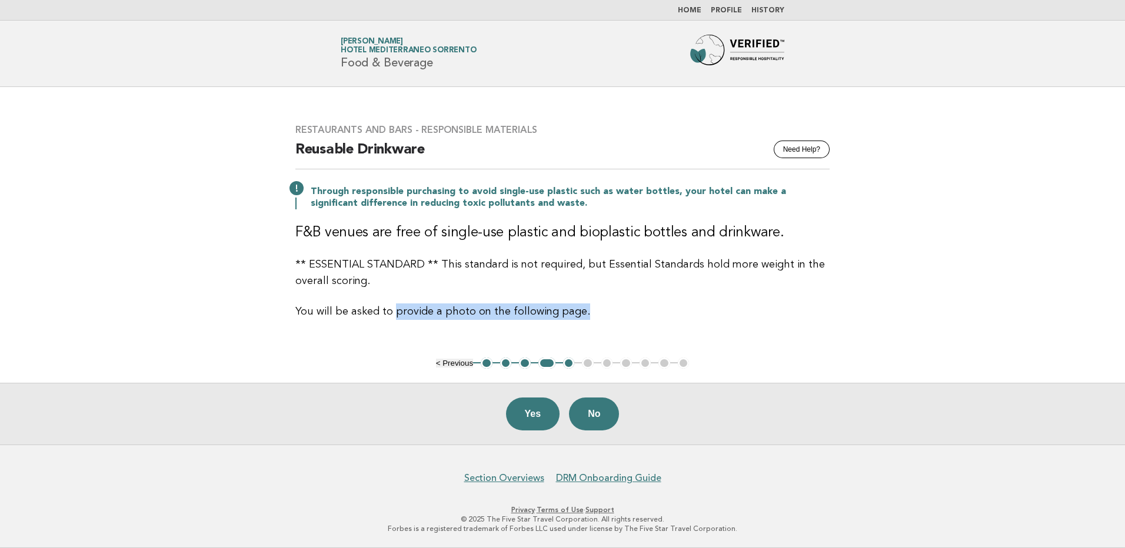
drag, startPoint x: 557, startPoint y: 324, endPoint x: 577, endPoint y: 321, distance: 20.2
click at [577, 321] on div "Restaurants and Bars - Responsible Materials Need Help? Reusable Drinkware Thro…" at bounding box center [562, 222] width 563 height 224
click at [474, 317] on p "You will be asked to provide a photo on the following page." at bounding box center [562, 312] width 534 height 16
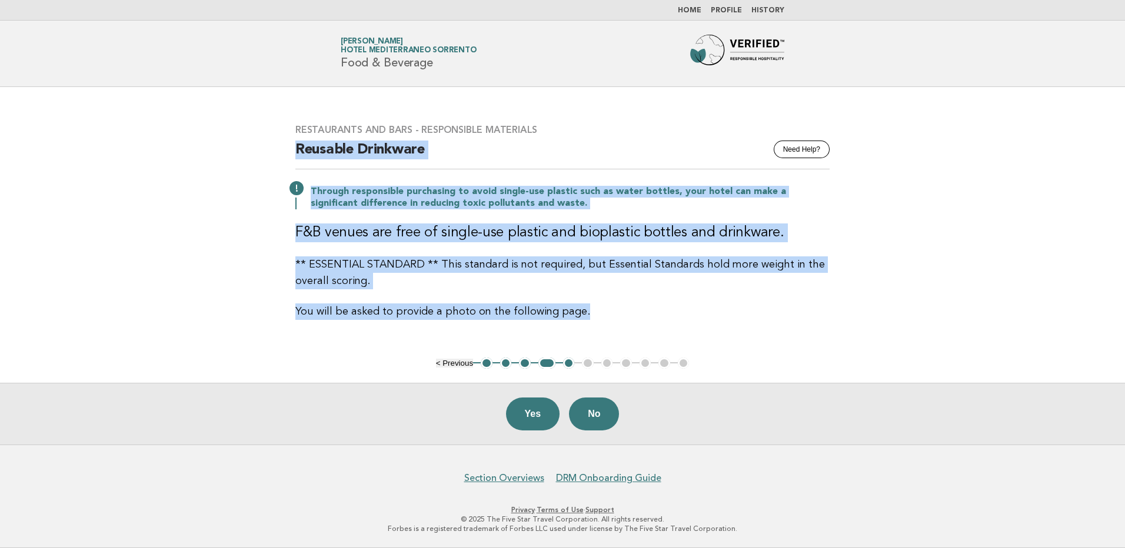
drag, startPoint x: 297, startPoint y: 149, endPoint x: 623, endPoint y: 327, distance: 371.6
click at [623, 327] on div "Restaurants and Bars - Responsible Materials Need Help? Reusable Drinkware Thro…" at bounding box center [562, 222] width 563 height 224
copy div "Reusable Drinkware Through responsible purchasing to avoid single-use plastic s…"
click at [528, 415] on button "Yes" at bounding box center [533, 414] width 54 height 33
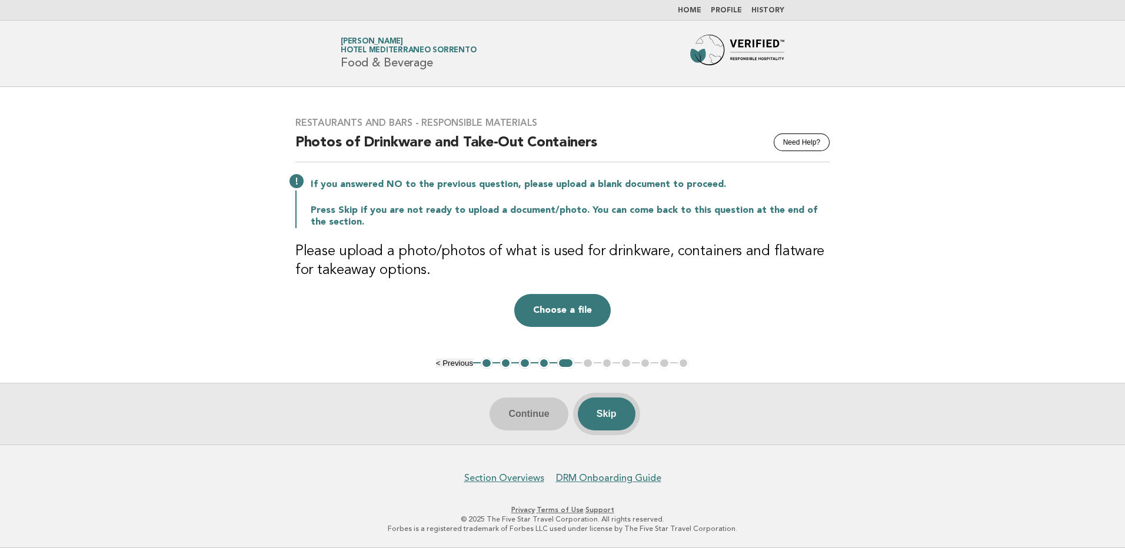
click at [593, 412] on button "Skip" at bounding box center [607, 414] width 58 height 33
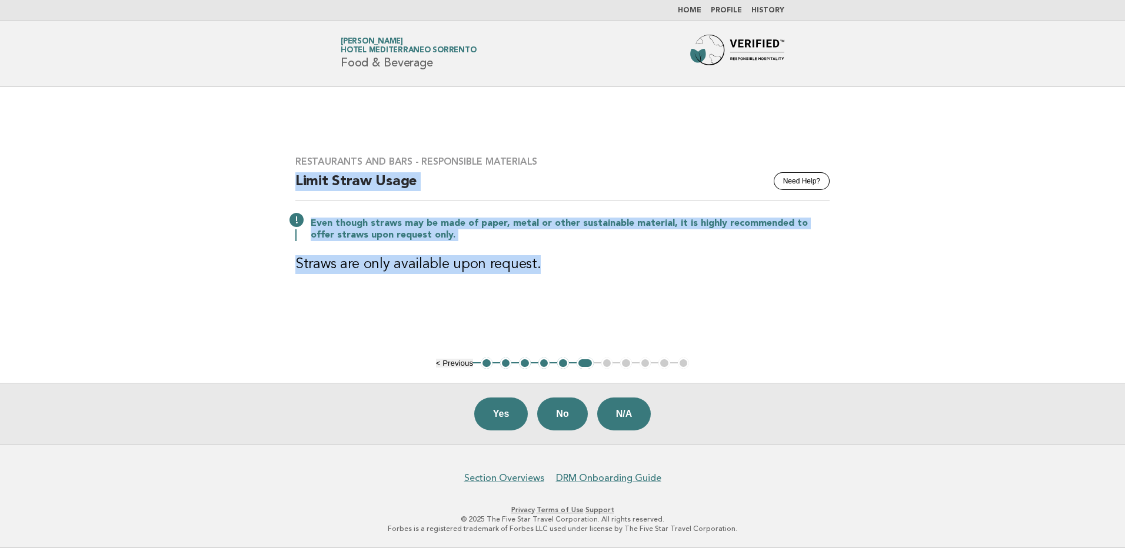
drag, startPoint x: 559, startPoint y: 269, endPoint x: 277, endPoint y: 184, distance: 294.9
click at [277, 184] on main "Restaurants and Bars - Responsible Materials Need Help? Limit Straw Usage Even …" at bounding box center [562, 266] width 1125 height 358
copy div "Limit Straw Usage Even though straws may be made of paper, metal or other susta…"
click at [486, 402] on button "Yes" at bounding box center [501, 414] width 54 height 33
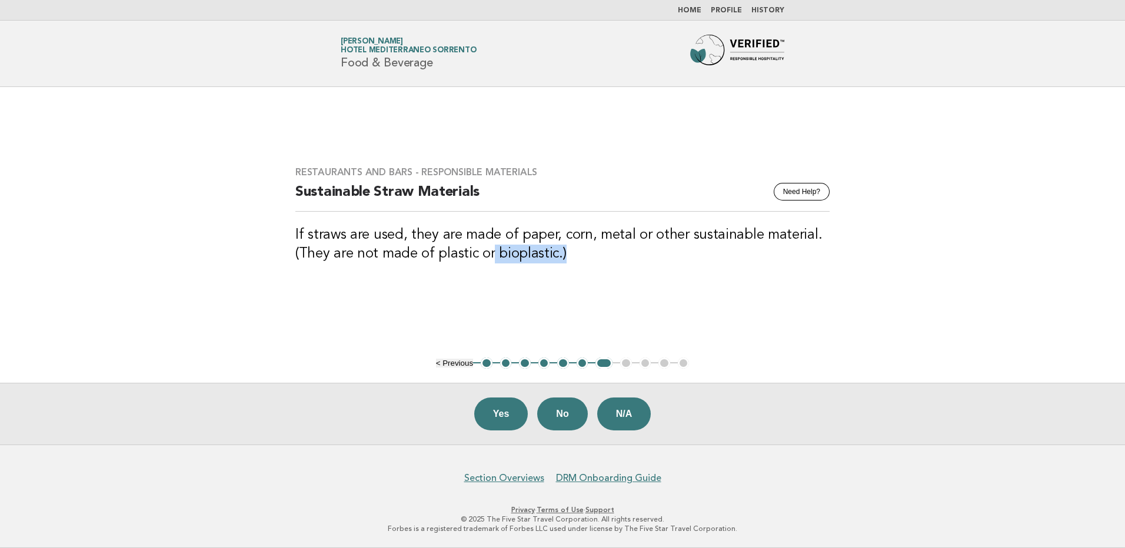
drag, startPoint x: 568, startPoint y: 262, endPoint x: 490, endPoint y: 252, distance: 78.9
click at [490, 252] on h3 "If straws are used, they are made of paper, corn, metal or other sustainable ma…" at bounding box center [562, 245] width 534 height 38
click at [603, 278] on div "Restaurants and Bars - Responsible Materials Need Help? Sustainable Straw Mater…" at bounding box center [562, 221] width 563 height 139
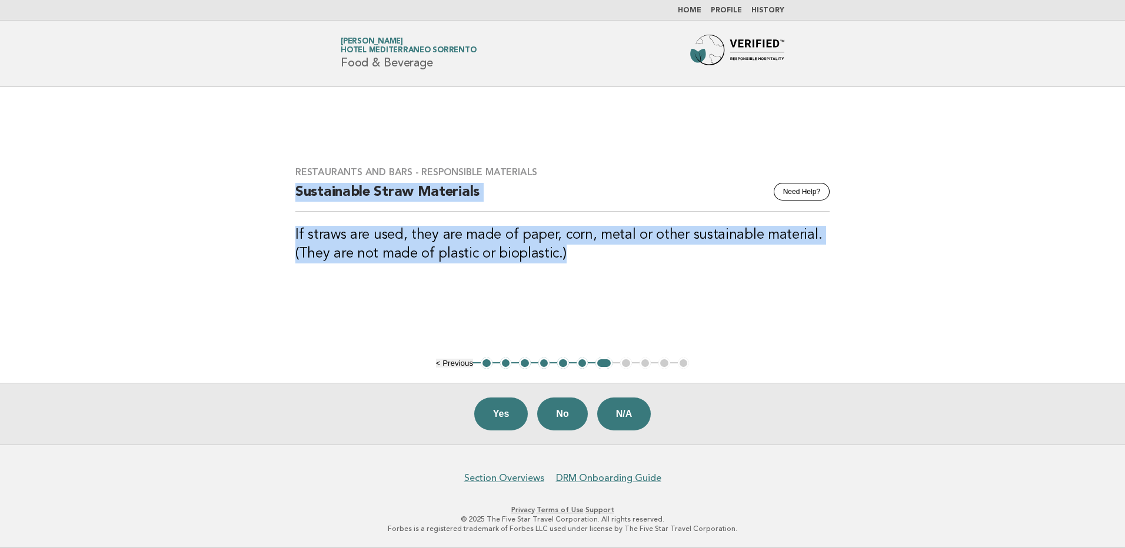
drag, startPoint x: 583, startPoint y: 270, endPoint x: 278, endPoint y: 196, distance: 313.6
click at [278, 196] on main "Restaurants and Bars - Responsible Materials Need Help? Sustainable Straw Mater…" at bounding box center [562, 266] width 1125 height 358
copy div "Sustainable Straw Materials If straws are used, they are made of paper, corn, m…"
click at [497, 414] on button "Yes" at bounding box center [501, 414] width 54 height 33
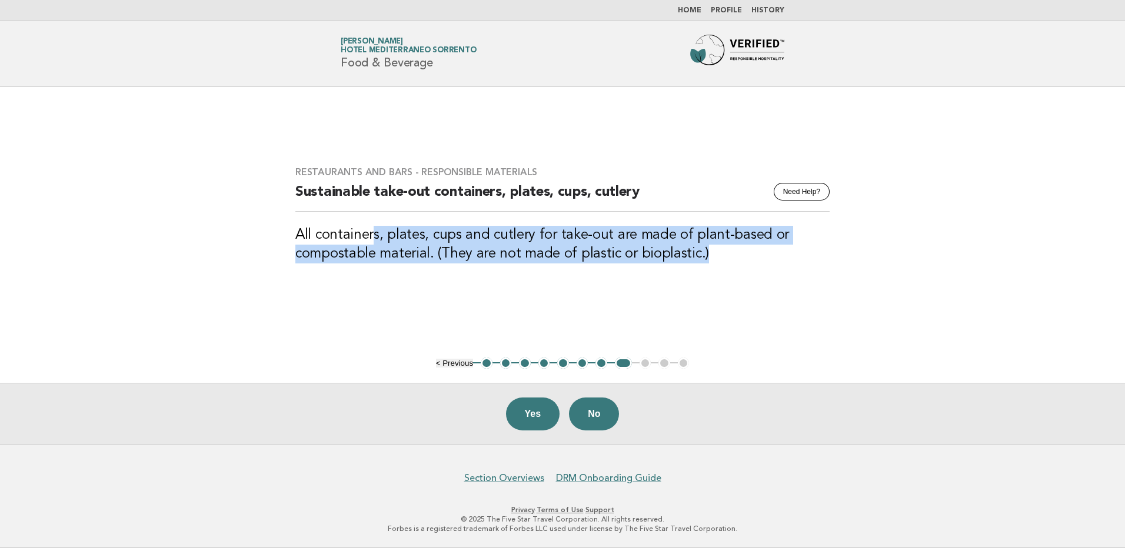
drag, startPoint x: 372, startPoint y: 240, endPoint x: 792, endPoint y: 258, distance: 419.9
click at [792, 258] on h3 "All containers, plates, cups and cutlery for take-out are made of plant-based o…" at bounding box center [562, 245] width 534 height 38
click at [556, 257] on h3 "All containers, plates, cups and cutlery for take-out are made of plant-based o…" at bounding box center [562, 245] width 534 height 38
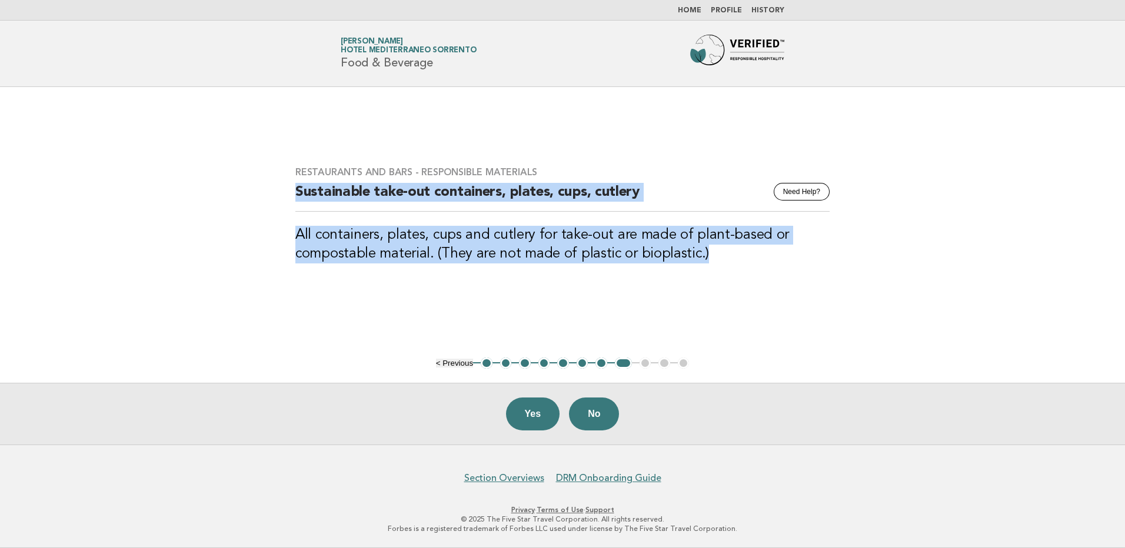
drag, startPoint x: 718, startPoint y: 255, endPoint x: 240, endPoint y: 202, distance: 481.3
click at [240, 202] on main "Restaurants and Bars - Responsible Materials Need Help? Sustainable take-out co…" at bounding box center [562, 266] width 1125 height 358
copy div "Sustainable take-out containers, plates, cups, cutlery All containers, plates, …"
click at [384, 337] on main "Restaurants and Bars - Responsible Materials Need Help? Sustainable take-out co…" at bounding box center [562, 266] width 1125 height 358
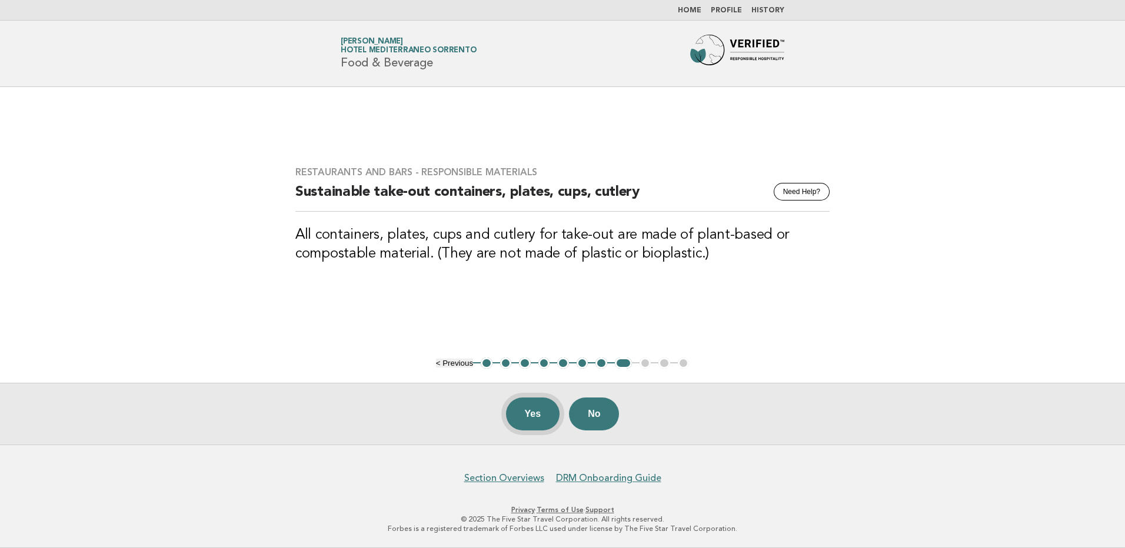
click at [522, 413] on button "Yes" at bounding box center [533, 414] width 54 height 33
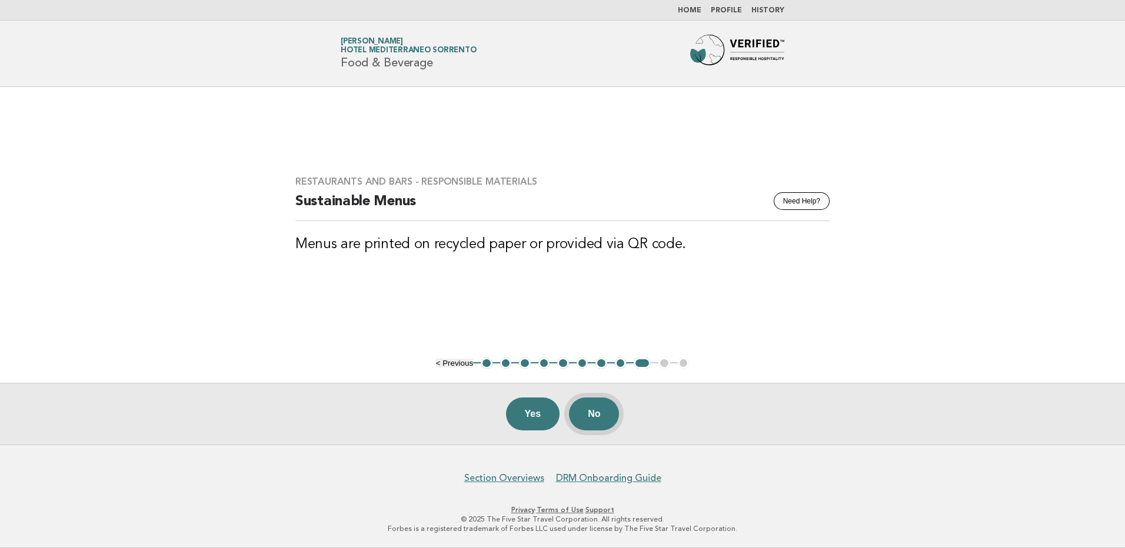
click at [595, 421] on button "No" at bounding box center [594, 414] width 50 height 33
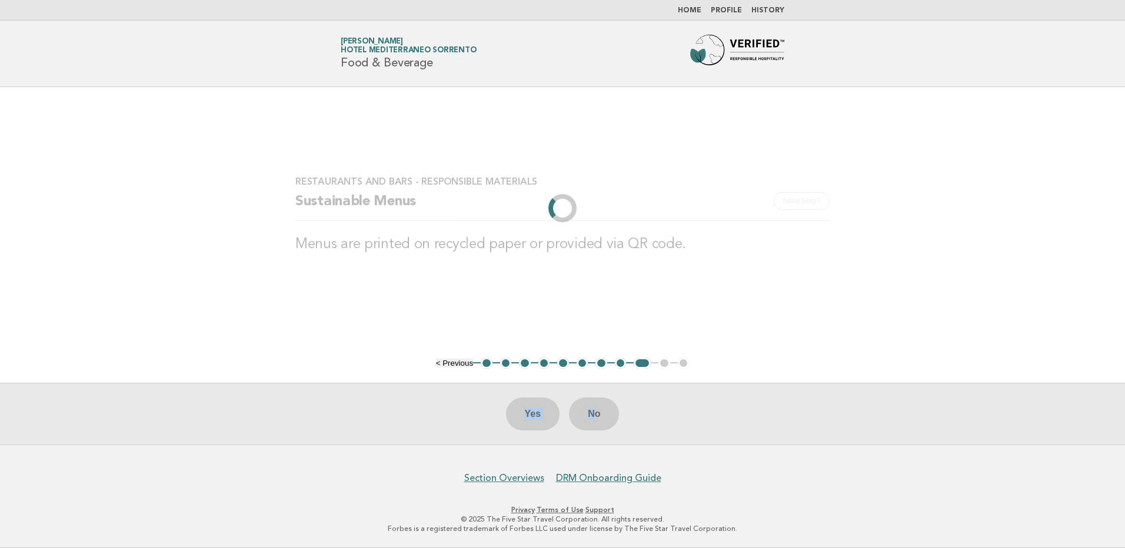
drag, startPoint x: 595, startPoint y: 421, endPoint x: 262, endPoint y: 399, distance: 333.8
click at [262, 399] on div "Yes No" at bounding box center [562, 414] width 1125 height 62
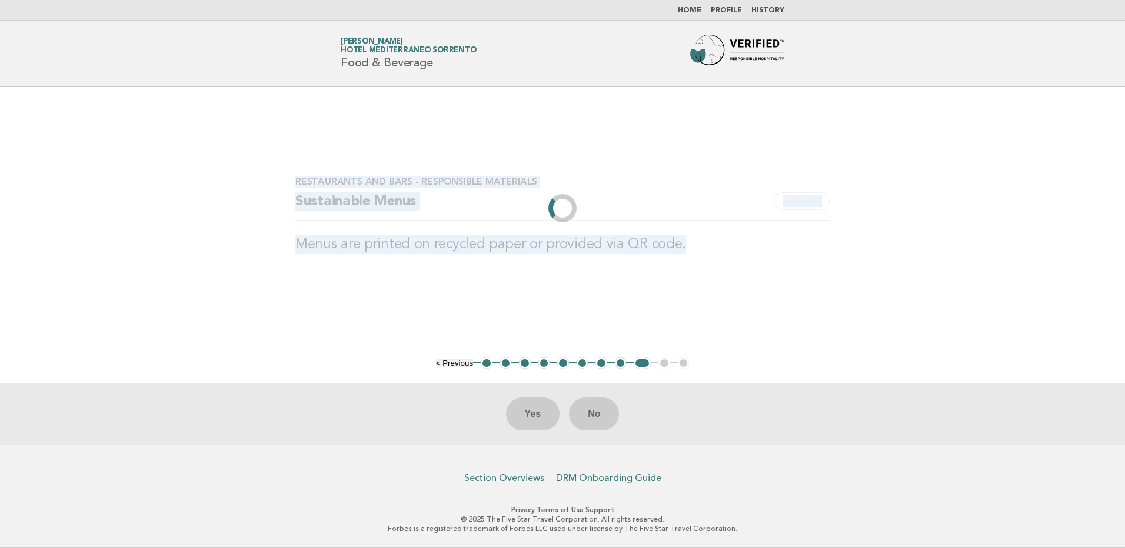
drag, startPoint x: 693, startPoint y: 243, endPoint x: 285, endPoint y: 186, distance: 412.3
click at [285, 186] on div "Restaurants and Bars - Responsible Materials Need Help? Sustainable Menus Menus…" at bounding box center [562, 222] width 563 height 121
copy div "Restaurants and Bars - Responsible Materials Need Help? Sustainable Menus Menus…"
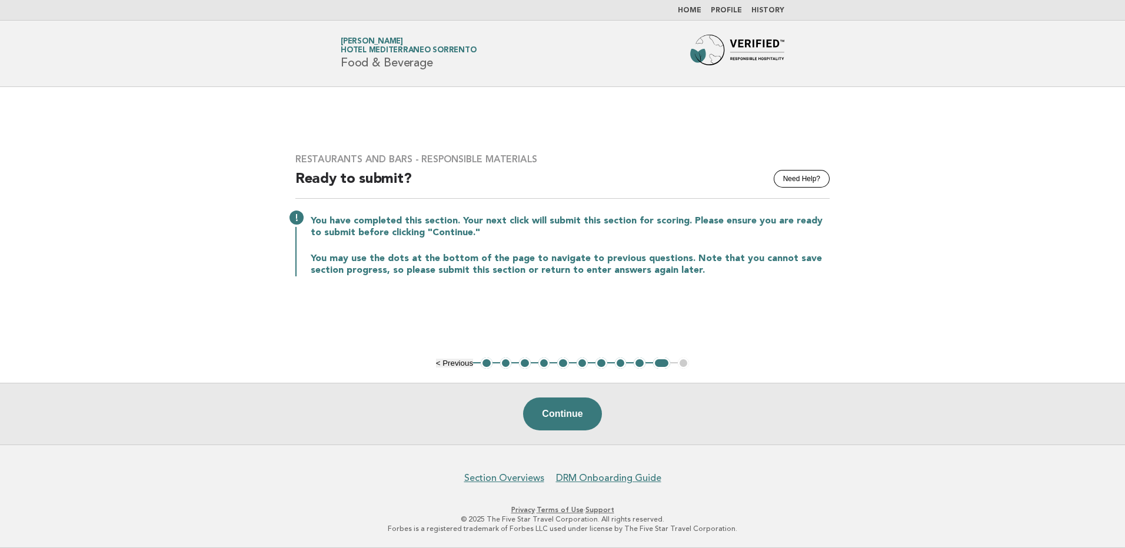
click at [697, 8] on link "Home" at bounding box center [690, 10] width 24 height 7
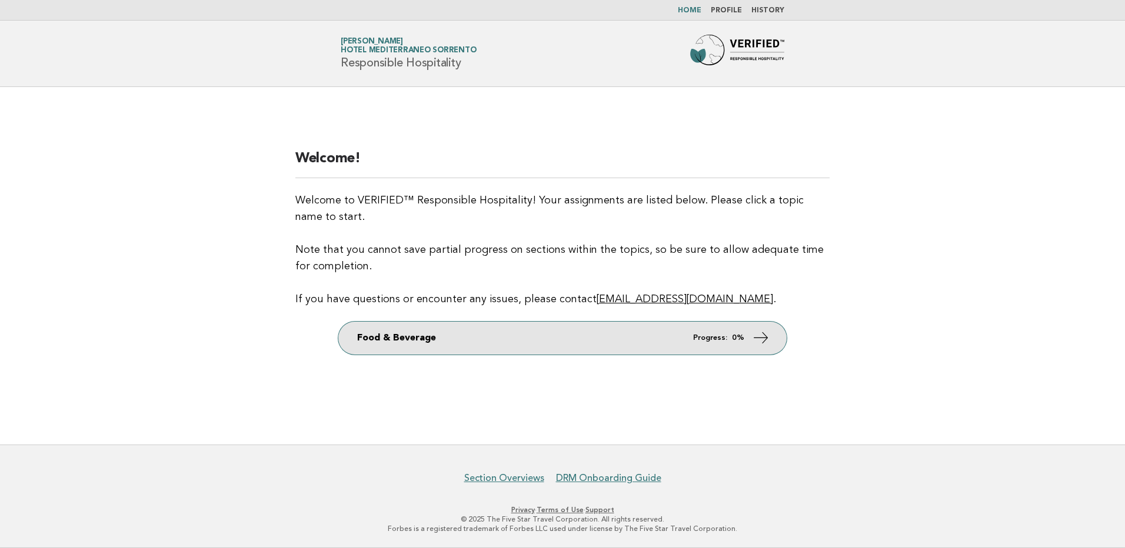
click at [513, 346] on link "Food & Beverage Progress: 0%" at bounding box center [562, 338] width 448 height 33
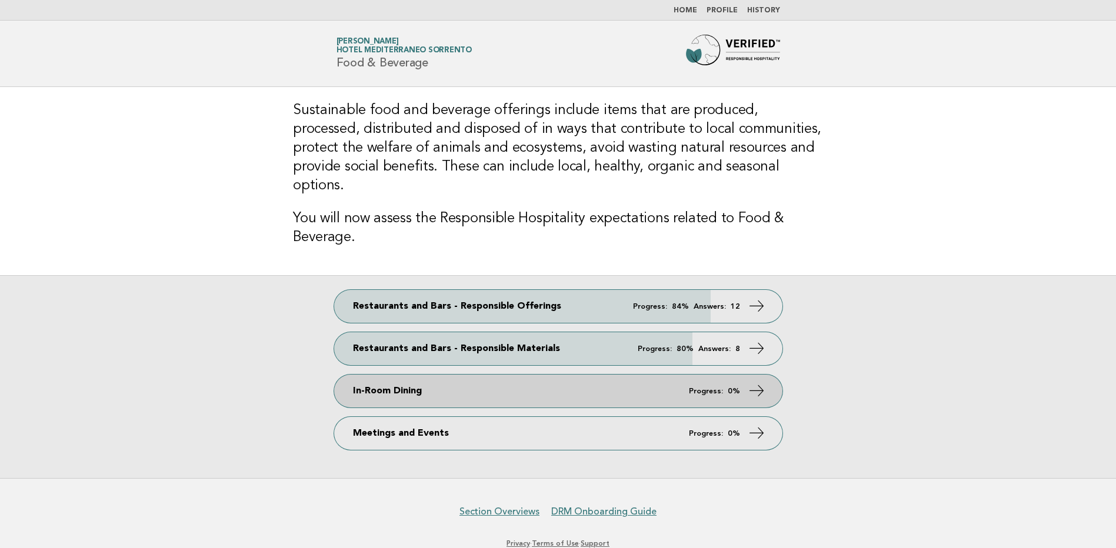
click at [465, 375] on link "In-Room Dining Progress: 0%" at bounding box center [558, 391] width 448 height 33
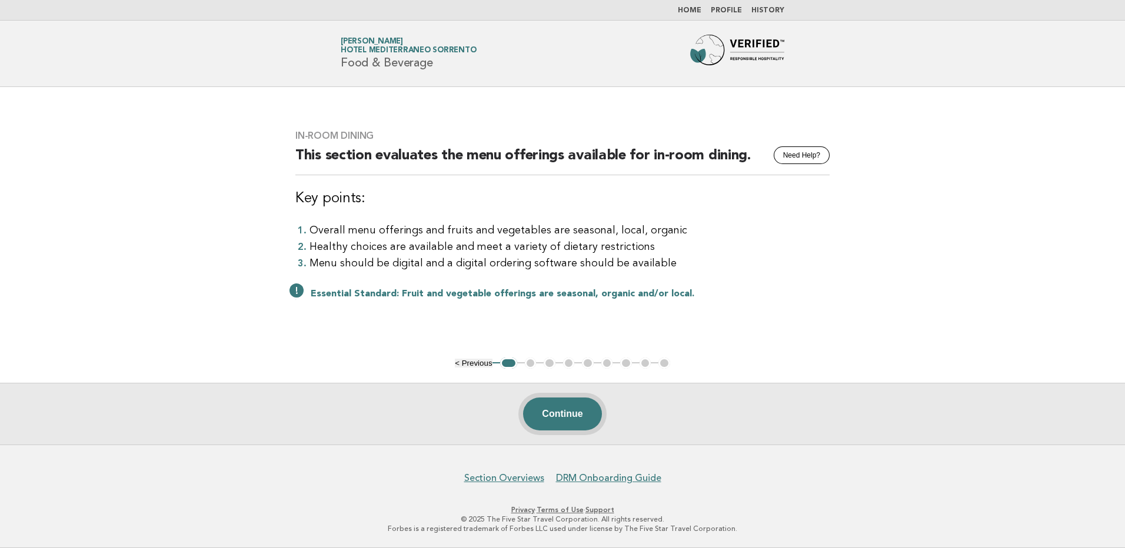
click at [550, 406] on button "Continue" at bounding box center [562, 414] width 78 height 33
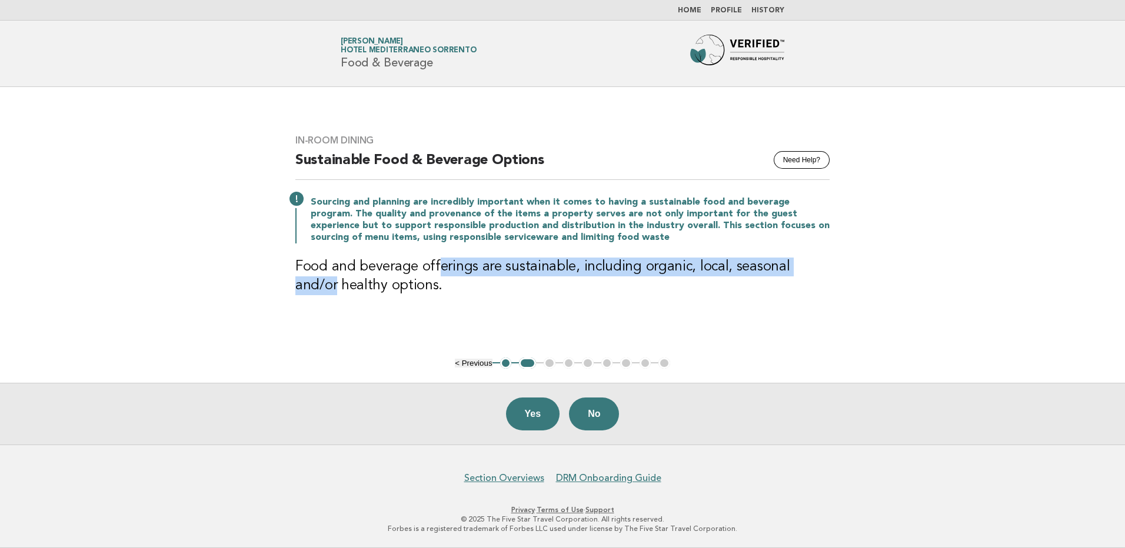
drag, startPoint x: 438, startPoint y: 270, endPoint x: 829, endPoint y: 274, distance: 390.7
click at [829, 274] on h3 "Food and beverage offerings are sustainable, including organic, local, seasonal…" at bounding box center [562, 277] width 534 height 38
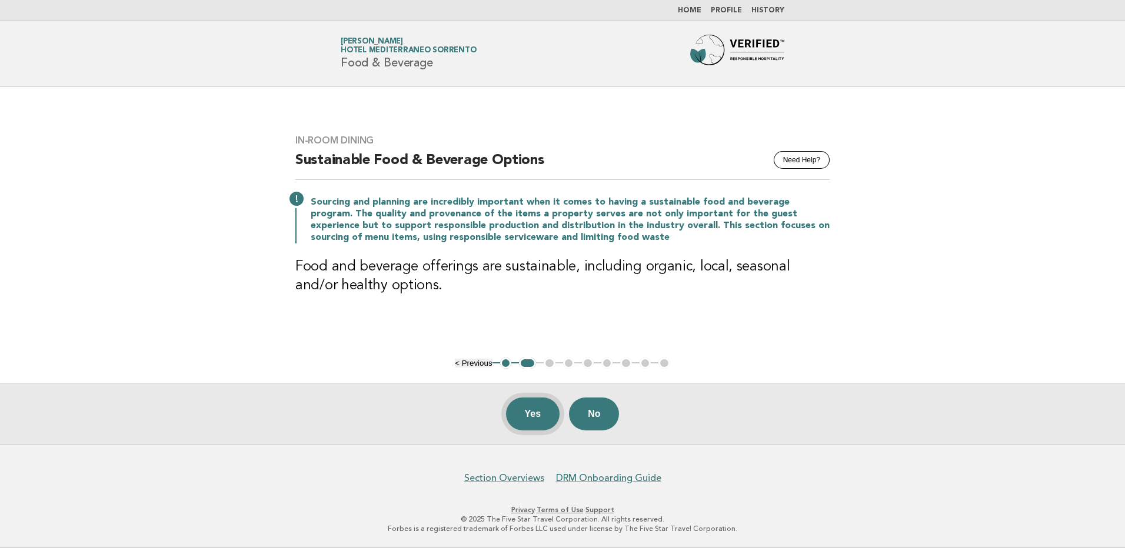
click at [518, 418] on button "Yes" at bounding box center [533, 414] width 54 height 33
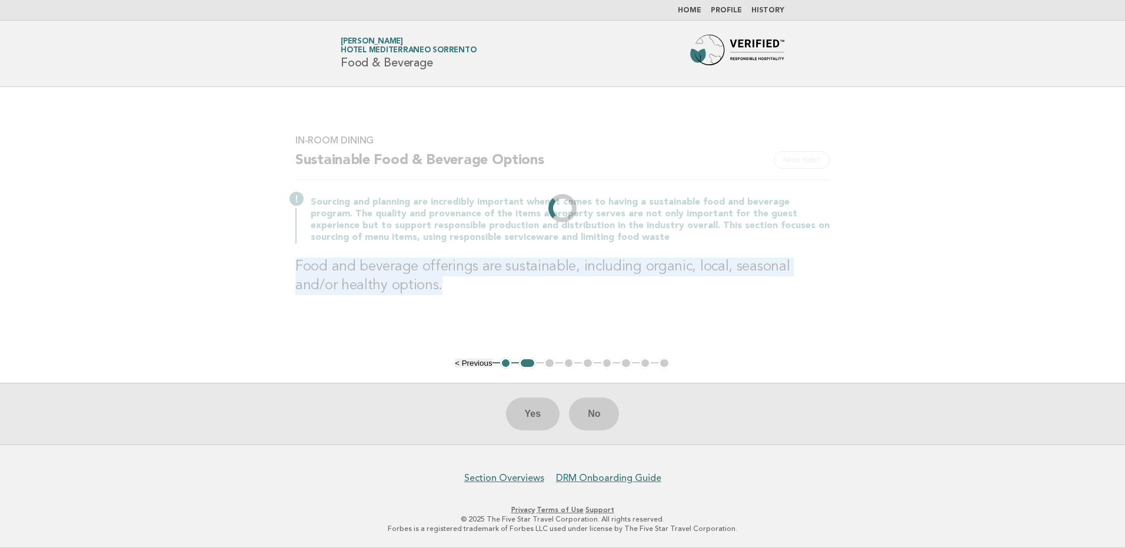
drag, startPoint x: 422, startPoint y: 304, endPoint x: 293, endPoint y: 262, distance: 135.5
click at [293, 262] on div "In-Room Dining Need Help? Sustainable Food & Beverage Options Sourcing and plan…" at bounding box center [562, 222] width 563 height 203
drag, startPoint x: 293, startPoint y: 262, endPoint x: 358, endPoint y: 290, distance: 70.6
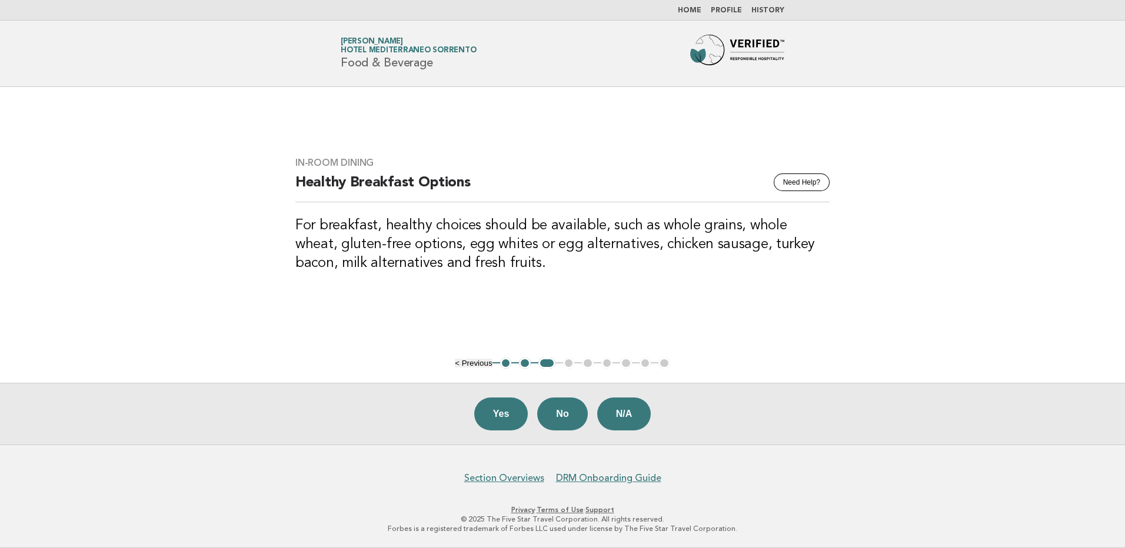
drag, startPoint x: 358, startPoint y: 290, endPoint x: 373, endPoint y: 286, distance: 15.8
drag, startPoint x: 373, startPoint y: 286, endPoint x: 524, endPoint y: 364, distance: 169.8
click at [523, 366] on button "2" at bounding box center [525, 364] width 12 height 12
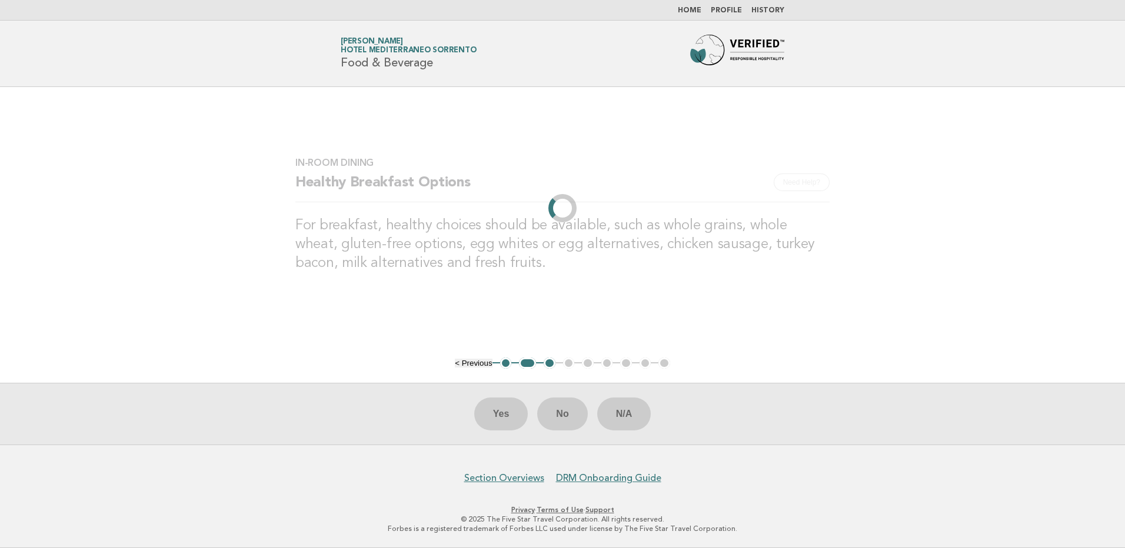
click at [524, 364] on li "2" at bounding box center [527, 364] width 17 height 12
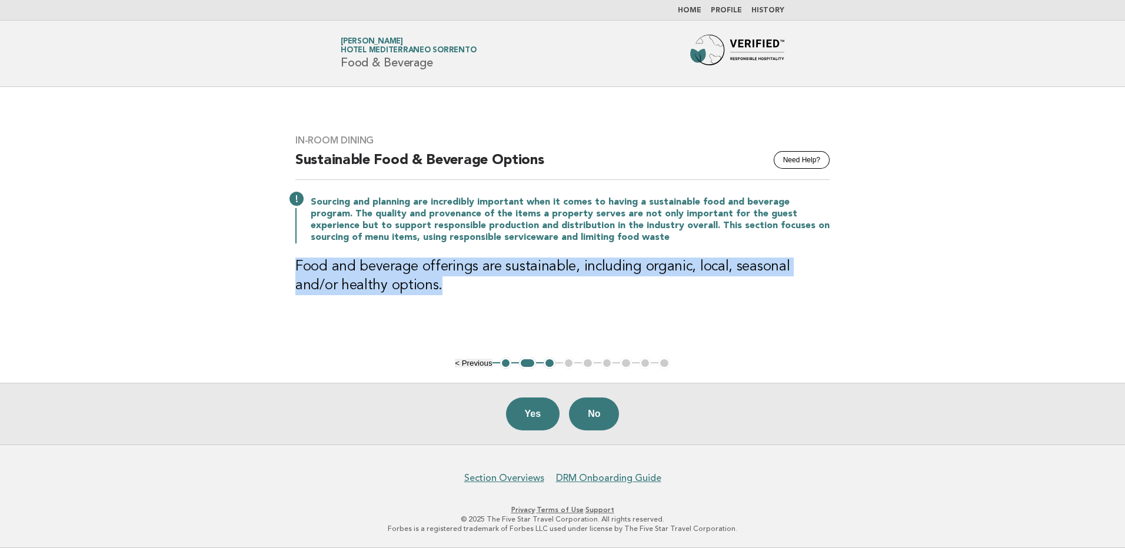
drag, startPoint x: 395, startPoint y: 282, endPoint x: 299, endPoint y: 274, distance: 96.3
click at [299, 274] on h3 "Food and beverage offerings are sustainable, including organic, local, seasonal…" at bounding box center [562, 277] width 534 height 38
drag, startPoint x: 299, startPoint y: 274, endPoint x: 354, endPoint y: 289, distance: 56.8
copy h3 "Food and beverage offerings are sustainable, including organic, local, seasonal…"
click at [523, 422] on button "Yes" at bounding box center [533, 414] width 54 height 33
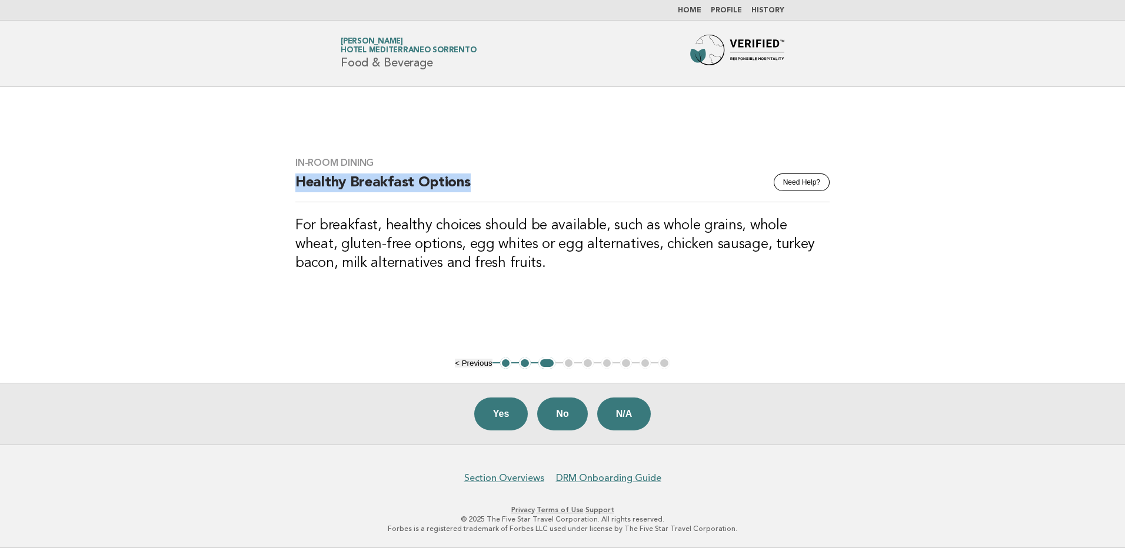
drag, startPoint x: 294, startPoint y: 186, endPoint x: 479, endPoint y: 187, distance: 185.4
click at [479, 187] on div "In-Room Dining Need Help? Healthy Breakfast Options For breakfast, healthy choi…" at bounding box center [562, 222] width 563 height 158
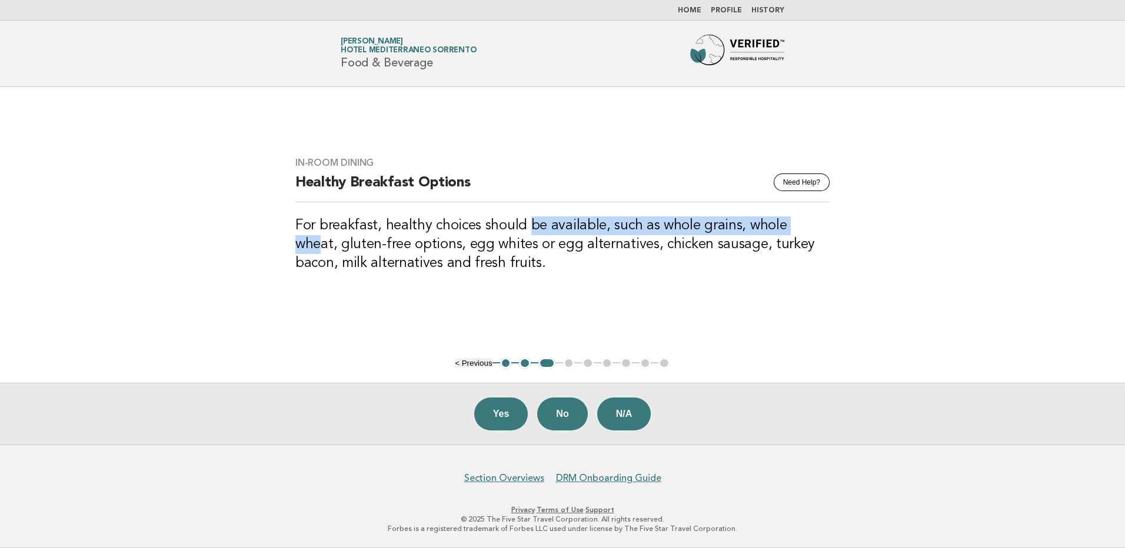
drag, startPoint x: 479, startPoint y: 187, endPoint x: 804, endPoint y: 234, distance: 328.9
click at [804, 234] on h3 "For breakfast, healthy choices should be available, such as whole grains, whole…" at bounding box center [562, 245] width 534 height 56
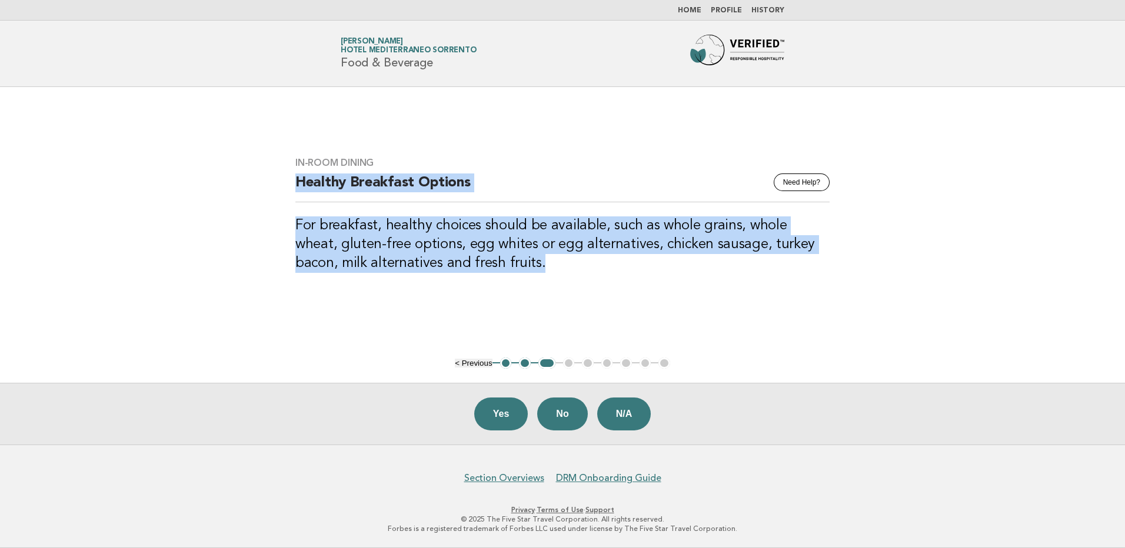
drag, startPoint x: 515, startPoint y: 268, endPoint x: 242, endPoint y: 188, distance: 284.5
click at [242, 188] on main "In-Room Dining Need Help? Healthy Breakfast Options For breakfast, healthy choi…" at bounding box center [562, 266] width 1125 height 358
drag, startPoint x: 242, startPoint y: 188, endPoint x: 351, endPoint y: 200, distance: 109.6
copy div "Healthy Breakfast Options For breakfast, healthy choices should be available, s…"
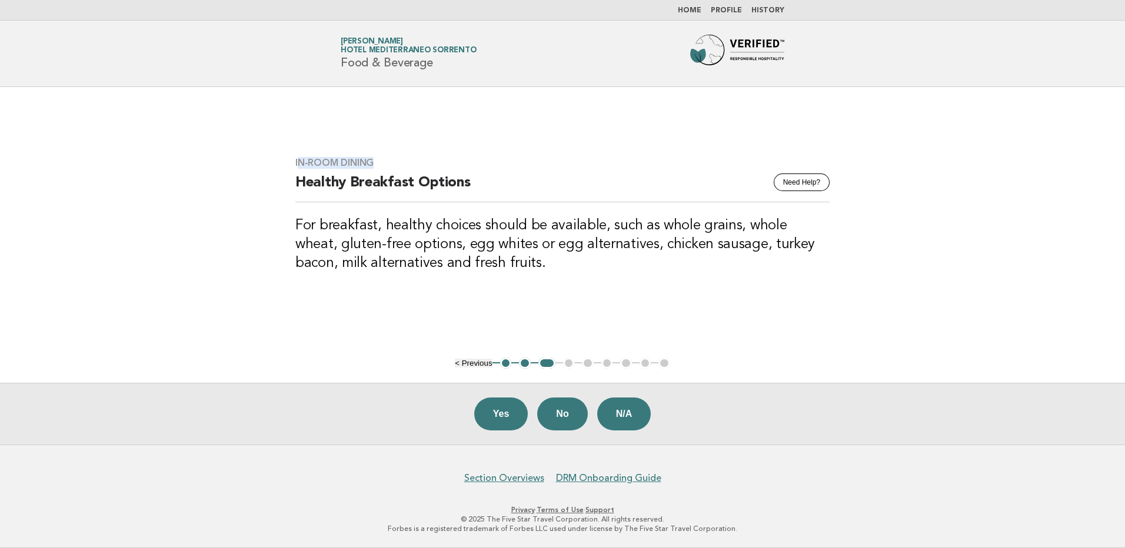
drag, startPoint x: 300, startPoint y: 163, endPoint x: 395, endPoint y: 159, distance: 95.4
click at [395, 159] on h3 "In-Room Dining" at bounding box center [562, 163] width 534 height 12
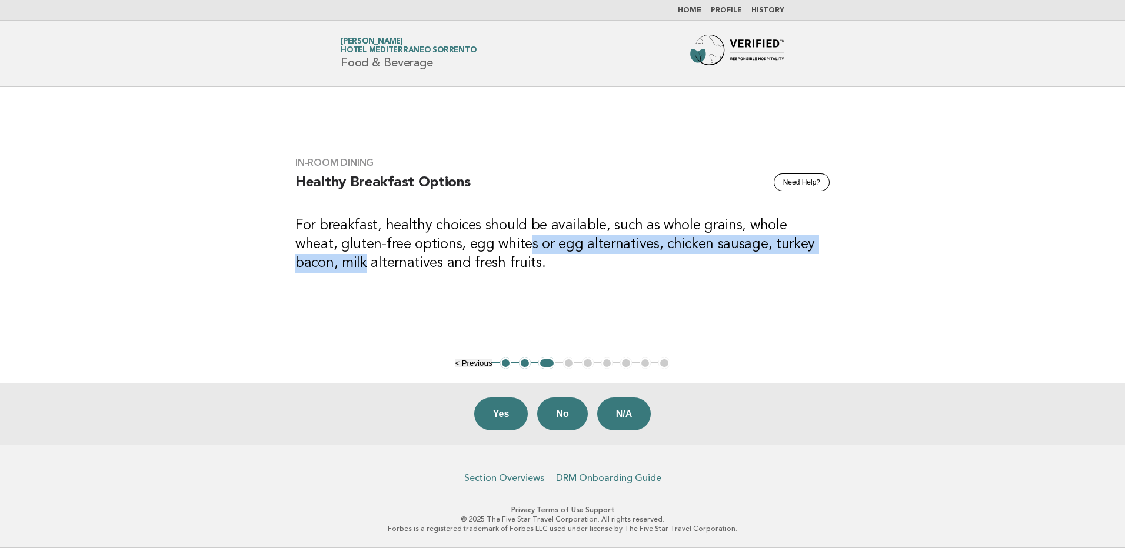
drag, startPoint x: 320, startPoint y: 270, endPoint x: 484, endPoint y: 246, distance: 165.4
click at [484, 246] on h3 "For breakfast, healthy choices should be available, such as whole grains, whole…" at bounding box center [562, 245] width 534 height 56
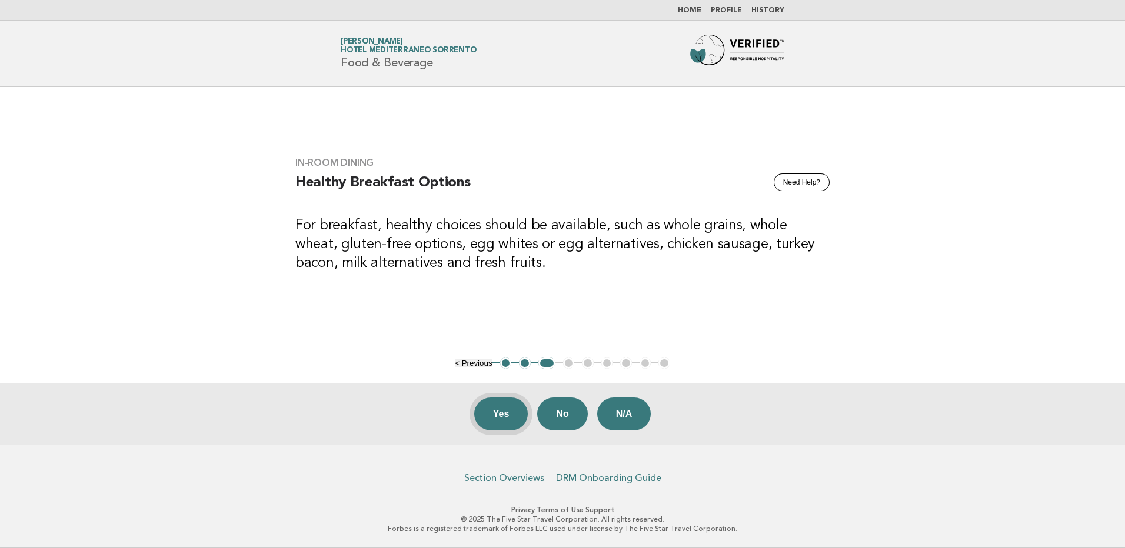
click at [498, 417] on button "Yes" at bounding box center [501, 414] width 54 height 33
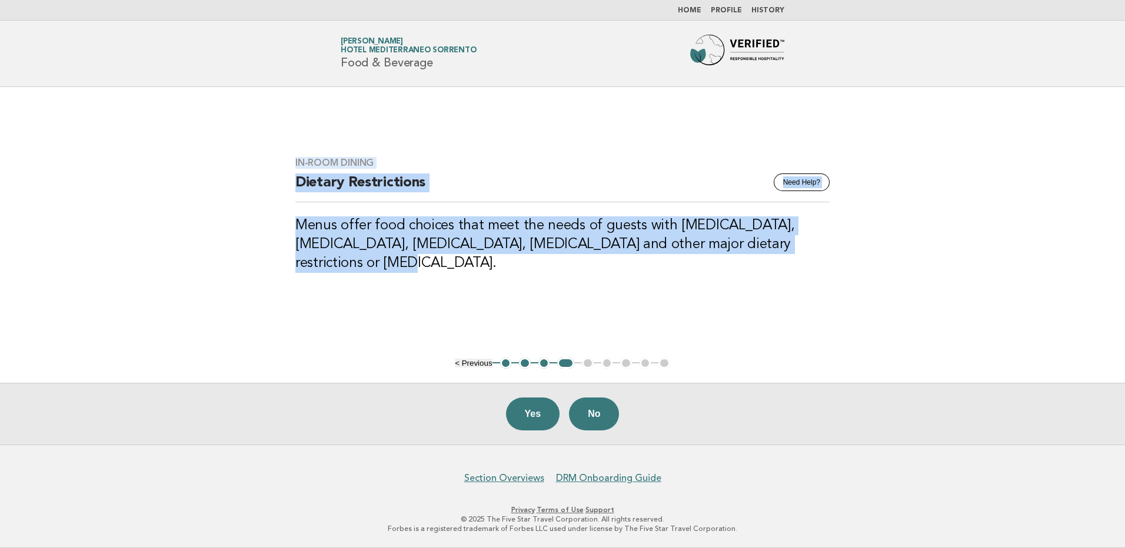
drag, startPoint x: 297, startPoint y: 175, endPoint x: 836, endPoint y: 252, distance: 545.1
click at [836, 252] on div "In-Room Dining Need Help? Dietary Restrictions Menus offer food choices that me…" at bounding box center [562, 222] width 563 height 158
click at [539, 408] on button "Yes" at bounding box center [533, 414] width 54 height 33
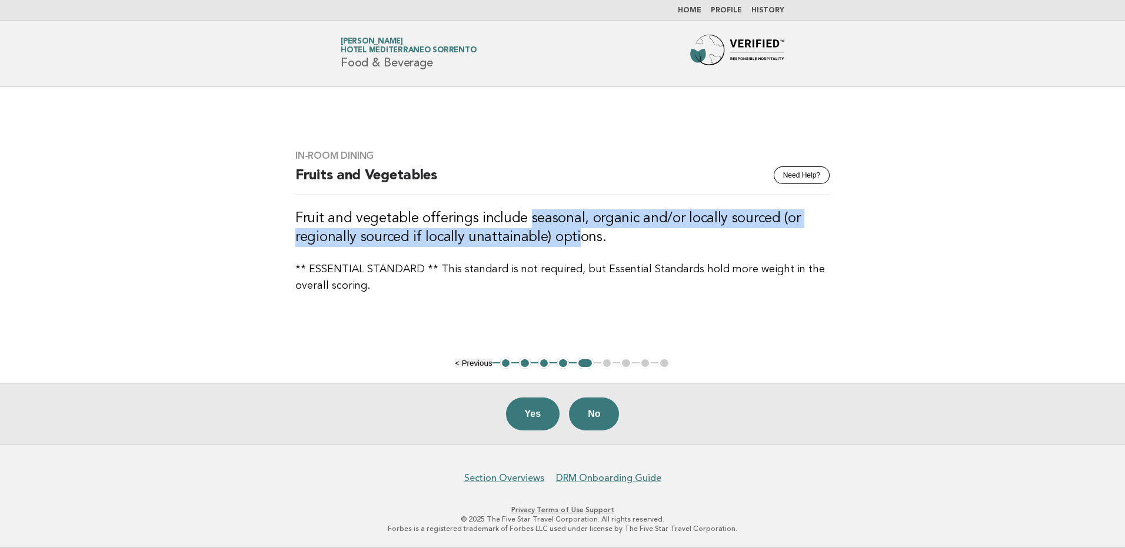
drag, startPoint x: 525, startPoint y: 218, endPoint x: 571, endPoint y: 232, distance: 48.2
click at [571, 232] on h3 "Fruit and vegetable offerings include seasonal, organic and/or locally sourced …" at bounding box center [562, 228] width 534 height 38
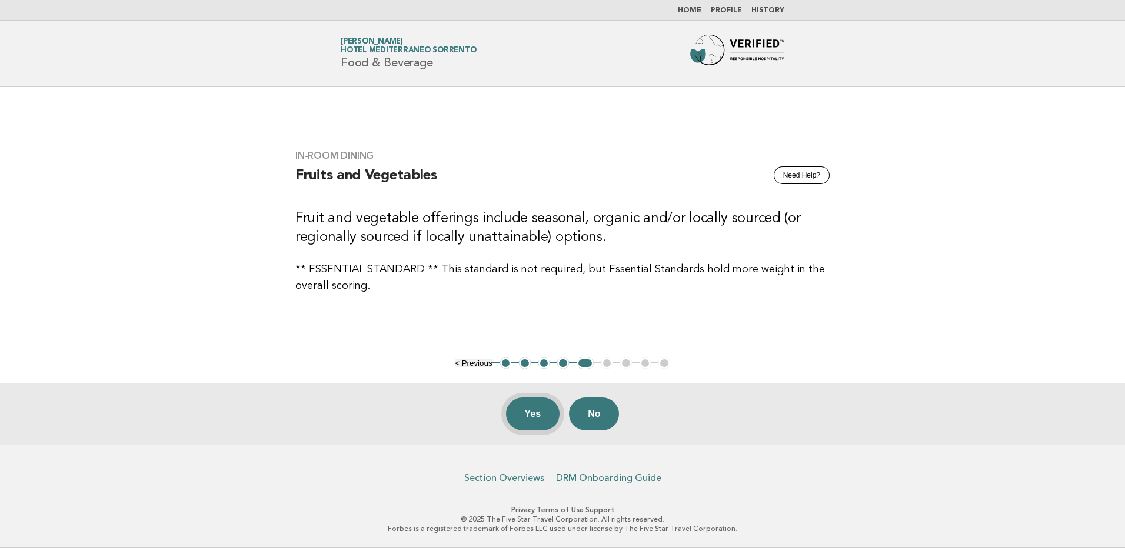
click at [530, 413] on button "Yes" at bounding box center [533, 414] width 54 height 33
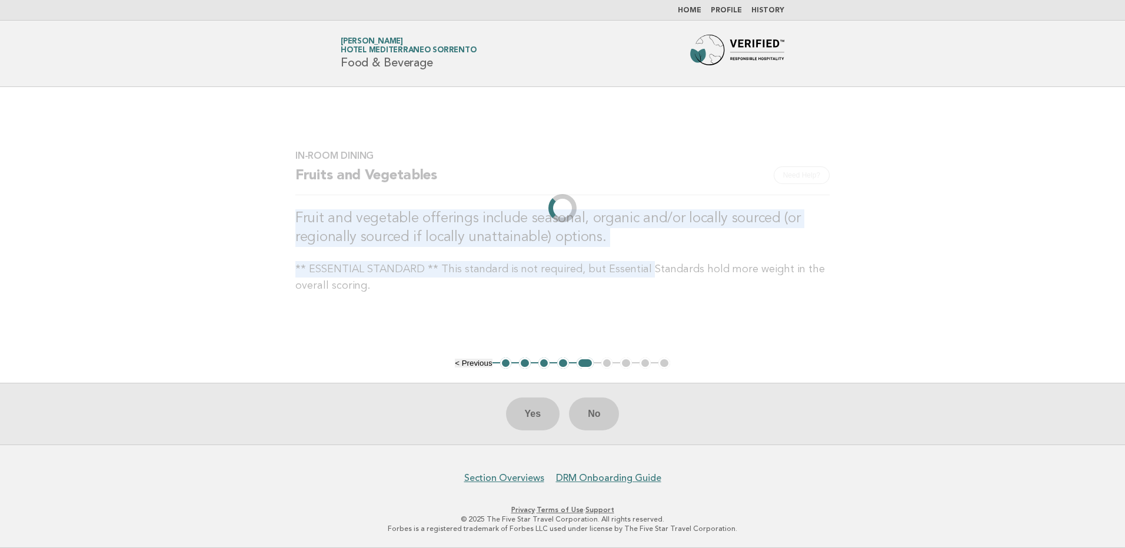
drag, startPoint x: 593, startPoint y: 254, endPoint x: 257, endPoint y: 224, distance: 337.3
click at [257, 224] on main "In-Room Dining Need Help? Fruits and Vegetables Fruit and vegetable offerings i…" at bounding box center [562, 266] width 1125 height 358
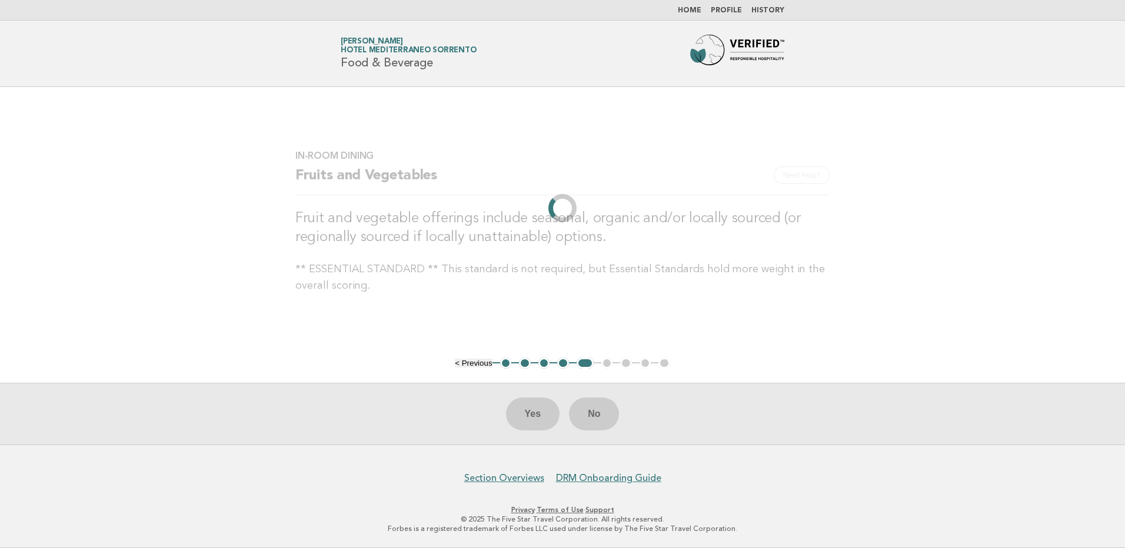
drag, startPoint x: 257, startPoint y: 224, endPoint x: 411, endPoint y: 283, distance: 165.8
click at [411, 283] on p "** ESSENTIAL STANDARD ** This standard is not required, but Essential Standards…" at bounding box center [562, 277] width 534 height 33
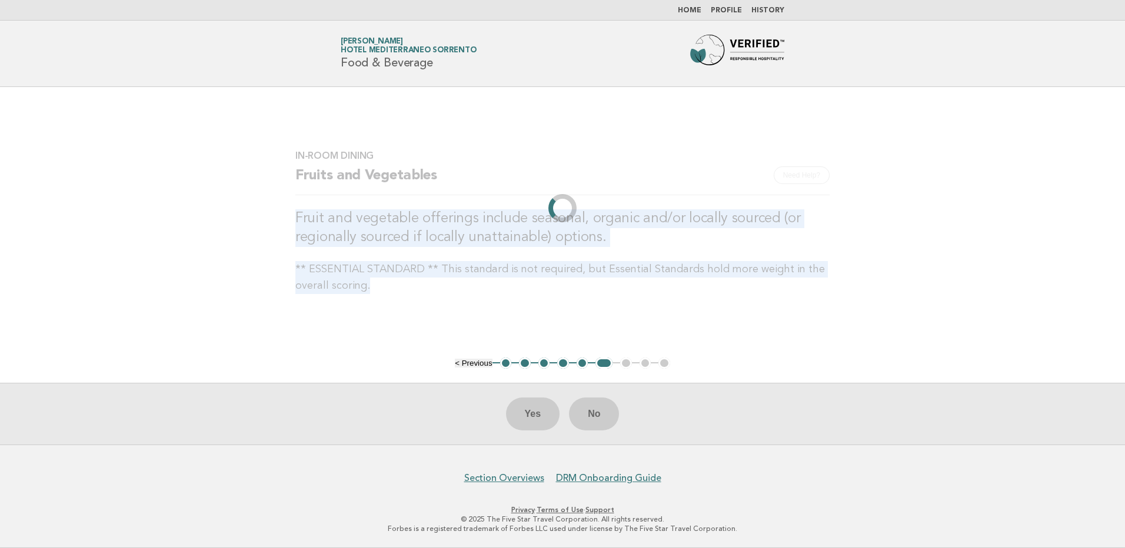
drag, startPoint x: 318, startPoint y: 269, endPoint x: 279, endPoint y: 222, distance: 61.0
click at [279, 222] on main "In-Room Dining Need Help? Fruits and Vegetables Fruit and vegetable offerings i…" at bounding box center [562, 266] width 1125 height 358
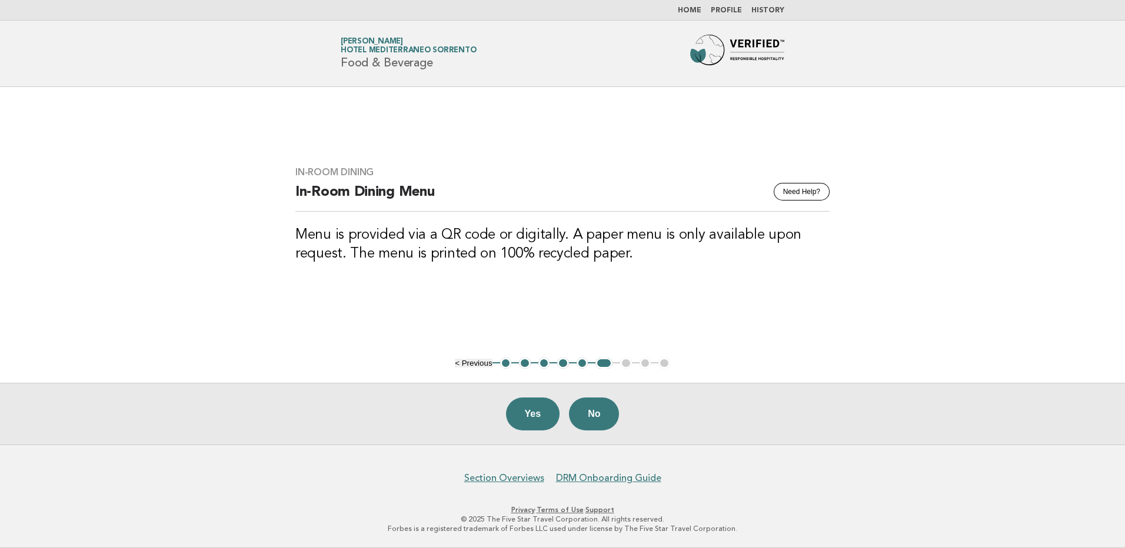
copy div "Fruit and vegetable offerings include seasonal, organic and/or locally sourced …"
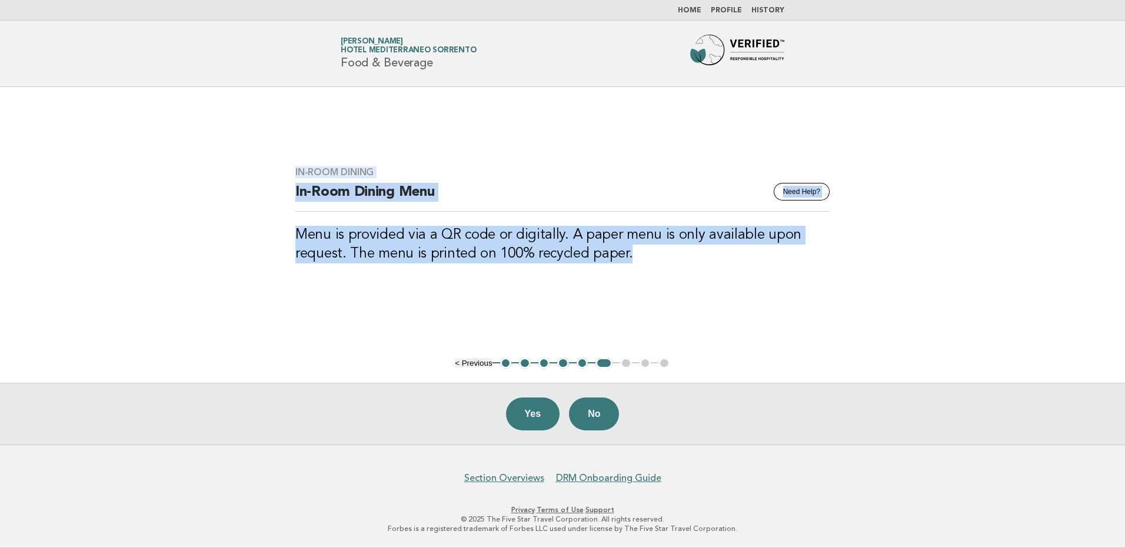
drag, startPoint x: 287, startPoint y: 172, endPoint x: 650, endPoint y: 267, distance: 374.6
click at [650, 267] on div "In-Room Dining Need Help? In-Room Dining Menu Menu is provided via a QR code or…" at bounding box center [562, 221] width 563 height 139
copy div "In-Room Dining Need Help? In-Room Dining Menu Menu is provided via a QR code or…"
click at [602, 421] on button "No" at bounding box center [594, 414] width 50 height 33
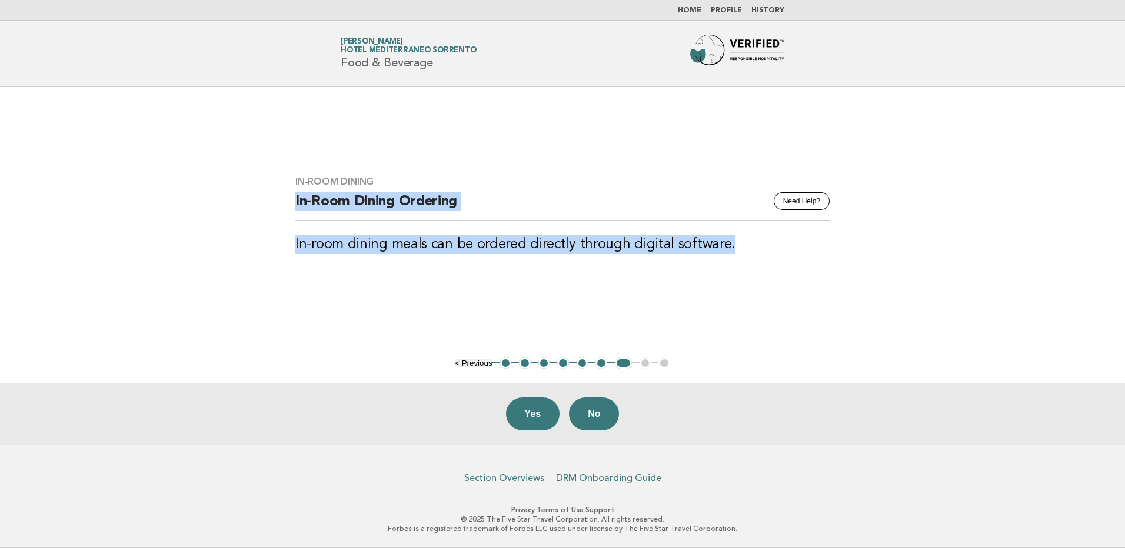
drag, startPoint x: 738, startPoint y: 252, endPoint x: 296, endPoint y: 208, distance: 444.6
click at [296, 208] on div "In-Room Dining Need Help? In-Room Dining Ordering In-room dining meals can be o…" at bounding box center [562, 222] width 563 height 121
copy div "In-Room Dining Ordering In-room dining meals can be ordered directly through di…"
click at [585, 414] on button "No" at bounding box center [594, 414] width 50 height 33
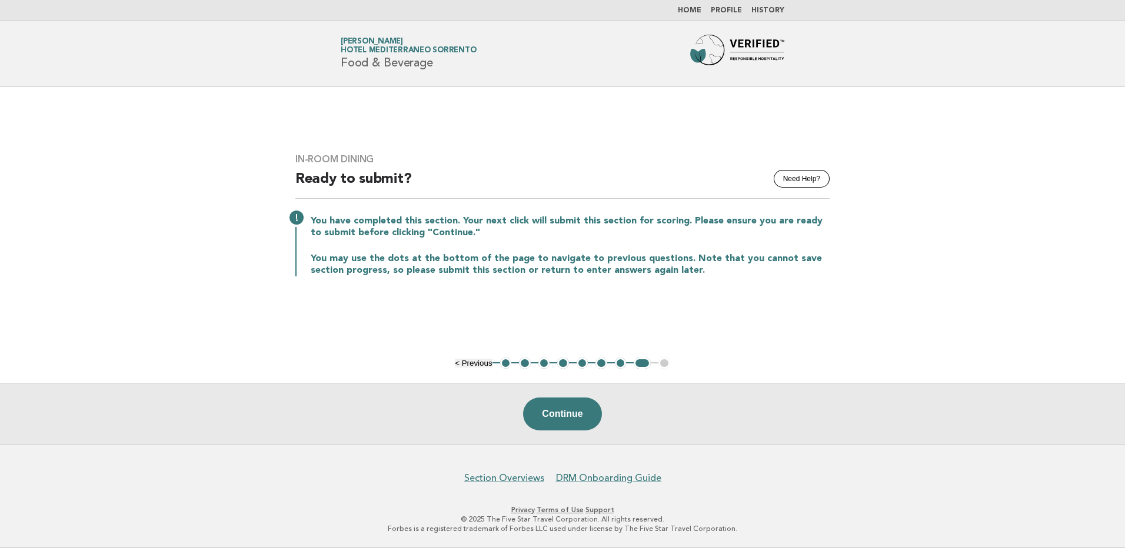
click at [700, 7] on link "Home" at bounding box center [690, 10] width 24 height 7
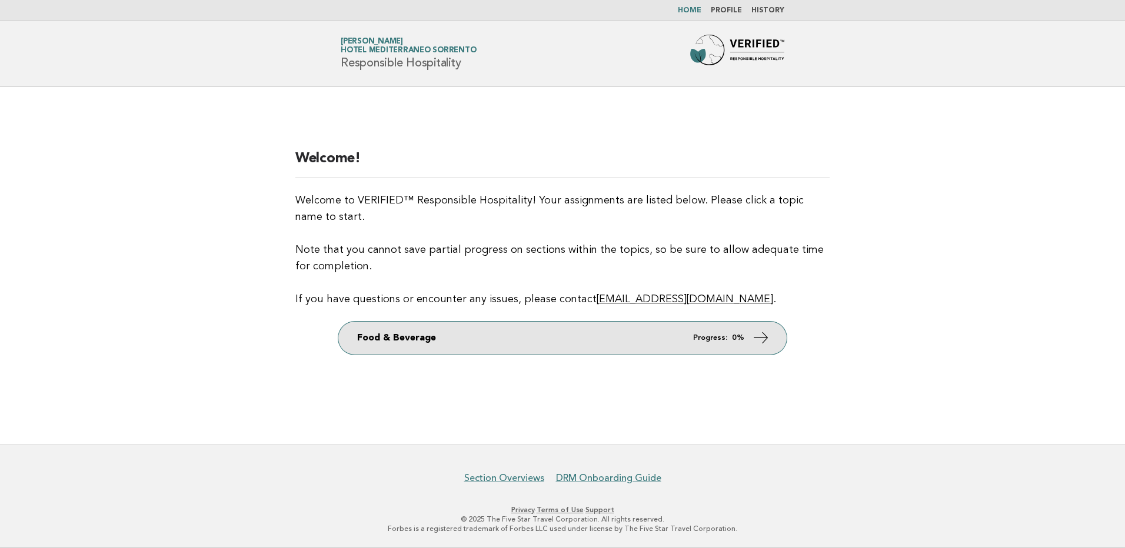
click at [505, 348] on link "Food & Beverage Progress: 0%" at bounding box center [562, 338] width 448 height 33
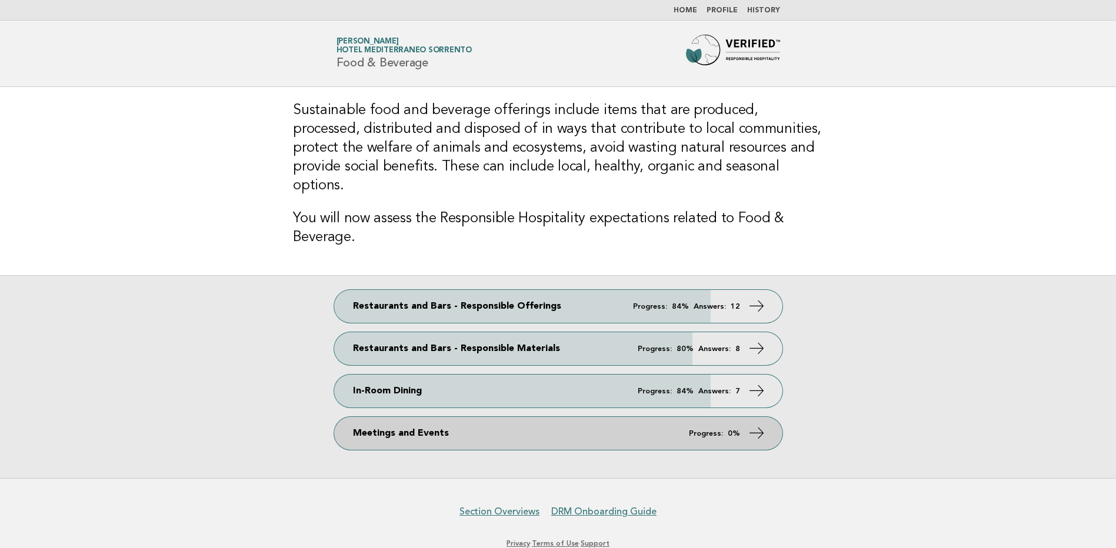
click at [390, 424] on link "Meetings and Events Progress: 0%" at bounding box center [558, 433] width 448 height 33
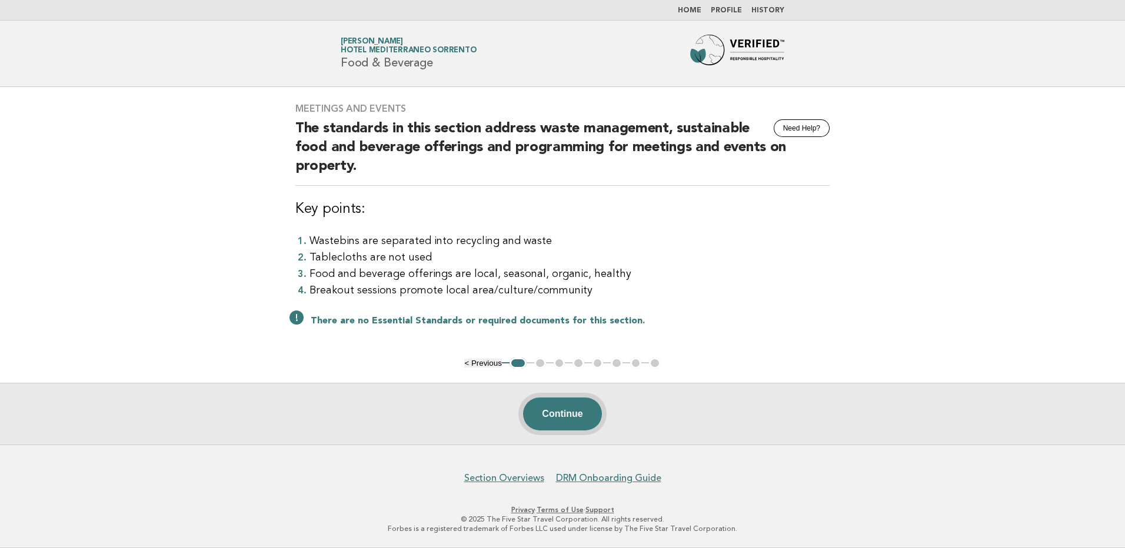
click at [594, 419] on button "Continue" at bounding box center [562, 414] width 78 height 33
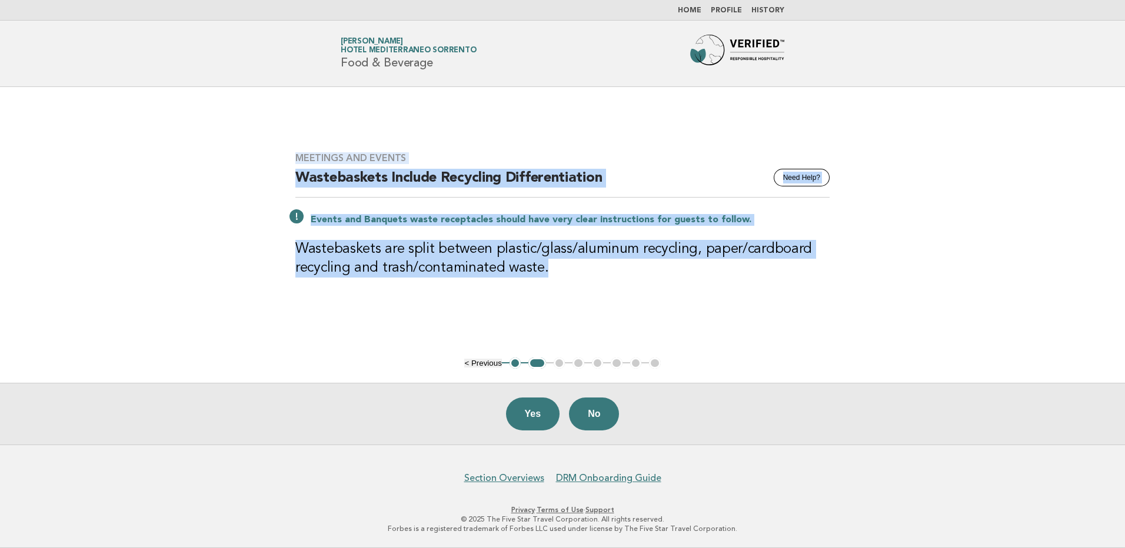
drag, startPoint x: 565, startPoint y: 276, endPoint x: 297, endPoint y: 158, distance: 293.8
click at [297, 158] on div "Meetings and Events Need Help? Wastebaskets Include Recycling Differentiation E…" at bounding box center [562, 222] width 563 height 168
copy div "Meetings and Events Need Help? Wastebaskets Include Recycling Differentiation E…"
click at [538, 411] on button "Yes" at bounding box center [533, 414] width 54 height 33
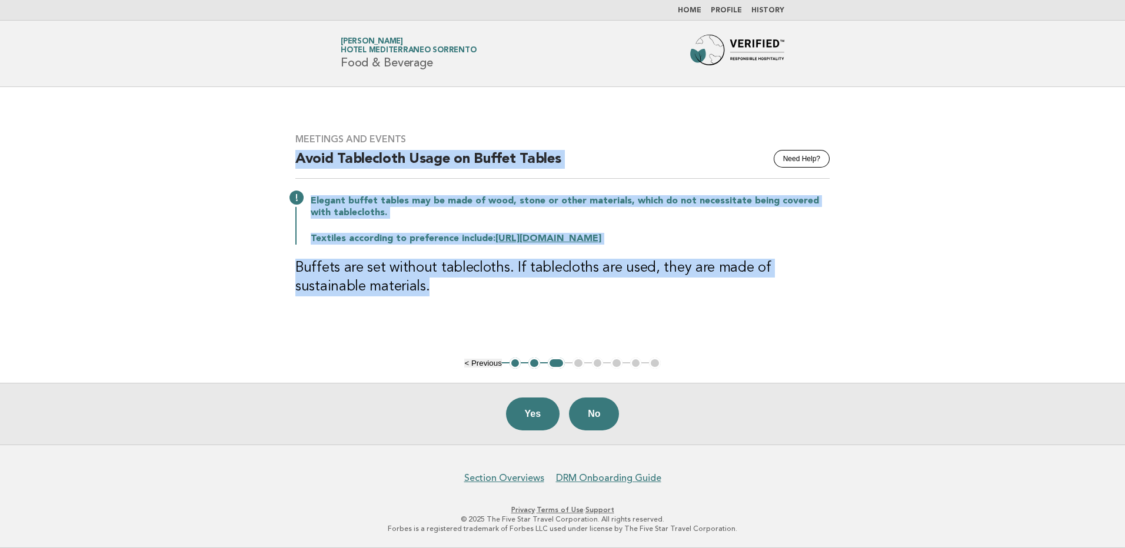
drag, startPoint x: 376, startPoint y: 291, endPoint x: 262, endPoint y: 170, distance: 166.1
click at [262, 170] on main "Meetings and Events Need Help? Avoid Tablecloth Usage on Buffet Tables Elegant …" at bounding box center [562, 266] width 1125 height 358
copy div "Avoid Tablecloth Usage on Buffet Tables Elegant buffet tables may be made of wo…"
click at [538, 414] on button "Yes" at bounding box center [533, 414] width 54 height 33
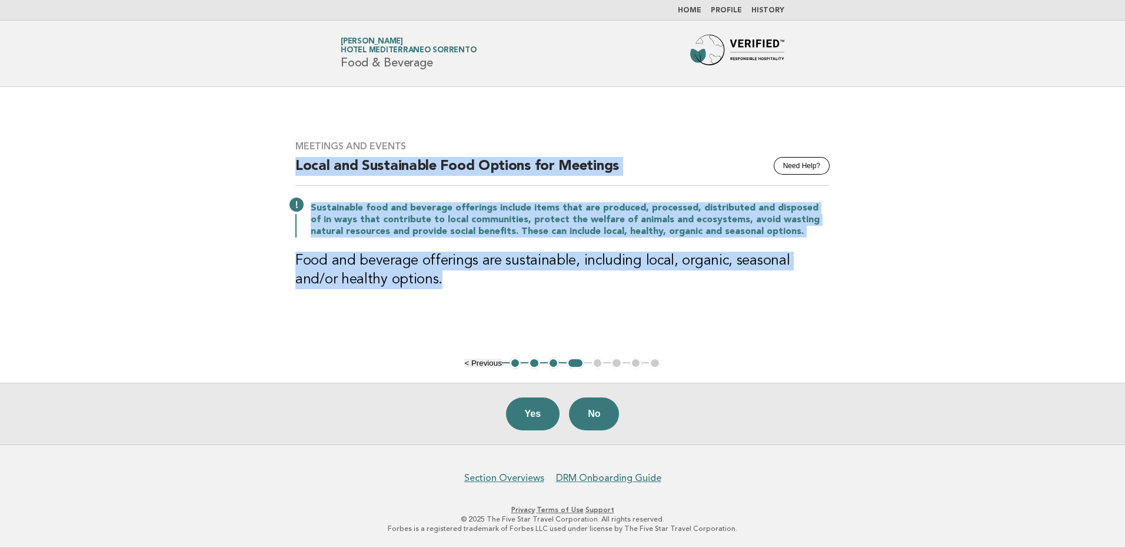
drag, startPoint x: 402, startPoint y: 291, endPoint x: 284, endPoint y: 178, distance: 164.4
click at [284, 178] on div "Meetings and Events Need Help? Local and Sustainable Food Options for Meetings …" at bounding box center [562, 222] width 563 height 191
drag, startPoint x: 284, startPoint y: 178, endPoint x: 374, endPoint y: 181, distance: 90.1
copy div "Local and Sustainable Food Options for Meetings Sustainable food and beverage o…"
click at [534, 407] on button "Yes" at bounding box center [533, 414] width 54 height 33
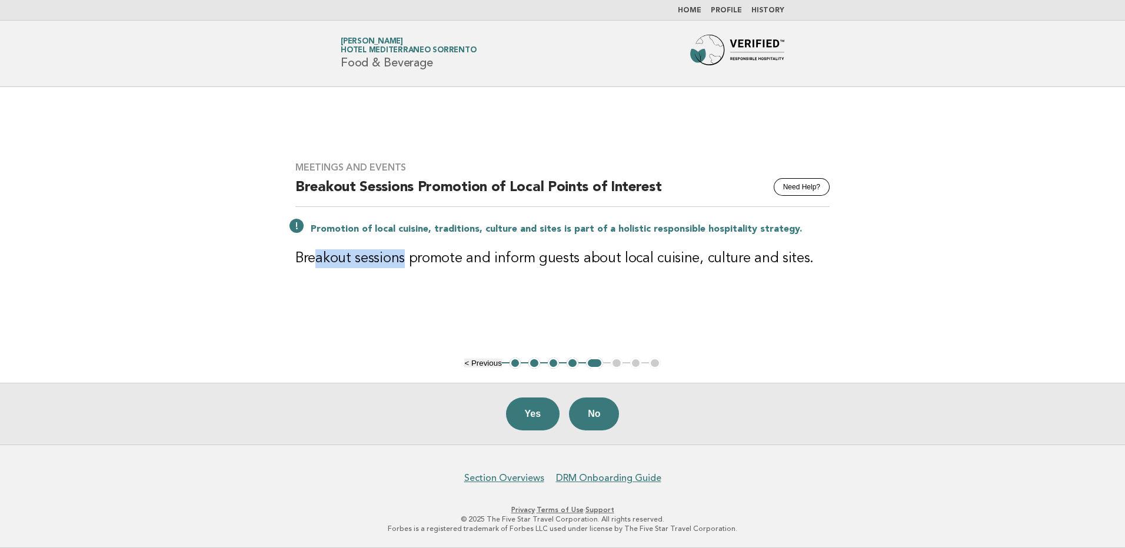
drag, startPoint x: 316, startPoint y: 258, endPoint x: 401, endPoint y: 257, distance: 85.3
click at [401, 257] on h3 "Breakout sessions promote and inform guests about local cuisine, culture and si…" at bounding box center [562, 258] width 534 height 19
drag, startPoint x: 401, startPoint y: 257, endPoint x: 378, endPoint y: 291, distance: 41.5
click at [378, 291] on div "Meetings and Events Need Help? Breakout Sessions Promotion of Local Points of I…" at bounding box center [562, 222] width 563 height 149
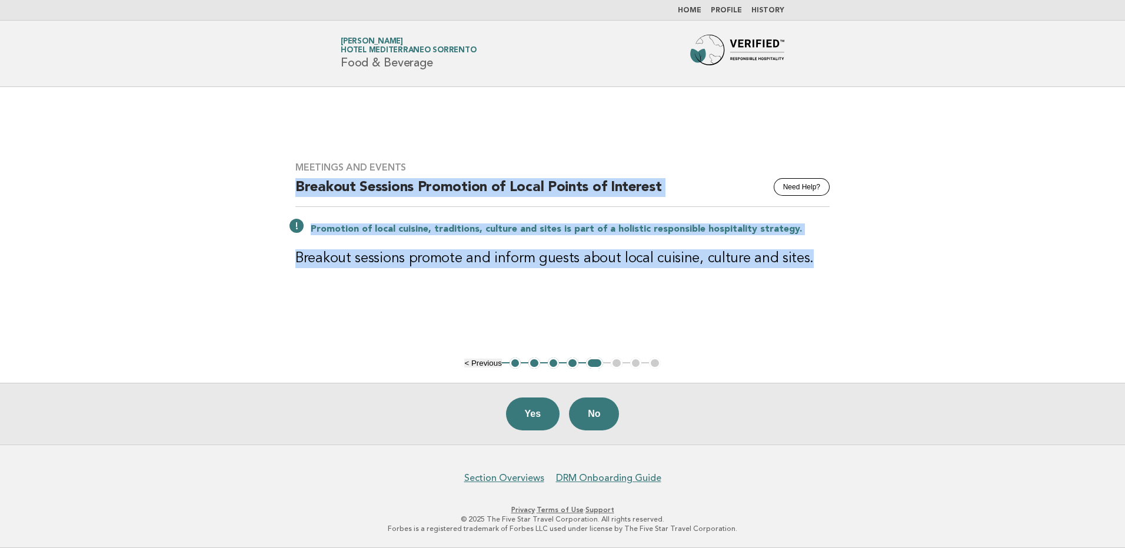
drag, startPoint x: 788, startPoint y: 264, endPoint x: 287, endPoint y: 184, distance: 508.2
click at [287, 184] on div "Meetings and Events Need Help? Breakout Sessions Promotion of Local Points of I…" at bounding box center [562, 222] width 563 height 149
copy div "Breakout Sessions Promotion of Local Points of Interest Promotion of local cuis…"
click at [515, 417] on button "Yes" at bounding box center [533, 414] width 54 height 33
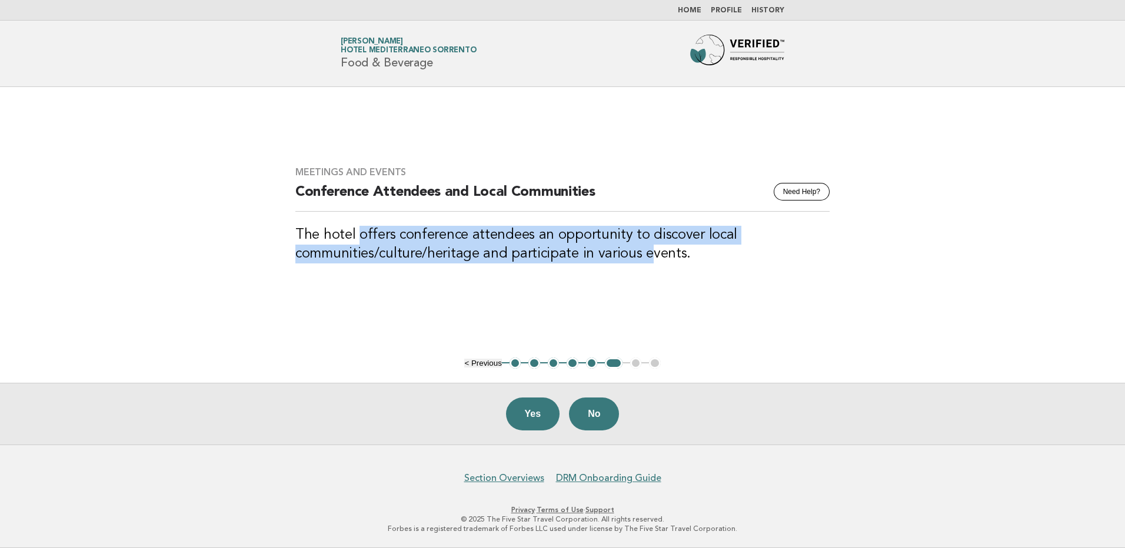
drag, startPoint x: 360, startPoint y: 228, endPoint x: 646, endPoint y: 262, distance: 287.4
click at [646, 262] on h3 "The hotel offers conference attendees an opportunity to discover local communit…" at bounding box center [562, 245] width 534 height 38
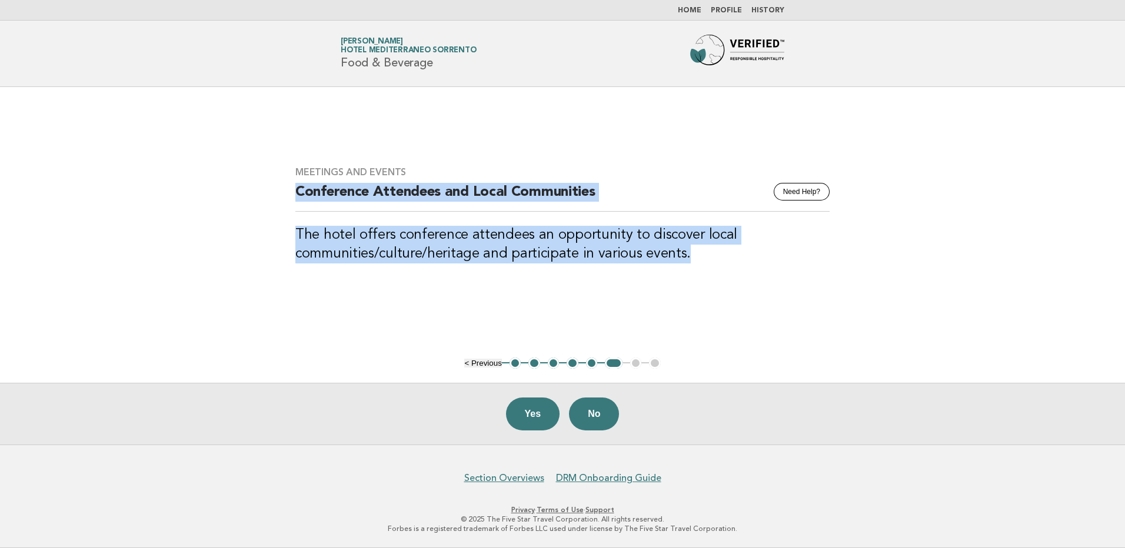
drag, startPoint x: 698, startPoint y: 251, endPoint x: 297, endPoint y: 192, distance: 405.0
click at [297, 192] on div "Meetings and Events Need Help? Conference Attendees and Local Communities The h…" at bounding box center [562, 221] width 563 height 139
drag, startPoint x: 297, startPoint y: 192, endPoint x: 348, endPoint y: 199, distance: 51.6
copy div "Conference Attendees and Local Communities The hotel offers conference attendee…"
click at [693, 281] on div "Meetings and Events Need Help? Conference Attendees and Local Communities The h…" at bounding box center [562, 221] width 563 height 139
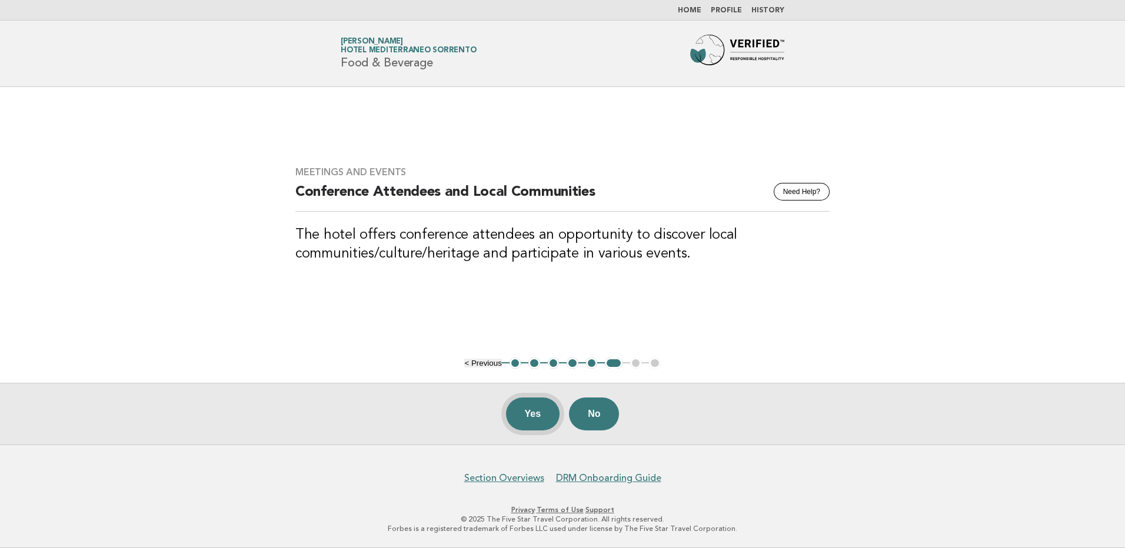
click at [515, 413] on button "Yes" at bounding box center [533, 414] width 54 height 33
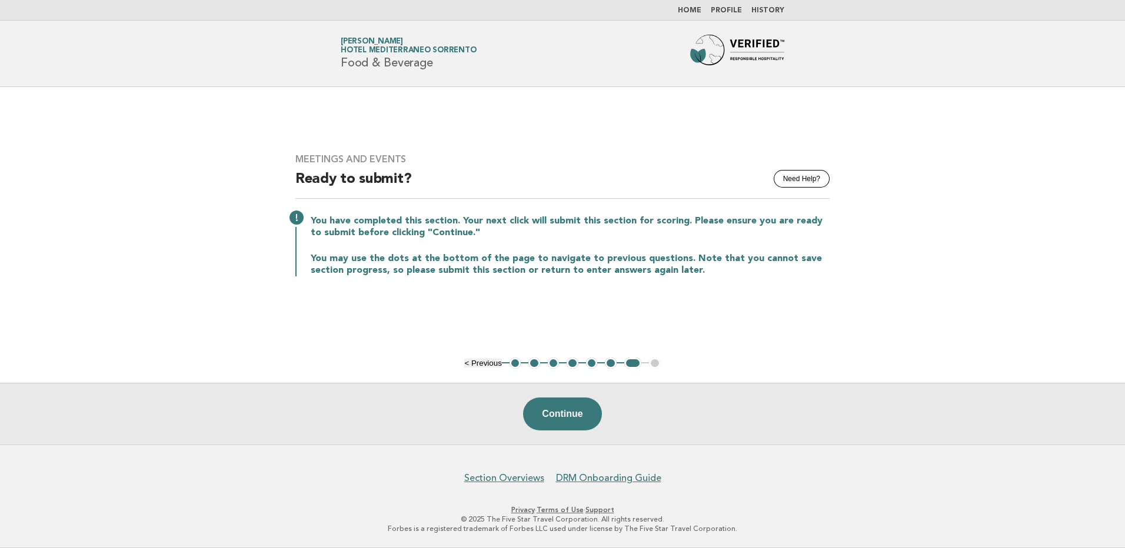
click at [694, 12] on link "Home" at bounding box center [690, 10] width 24 height 7
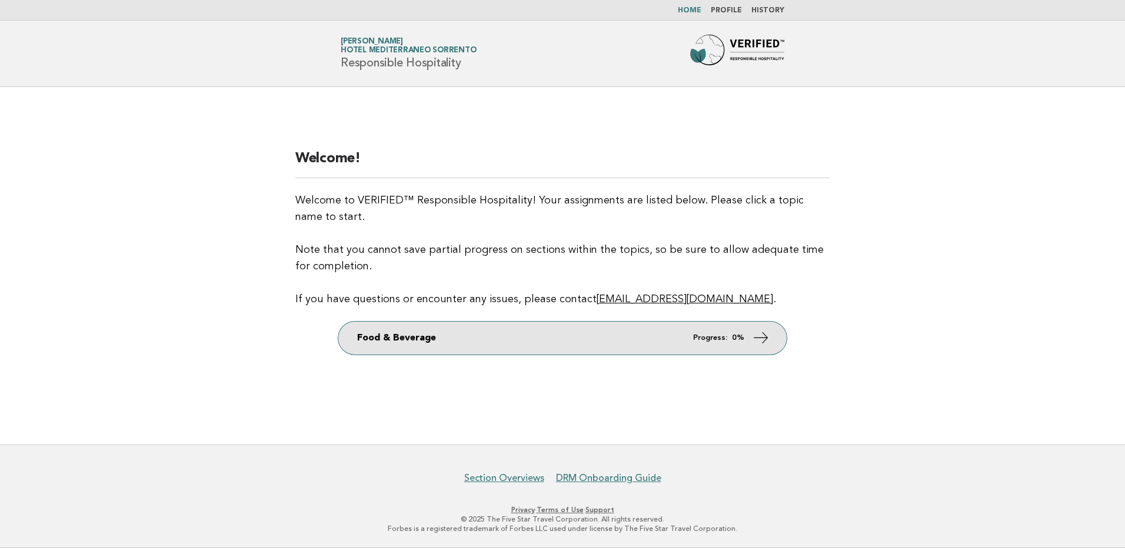
click at [557, 321] on div "Welcome! Welcome to VERIFIED™ Responsible Hospitality! Your assignments are lis…" at bounding box center [562, 266] width 563 height 262
click at [557, 327] on link "Food & Beverage Progress: 0%" at bounding box center [562, 338] width 448 height 33
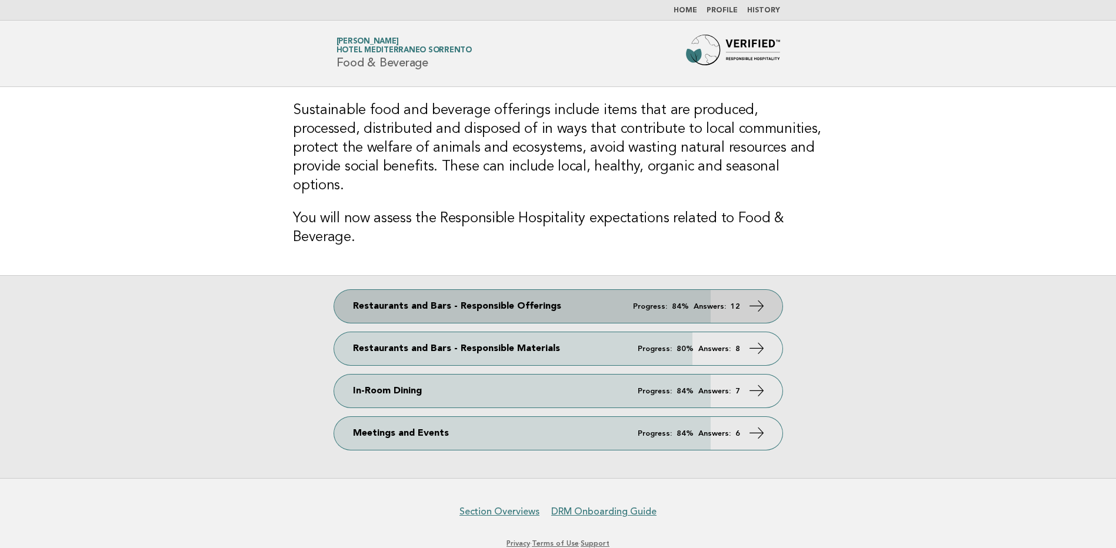
click at [454, 294] on link "Restaurants and Bars - Responsible Offerings Progress: 84% Answers: 12" at bounding box center [558, 306] width 448 height 33
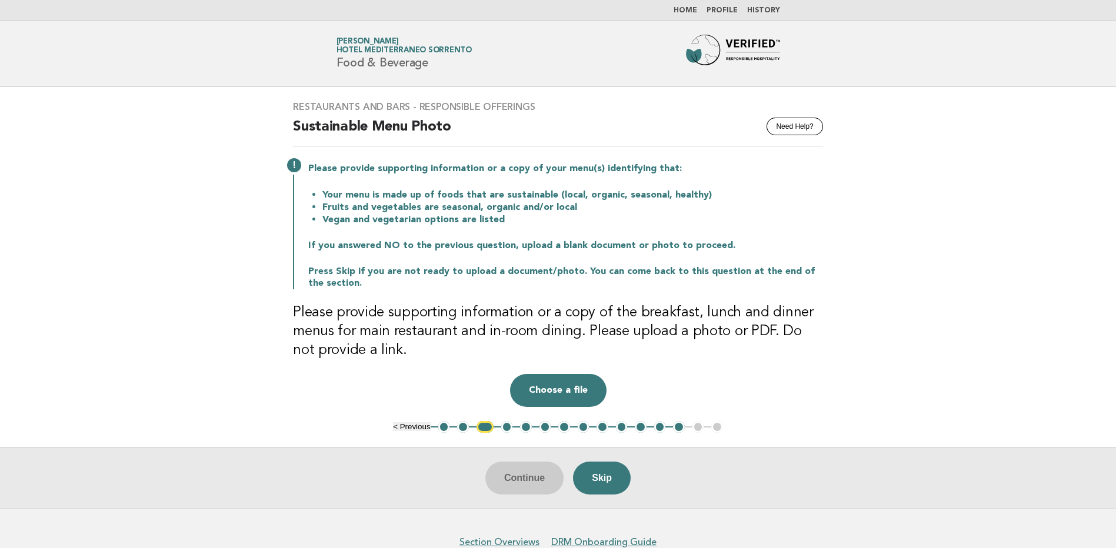
click at [530, 431] on button "5" at bounding box center [526, 427] width 12 height 12
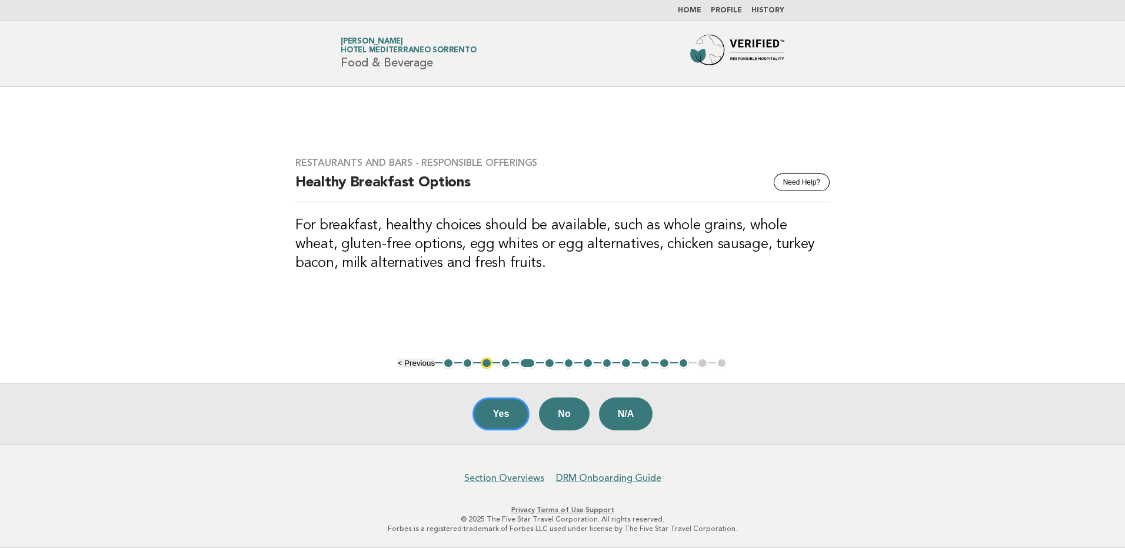
click at [582, 363] on li "8" at bounding box center [588, 364] width 12 height 12
click at [601, 362] on ul "< Previous 1 2 3 4 5 6 7 8 9 10 11 12 13 14 15" at bounding box center [563, 364] width 330 height 12
click at [601, 362] on button "9" at bounding box center [607, 364] width 12 height 12
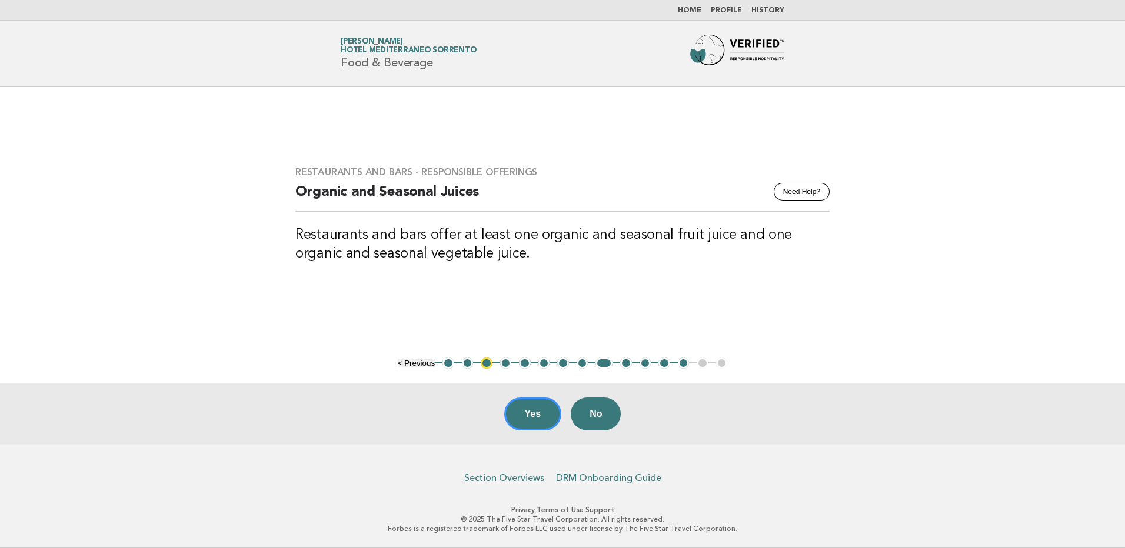
click at [621, 362] on button "10" at bounding box center [626, 364] width 12 height 12
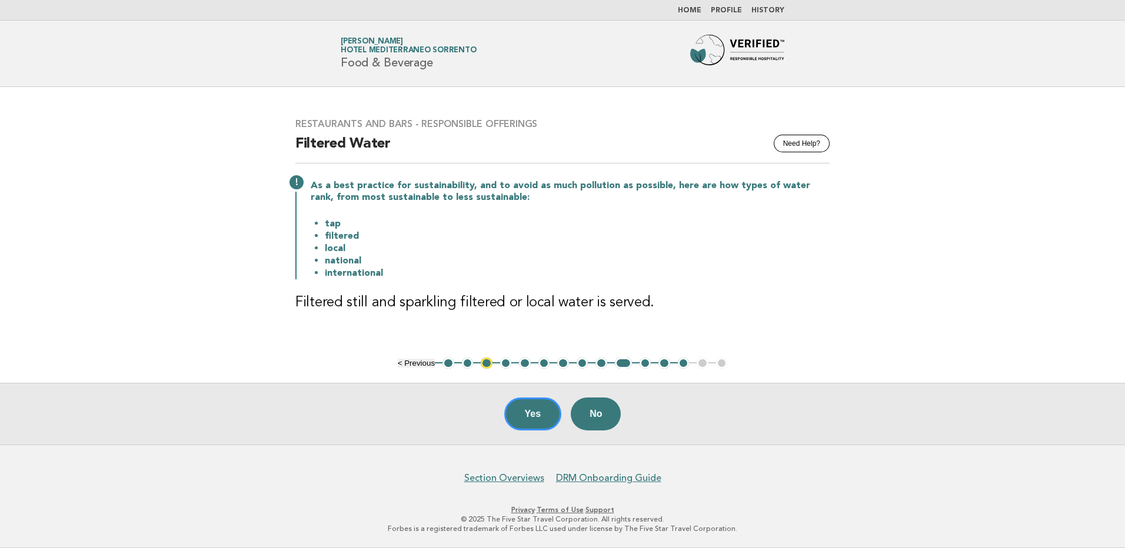
click at [645, 366] on button "11" at bounding box center [646, 364] width 12 height 12
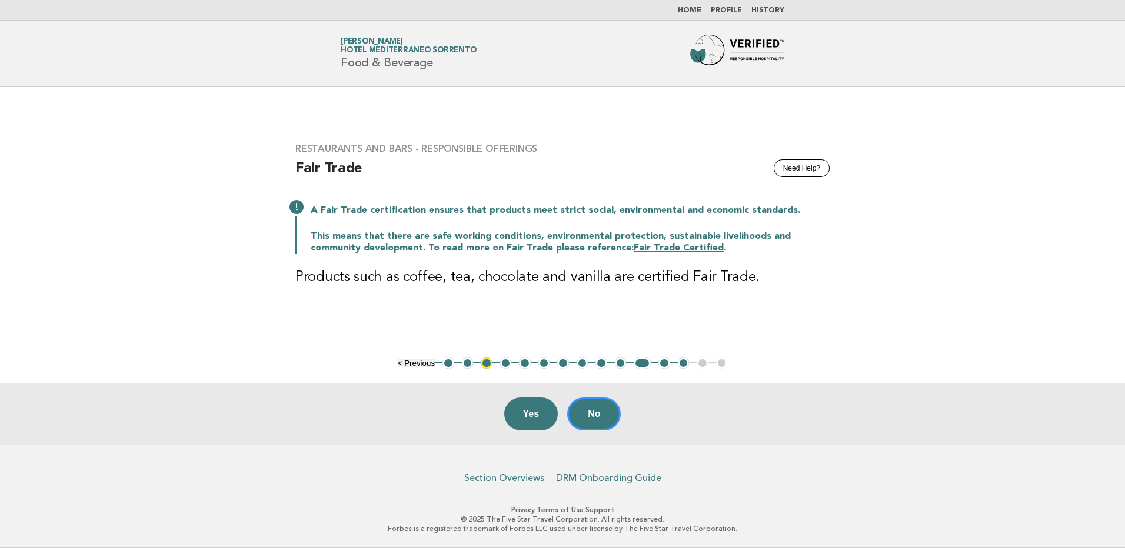
click at [669, 363] on button "12" at bounding box center [664, 364] width 12 height 12
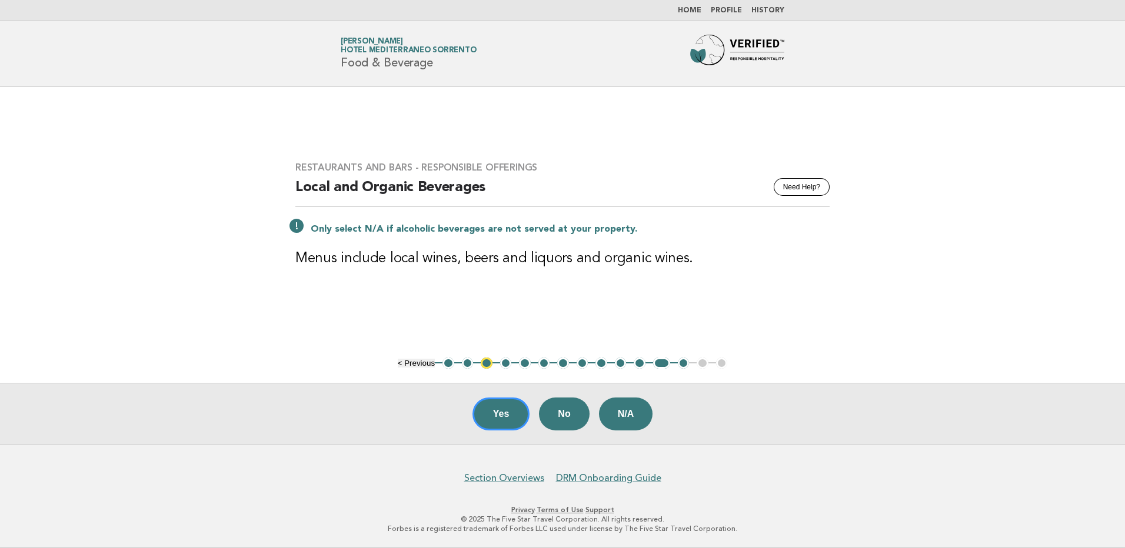
click at [681, 364] on button "13" at bounding box center [684, 364] width 12 height 12
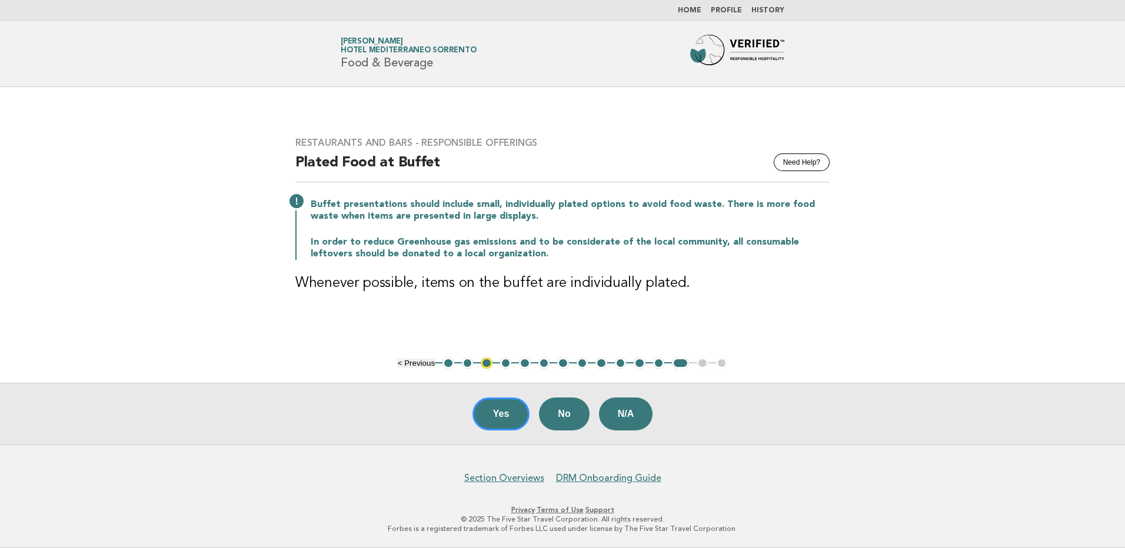
click at [701, 364] on ul "< Previous 1 2 3 4 5 6 7 8 9 10 11 12 13 14 15" at bounding box center [563, 364] width 330 height 12
click at [485, 364] on button "3" at bounding box center [487, 364] width 12 height 12
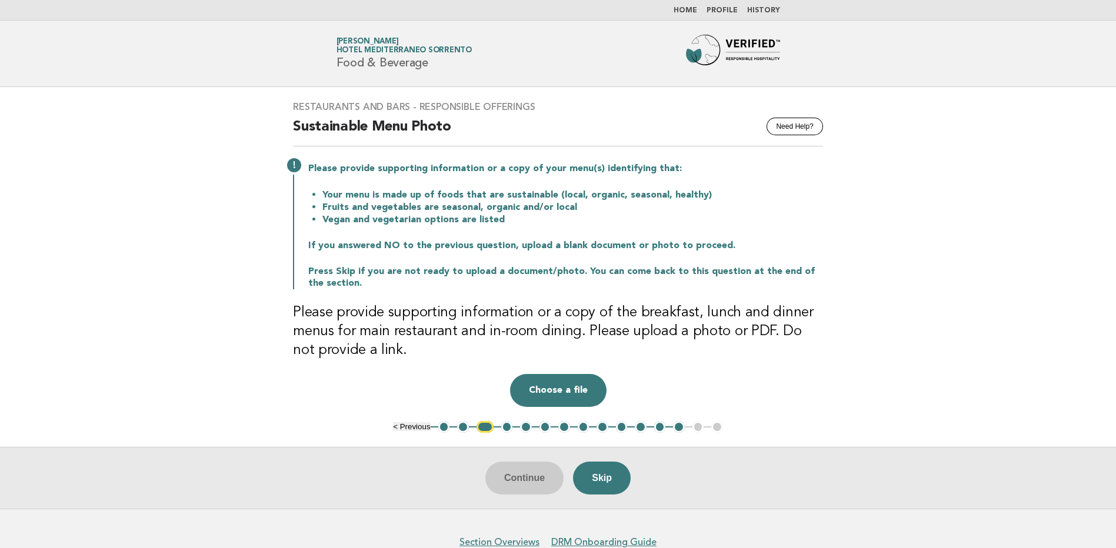
click at [696, 425] on ul "< Previous 1 2 3 4 5 6 7 8 9 10 11 12 13 14 15" at bounding box center [558, 427] width 330 height 12
click at [675, 427] on button "13" at bounding box center [679, 427] width 12 height 12
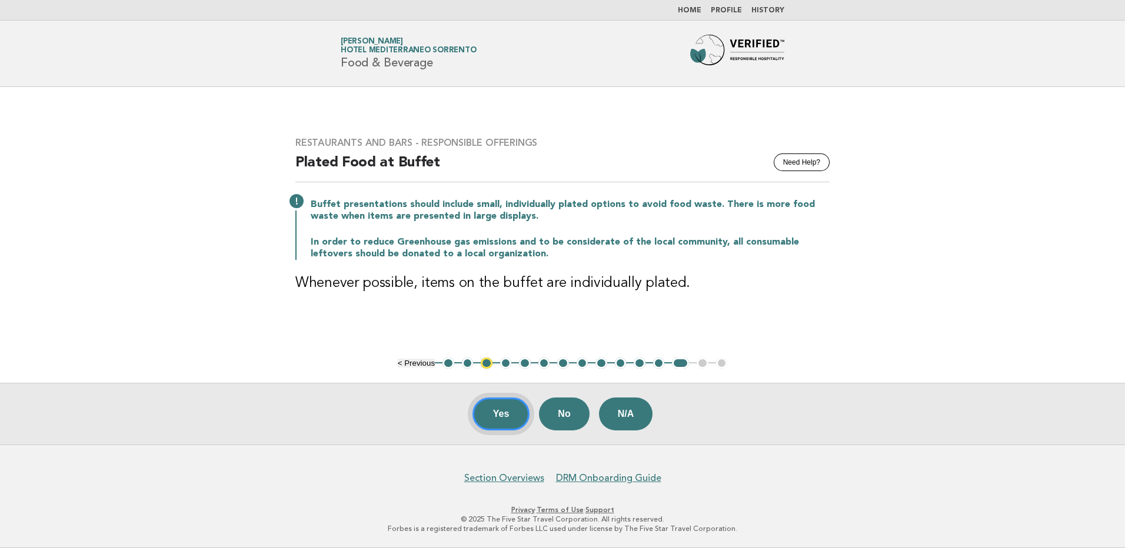
click at [510, 422] on button "Yes" at bounding box center [502, 414] width 58 height 33
